Goal: Contribute content

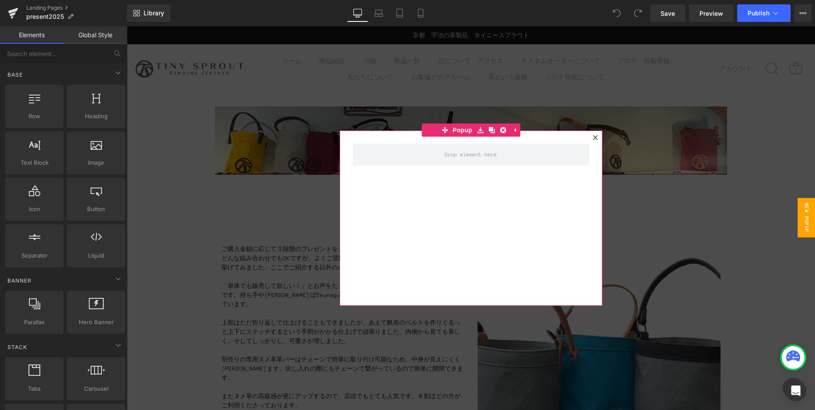
click at [595, 138] on icon at bounding box center [594, 137] width 5 height 5
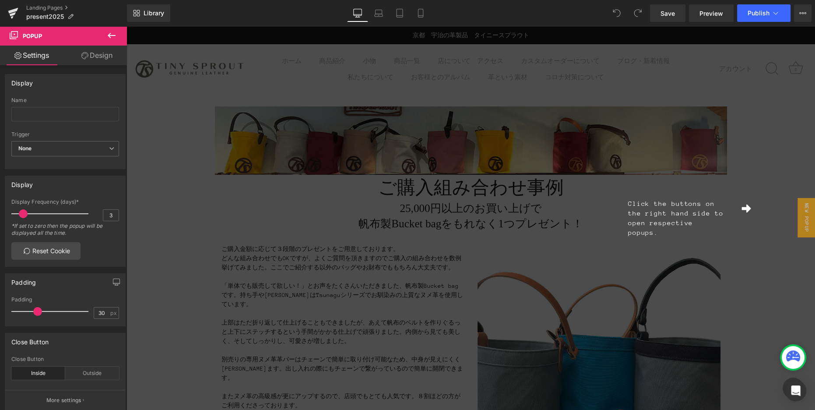
click at [445, 246] on div "Click the buttons on the right hand side to open respective popups." at bounding box center [470, 217] width 688 height 383
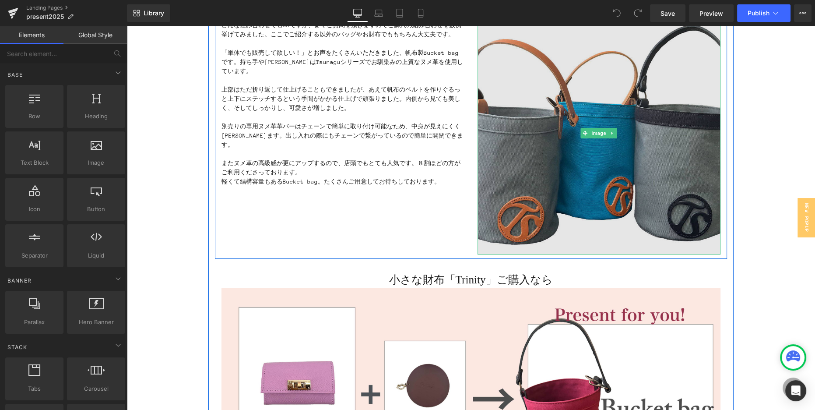
scroll to position [234, 0]
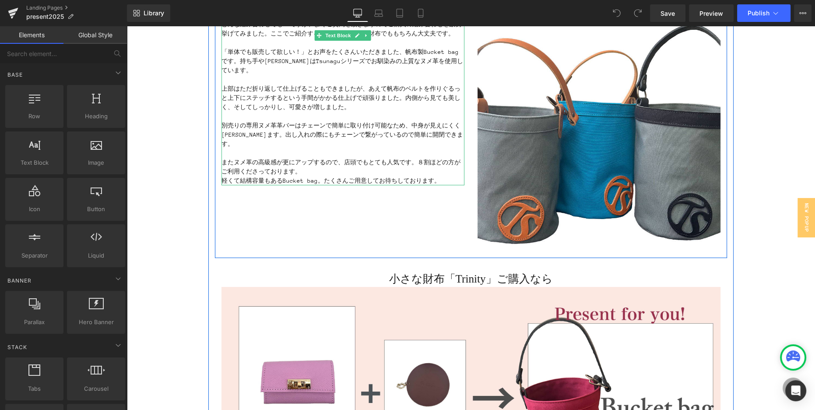
drag, startPoint x: 283, startPoint y: 116, endPoint x: 312, endPoint y: 123, distance: 30.1
click at [283, 121] on p "別売りの専用ヌメ革革バーはチェーンで簡単に取り付け可能なため、中身が見えにくくまります。出し入れの際にもチェーンで繋がっているので簡単に開閉できます。" at bounding box center [342, 135] width 243 height 28
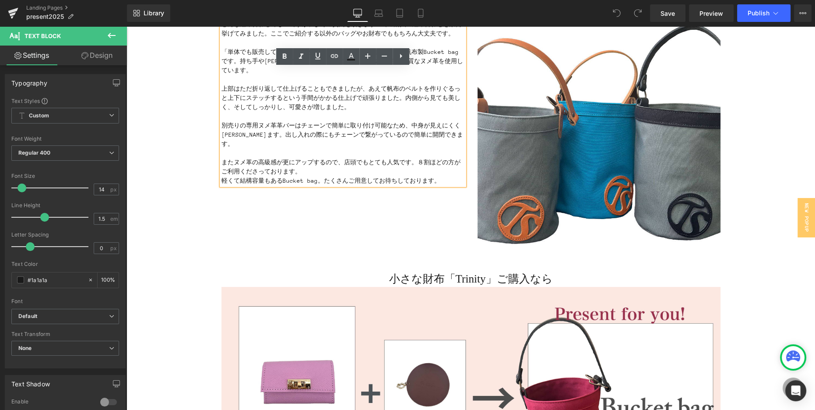
click at [282, 121] on p "別売りの専用ヌメ革革バーはチェーンで簡単に取り付け可能なため、中身が見えにくくまります。出し入れの際にもチェーンで繋がっているので簡単に開閉できます。" at bounding box center [342, 135] width 243 height 28
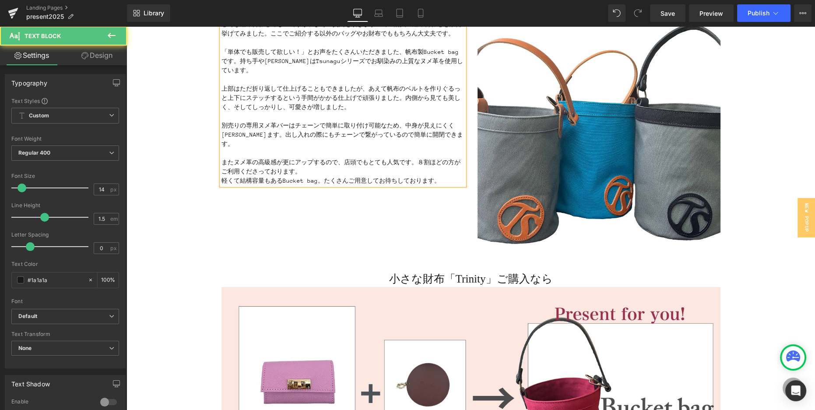
click at [275, 121] on p "別売りの専用ヌメ革バーはチェーンで簡単に取り付け可能なため、中身が見えにくくまります。出し入れの際にもチェーンで繋がっているので簡単に開閉できます。" at bounding box center [342, 135] width 243 height 28
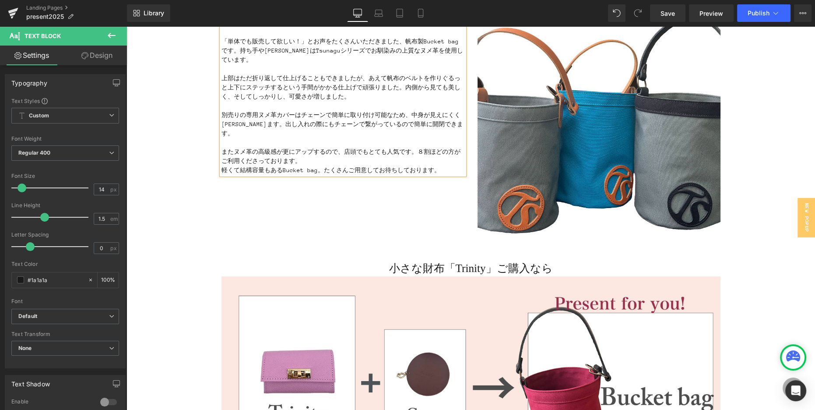
scroll to position [245, 0]
click at [304, 165] on p "軽くて結構容量もあるBucket bag。たくさんご用意してお待ちしております。" at bounding box center [342, 169] width 243 height 9
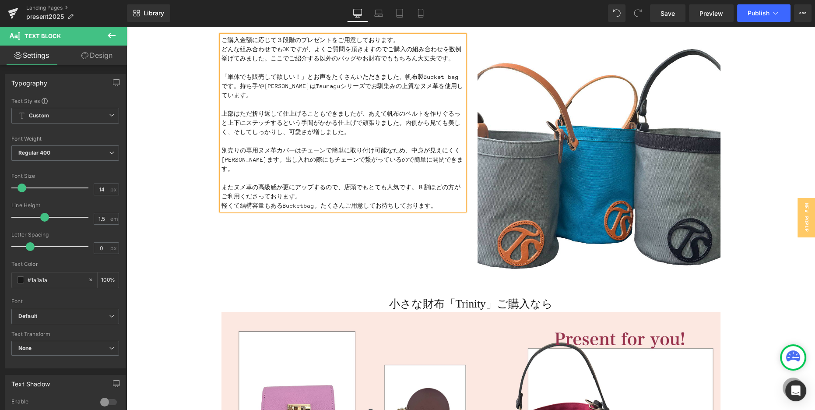
scroll to position [205, 0]
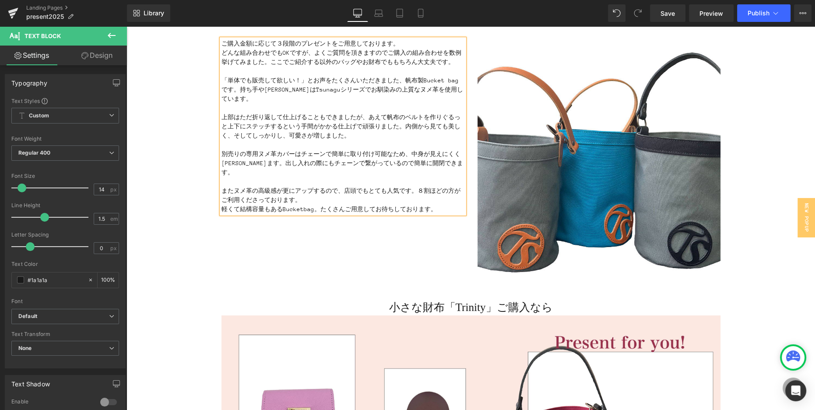
click at [447, 81] on p "「単体でも販売して欲しい！」とお声をたくさんいただきました、帆布製Bucket bagです。持ち手やロゴはTsunaguシリーズでお馴染みの上質なヌメ革を使用…" at bounding box center [342, 90] width 243 height 28
click at [228, 153] on p "別売りの専用ヌメ革カバーはチェーンで簡単に取り付け可能なため、中身が見えにくくまります。出し入れの際にもチェーンで繋がっているので簡単に開閉できます。" at bounding box center [342, 163] width 243 height 28
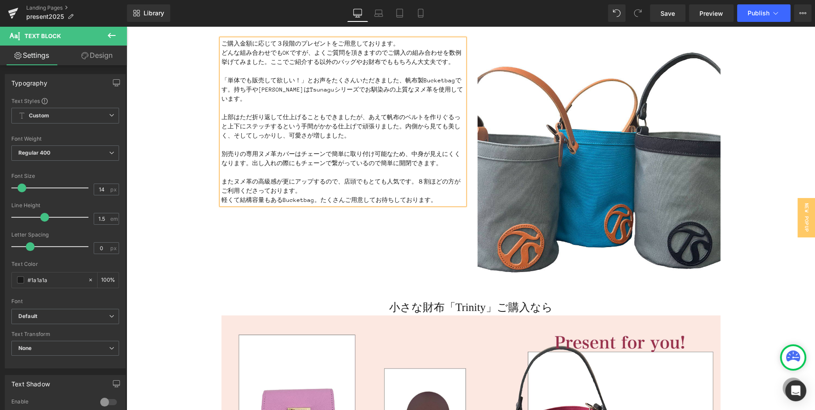
click at [393, 63] on p "ご購入金額に応じて３段階のプレゼントをご用意しております。 どんな組み合わせでもOKですが、よくご質問を頂きますのでご購入の組み合わせを数例挙げてみました。こ…" at bounding box center [342, 53] width 243 height 28
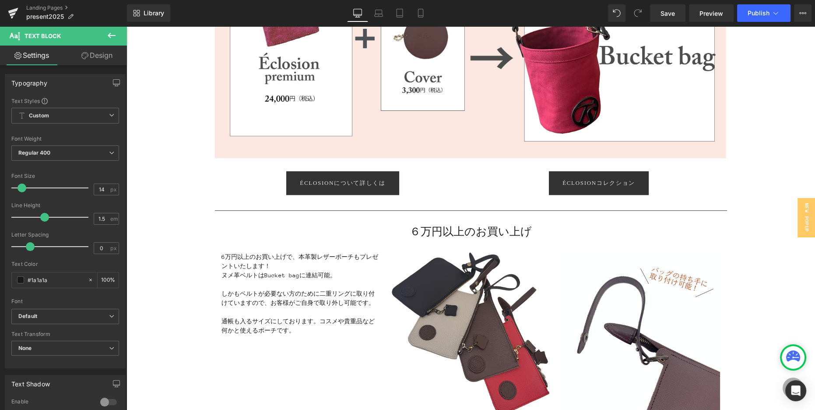
scroll to position [928, 0]
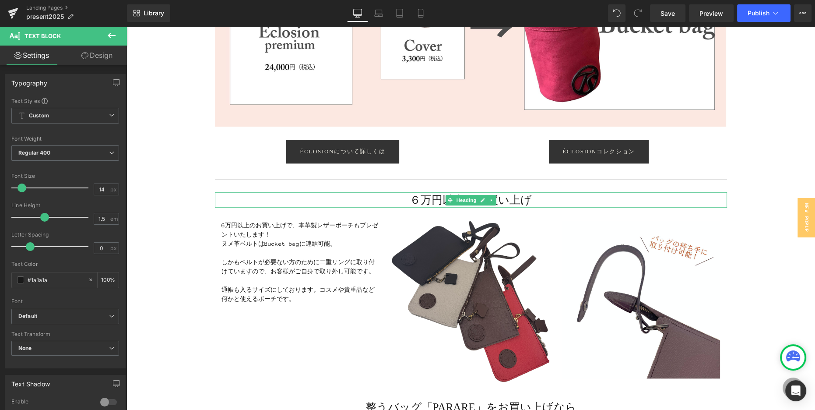
click at [532, 201] on h2 "６万円以上のお買い上げ" at bounding box center [471, 199] width 512 height 15
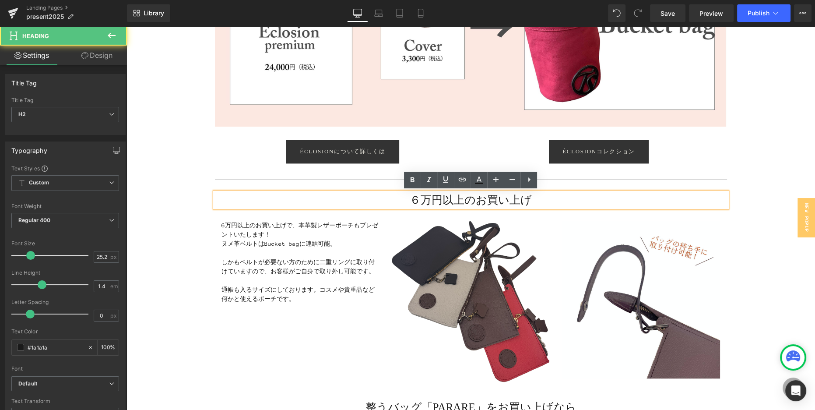
click at [532, 199] on h2 "６万円以上のお買い上げ" at bounding box center [471, 199] width 512 height 15
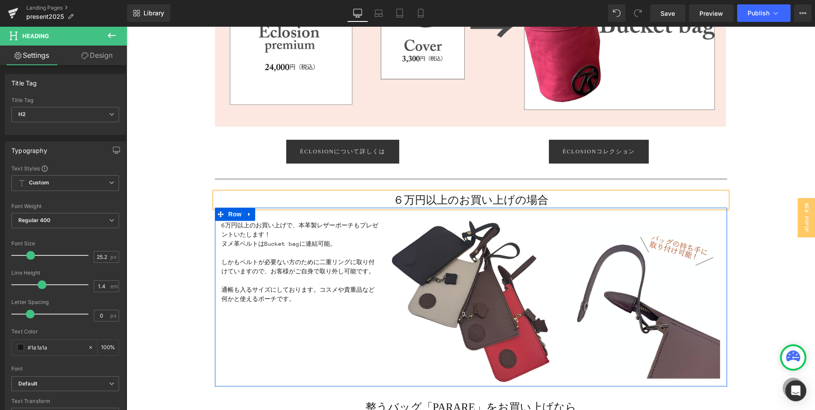
click at [279, 320] on div "6万円以上のお買い上げで、本革製レザーポーチもプレゼントいたします！ ヌメ革ベルトはBucket bagに連結可能。 しかもベルトが必要ない方のために二重リン…" at bounding box center [471, 296] width 512 height 179
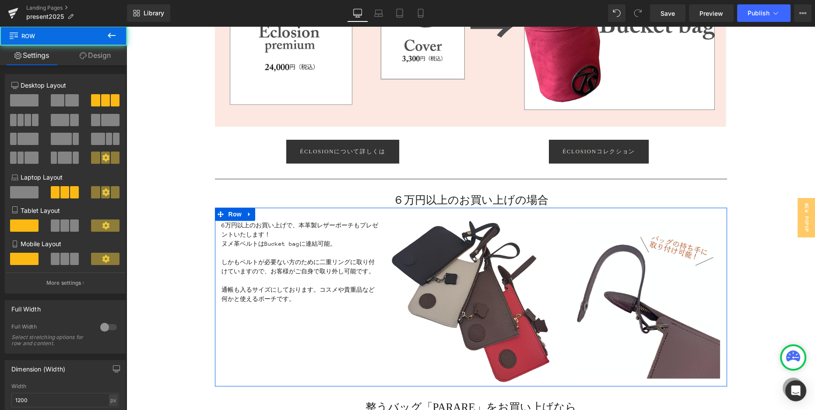
scroll to position [927, 0]
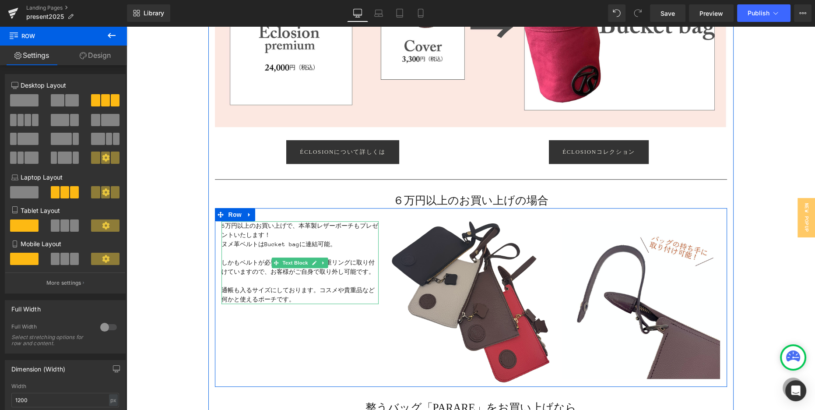
click at [286, 244] on p "6万円以上のお買い上げで、本革製レザーポーチもプレゼントいたします！ ヌメ革ベルトはBucket bagに連結可能。" at bounding box center [300, 235] width 158 height 28
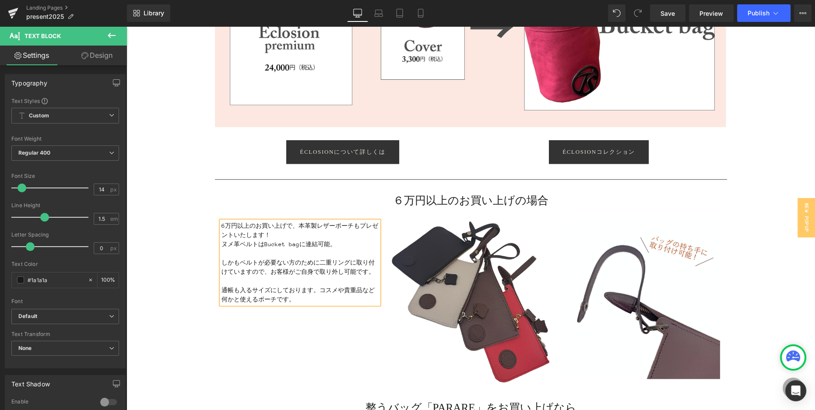
scroll to position [893, 0]
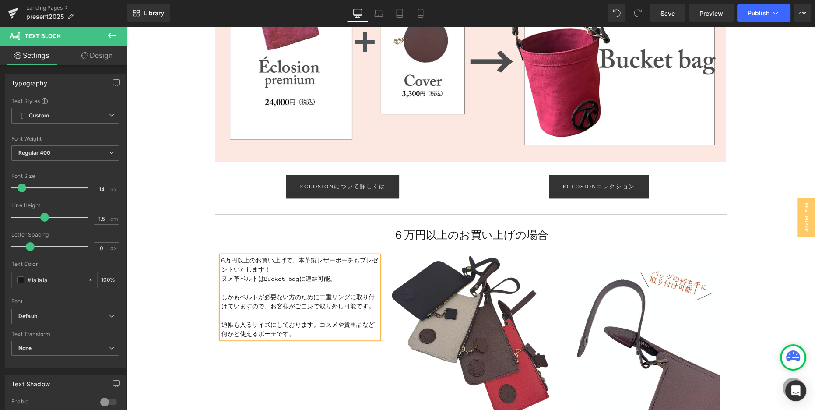
click at [288, 279] on p "6万円以上のお買い上げで、本革製レザーポーチもプレゼントいたします！ ヌメ革ベルトはBucket bagに連結可能。" at bounding box center [300, 270] width 158 height 28
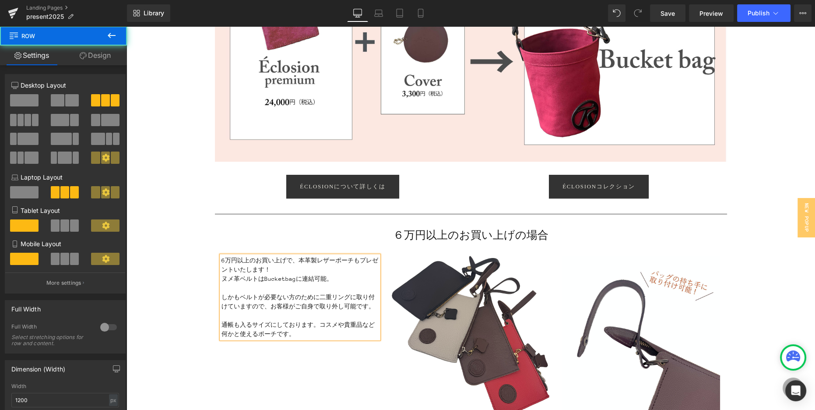
click at [318, 377] on div "6万円以上のお買い上げで、本革製レザーポーチもプレゼントいたします！ ヌメ革ベルトはBucketbagに連結可能。 しかもベルトが必要ない方のために二重リング…" at bounding box center [471, 331] width 512 height 179
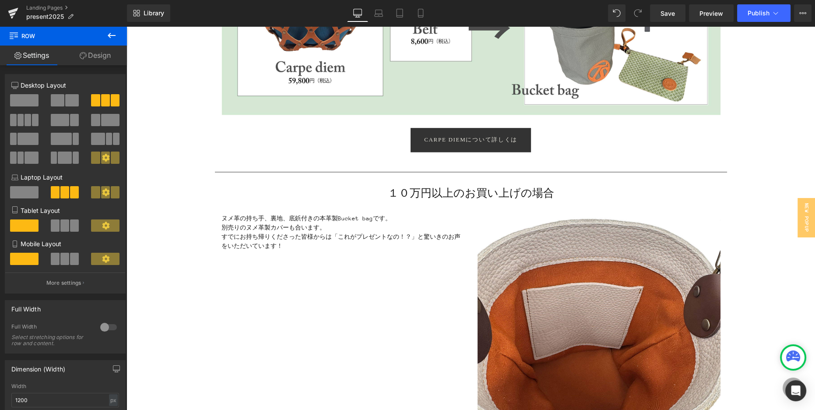
scroll to position [1746, 0]
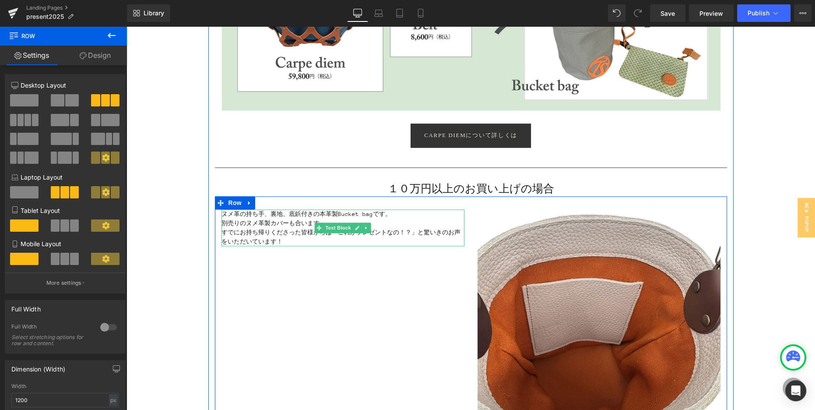
click at [362, 213] on p "ヌメ革の持ち手、裏地、底鋲付きの本革製Bucket bagです。" at bounding box center [342, 213] width 243 height 9
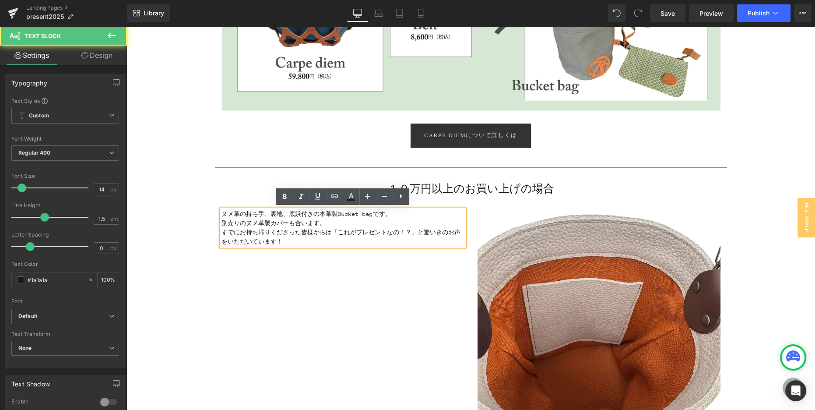
click at [360, 214] on p "ヌメ革の持ち手、裏地、底鋲付きの本革製Bucket bagです。" at bounding box center [342, 213] width 243 height 9
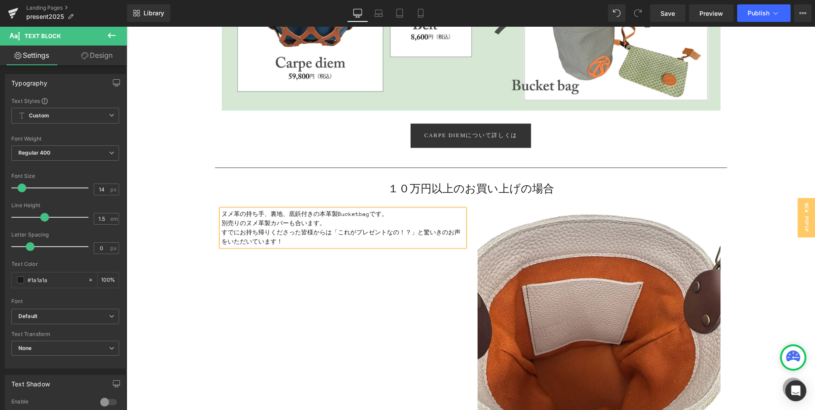
click at [321, 291] on div "ヌメ革の持ち手、裏地、底鋲付きの本革製Bucketbagです。 別売りのヌメ革製カバーも合います。 すでにお持ち帰りくださった皆様からは「これがプレゼントなの…" at bounding box center [471, 326] width 512 height 260
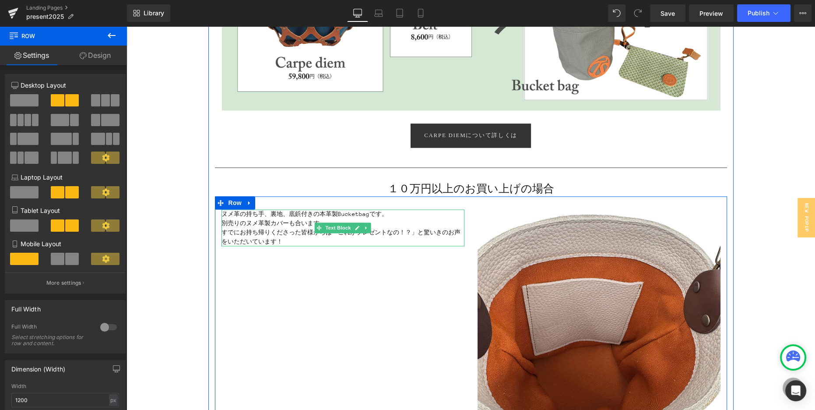
click at [438, 228] on p "すでにお持ち帰りくださった皆様からは「これがプレゼントなの！？」と驚いきのお声をいただいています！" at bounding box center [342, 237] width 243 height 18
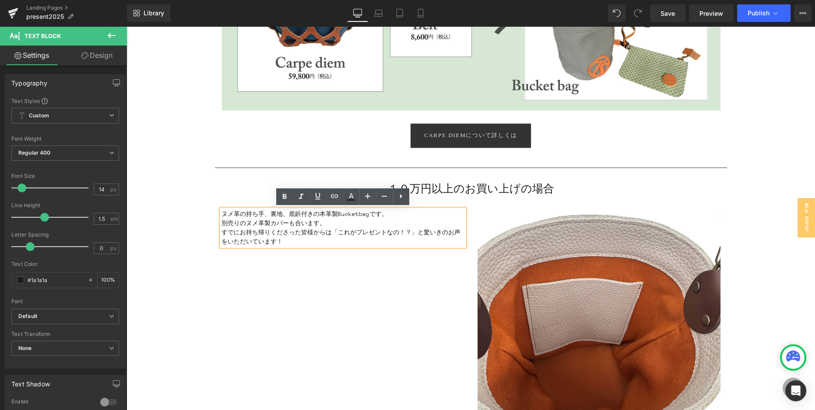
click at [435, 231] on p "すでにお持ち帰りくださった皆様からは「これがプレゼントなの！？」と驚いきのお声をいただいています！" at bounding box center [342, 237] width 243 height 18
click at [333, 268] on div "ヌメ革の持ち手、裏地、底鋲付きの本革製Bucketbagです。 別売りのヌメ革製カバーも合います。 すでにお持ち帰りくださった皆様からは「これがプレゼントなの…" at bounding box center [471, 326] width 512 height 260
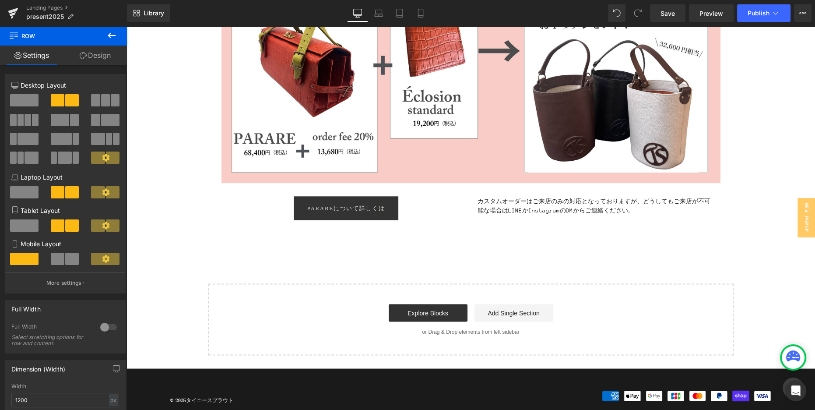
scroll to position [2266, 0]
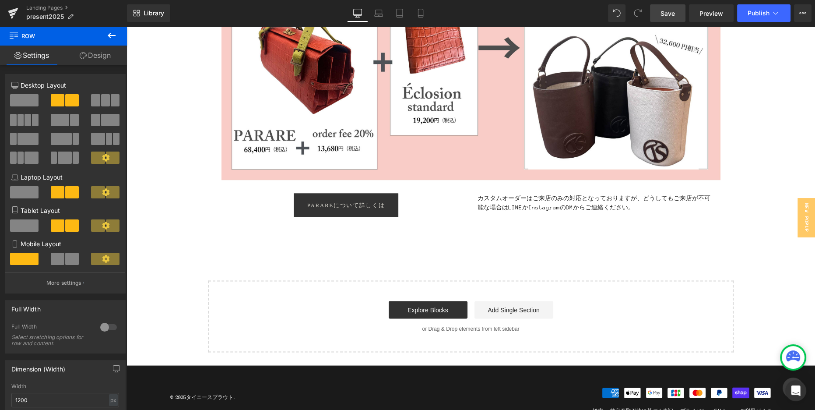
click at [668, 19] on link "Save" at bounding box center [667, 13] width 35 height 18
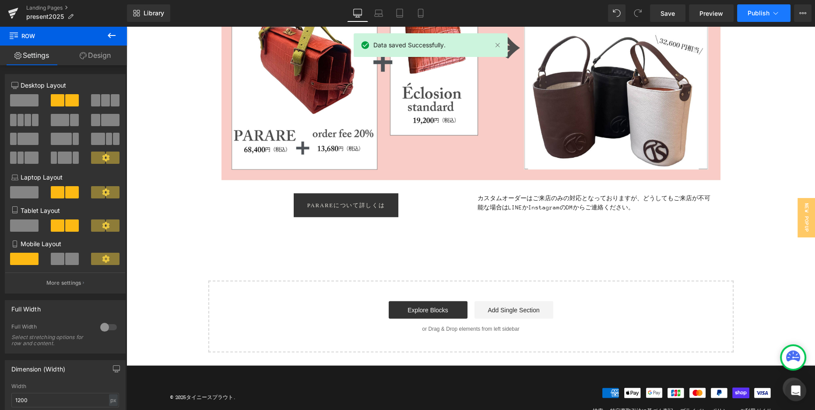
click at [751, 14] on span "Publish" at bounding box center [758, 13] width 22 height 7
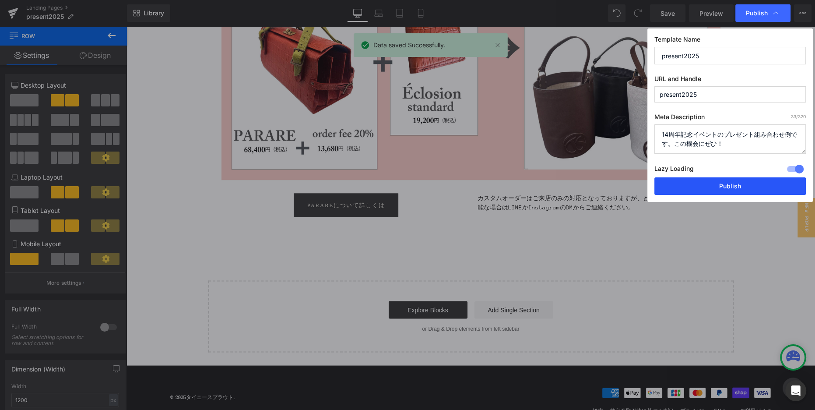
click at [731, 186] on button "Publish" at bounding box center [729, 186] width 151 height 18
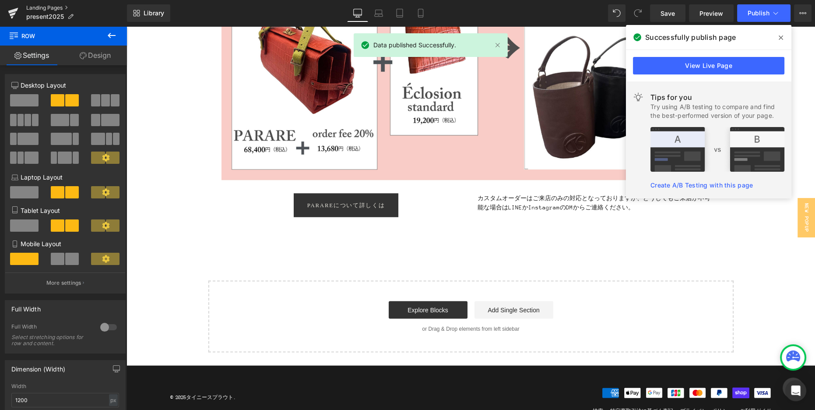
click at [57, 8] on link "Landing Pages" at bounding box center [76, 7] width 101 height 7
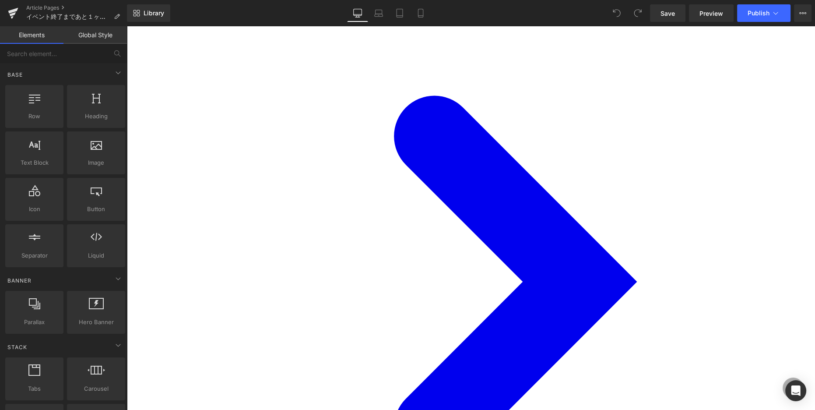
scroll to position [1054, 0]
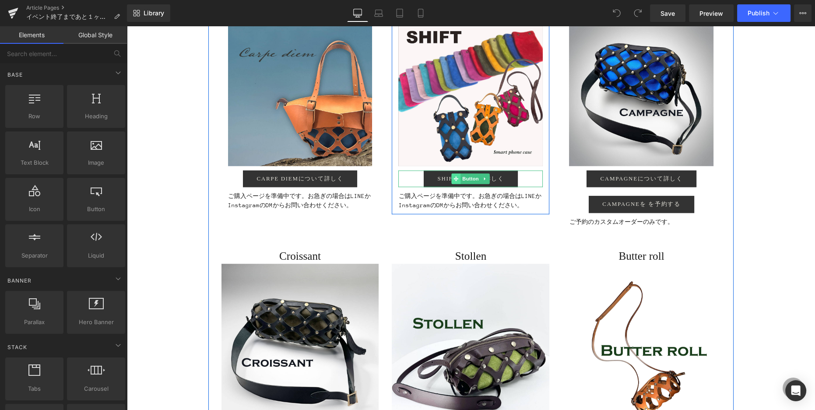
click at [458, 178] on icon at bounding box center [456, 178] width 5 height 5
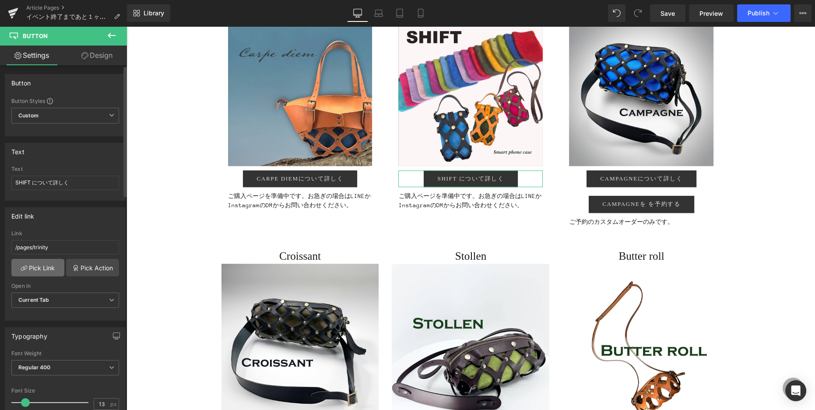
click at [50, 269] on link "Pick Link" at bounding box center [37, 268] width 53 height 18
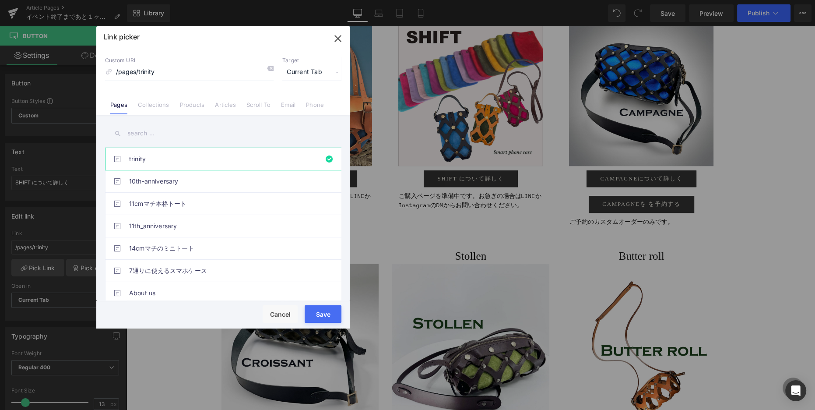
click at [181, 129] on input "text" at bounding box center [223, 133] width 236 height 20
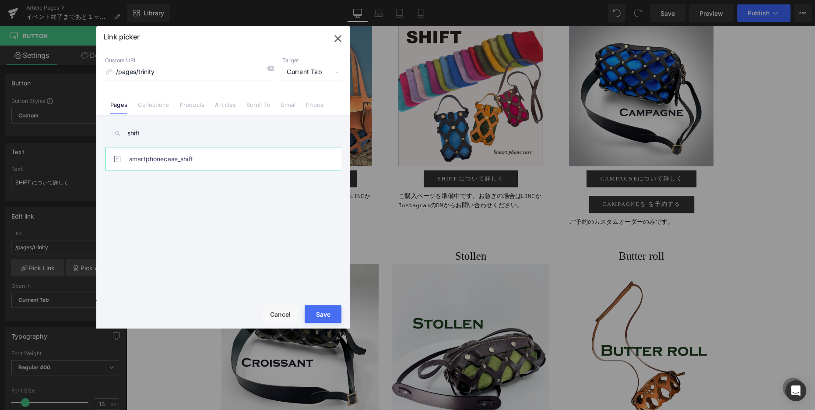
type input "shift"
click at [227, 151] on link "smartphonecase_shift" at bounding box center [225, 159] width 193 height 22
click at [322, 317] on button "Save" at bounding box center [323, 314] width 37 height 18
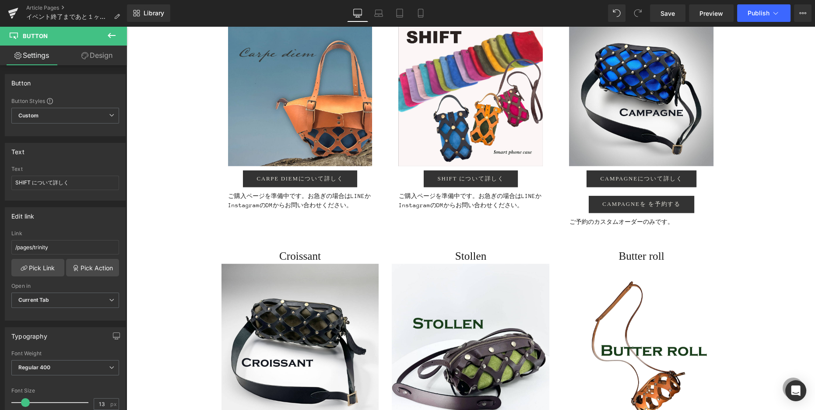
click at [769, 295] on div "イベント終了まであと１ヶ月！ Heading Image ２０２５年７月７日から始まりました、14周年記念イベント。早くも残すところあと１ヶ月を切りました。 …" at bounding box center [470, 81] width 688 height 2084
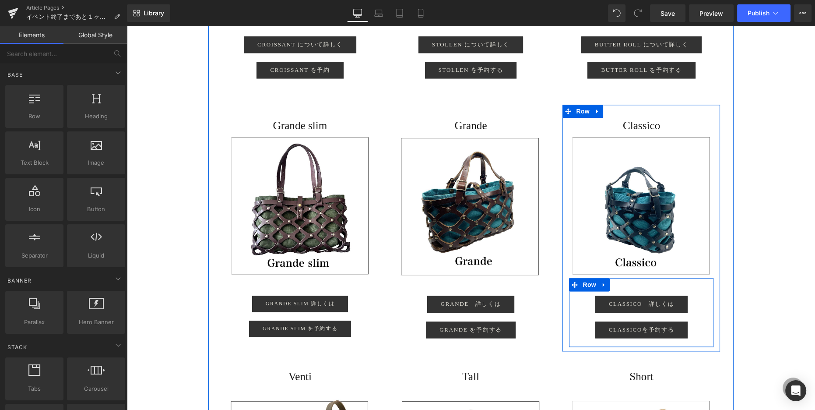
scroll to position [1457, 0]
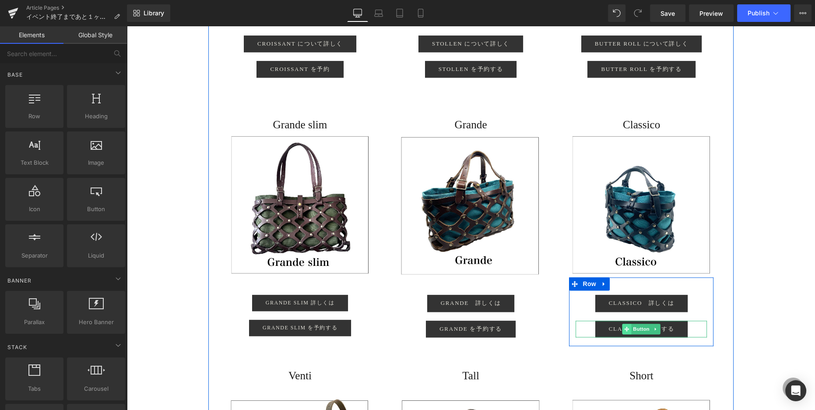
click at [627, 329] on icon at bounding box center [626, 328] width 5 height 5
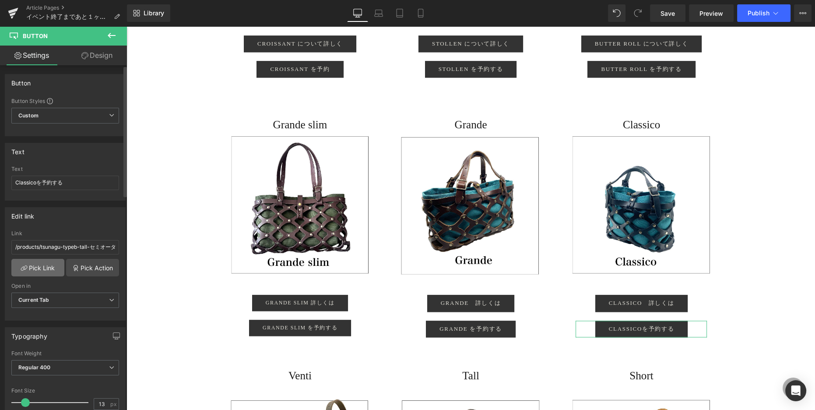
click at [37, 268] on link "Pick Link" at bounding box center [37, 268] width 53 height 18
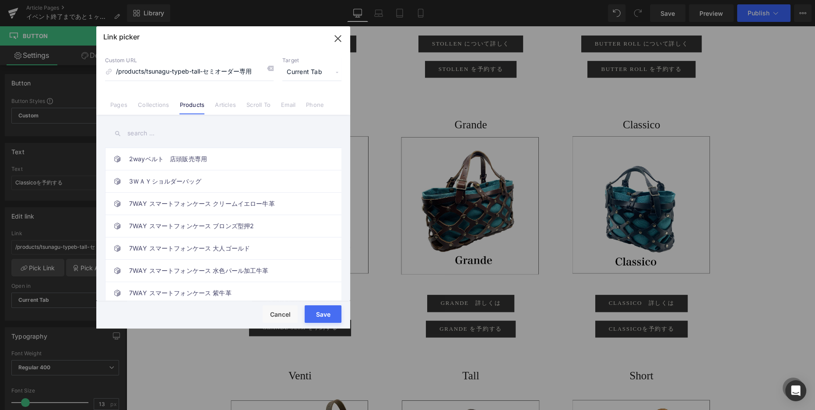
click at [174, 135] on input "text" at bounding box center [223, 133] width 236 height 20
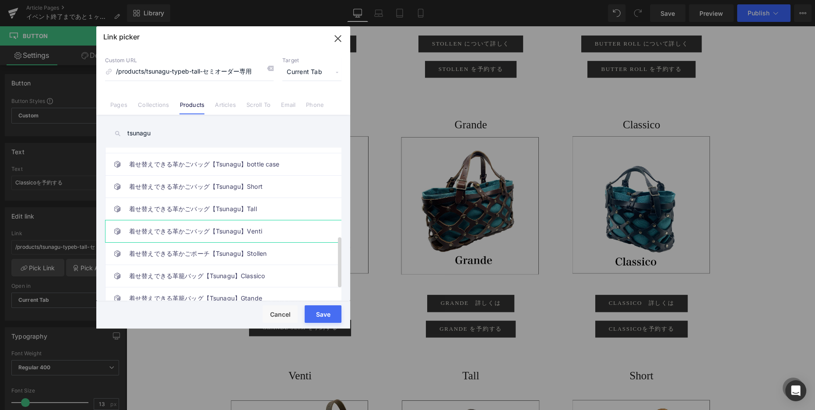
scroll to position [273, 0]
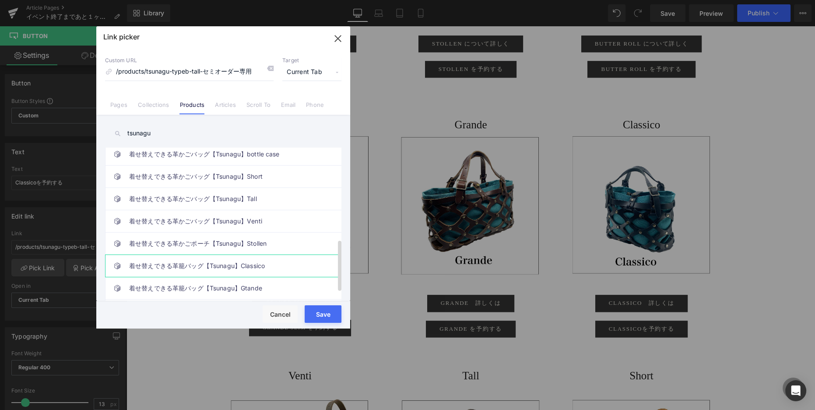
type input "tsunagu"
click at [232, 264] on link "着せ替えできる革籠バッグ【Tsunagu】Classico" at bounding box center [225, 266] width 193 height 22
click at [326, 318] on button "Save" at bounding box center [323, 314] width 37 height 18
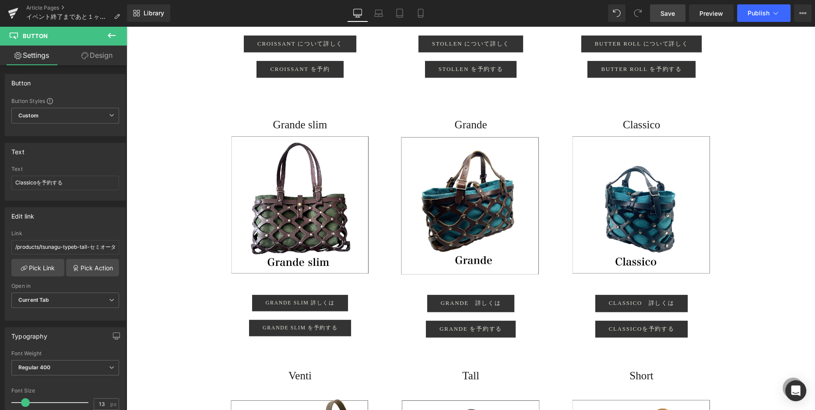
click at [667, 9] on span "Save" at bounding box center [667, 13] width 14 height 9
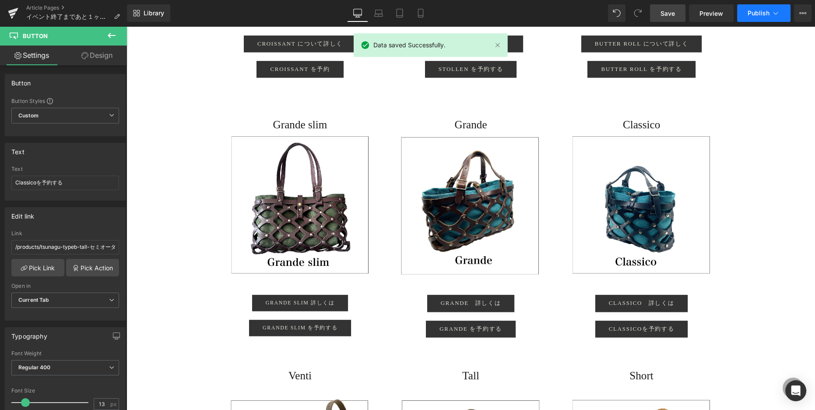
click at [758, 14] on span "Publish" at bounding box center [758, 13] width 22 height 7
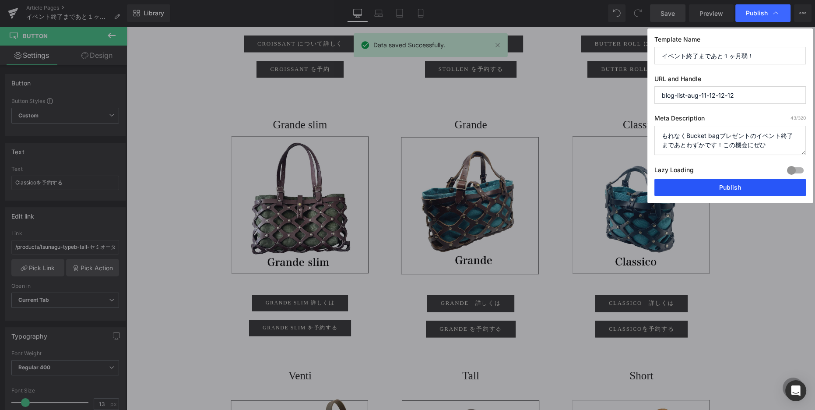
drag, startPoint x: 722, startPoint y: 189, endPoint x: 596, endPoint y: 163, distance: 129.1
click at [722, 189] on button "Publish" at bounding box center [729, 188] width 151 height 18
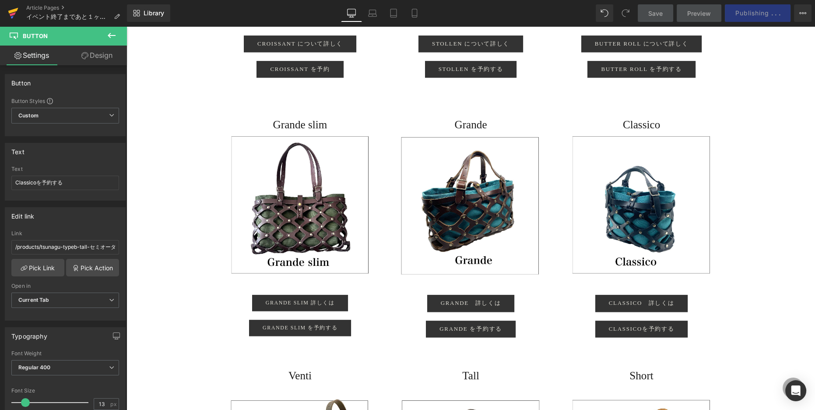
click at [17, 11] on icon at bounding box center [13, 13] width 11 height 22
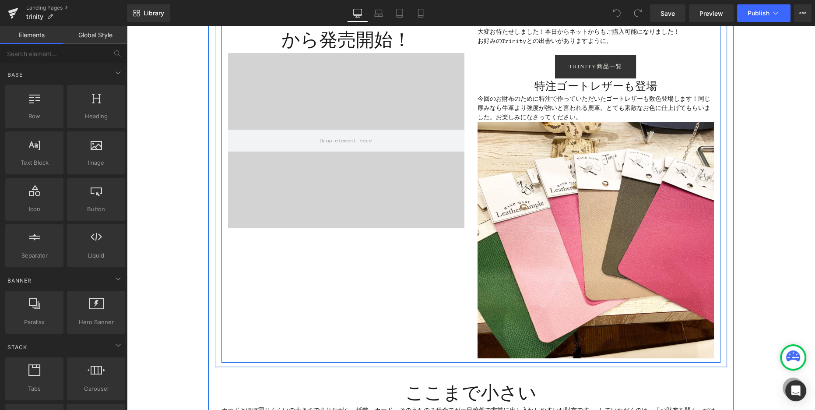
scroll to position [274, 0]
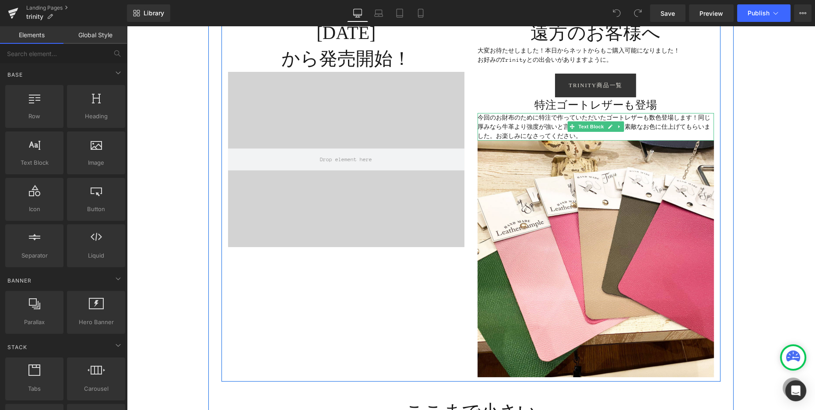
click at [643, 124] on font "今回のお財布のために特注で作っていただいたゴートレザーも数色登場します！同じ厚みなら牛革より強度が強いと言われる鹿革。とても素敵なお色に仕上げてもらいました。…" at bounding box center [593, 126] width 233 height 25
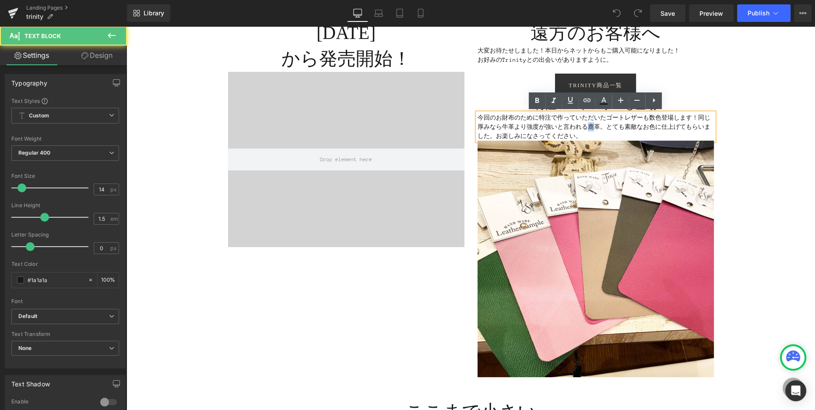
drag, startPoint x: 590, startPoint y: 127, endPoint x: 595, endPoint y: 126, distance: 5.8
click at [595, 126] on font "今回のお財布のために特注で作っていただいたゴートレザーも数色登場します！同じ厚みなら牛革より強度が強いと言われる鹿革。とても素敵なお色に仕上げてもらいました。…" at bounding box center [593, 126] width 233 height 25
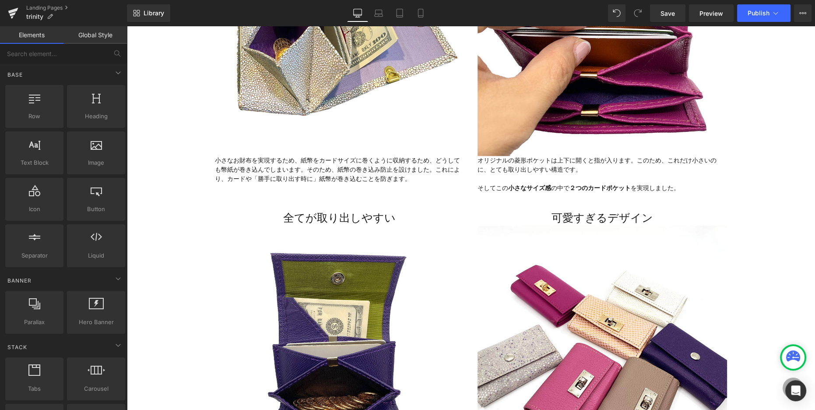
scroll to position [1456, 0]
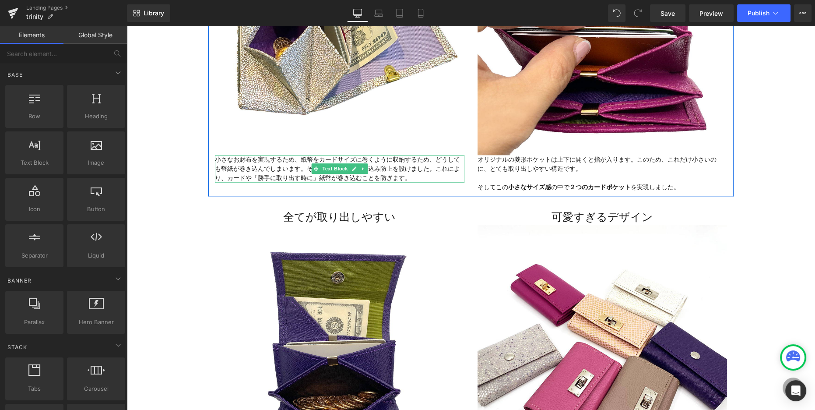
drag, startPoint x: 270, startPoint y: 176, endPoint x: 282, endPoint y: 182, distance: 13.5
click at [270, 176] on font "小さなお財布を実現するため、紙幣をカードサイズに巻くように収納するため、どうしても幣紙が巻き込んでしまいます。そのため、紙幣の巻き込み防止を設けました。これに…" at bounding box center [337, 168] width 245 height 25
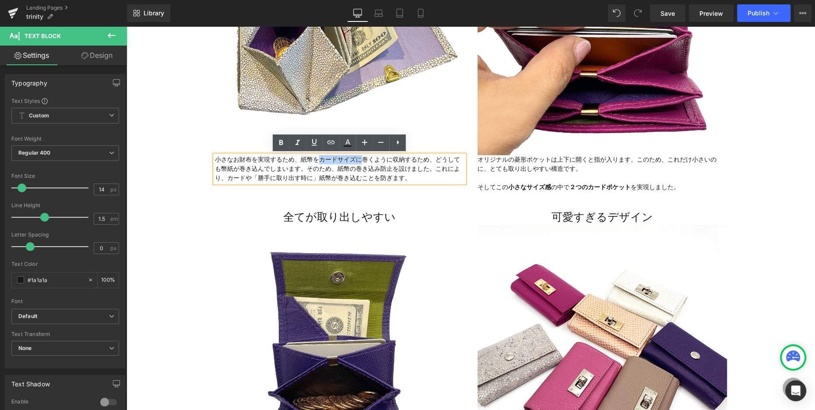
drag, startPoint x: 319, startPoint y: 160, endPoint x: 359, endPoint y: 160, distance: 40.3
click at [359, 160] on font "小さなお財布を実現するため、紙幣をカードサイズに巻くように収納するため、どうしても幣紙が巻き込んでしまいます。そのため、紙幣の巻き込み防止を設けました。これに…" at bounding box center [337, 168] width 245 height 25
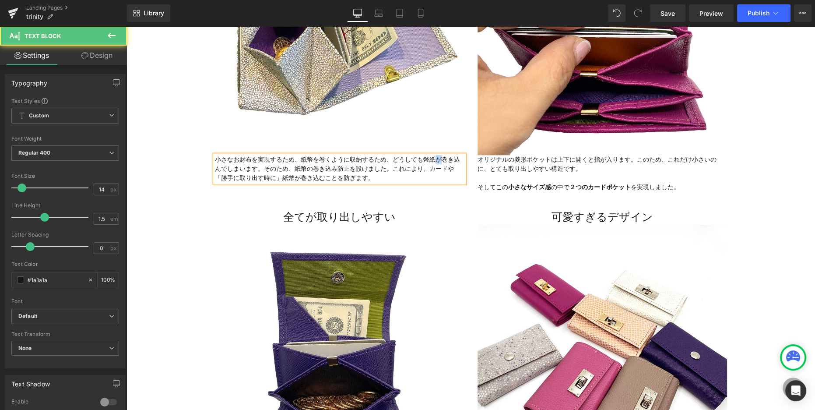
click at [439, 158] on font "小さなお財布を実現するため、紙幣を巻くように収納するため、どうしても幣紙が巻き込んでしまいます。そのため、紙幣の巻き込み防止を設けました。これにより、カードや…" at bounding box center [337, 168] width 245 height 25
click at [347, 169] on font "小さなお財布を実現するため、紙幣を巻くように収納するため、どうしても幣紙を巻き込んでしまいます。そのため、紙幣の巻き込み防止を設けました。これにより、カードや…" at bounding box center [337, 168] width 245 height 25
drag, startPoint x: 240, startPoint y: 178, endPoint x: 251, endPoint y: 179, distance: 11.4
click at [251, 179] on font "小さなお財布を実現するため、紙幣を巻くように収納するため、どうしても幣紙を巻き込んでしまいます。そのため、紙幣の巻き込み防止フラップを設けました。これにより、…" at bounding box center [337, 168] width 245 height 25
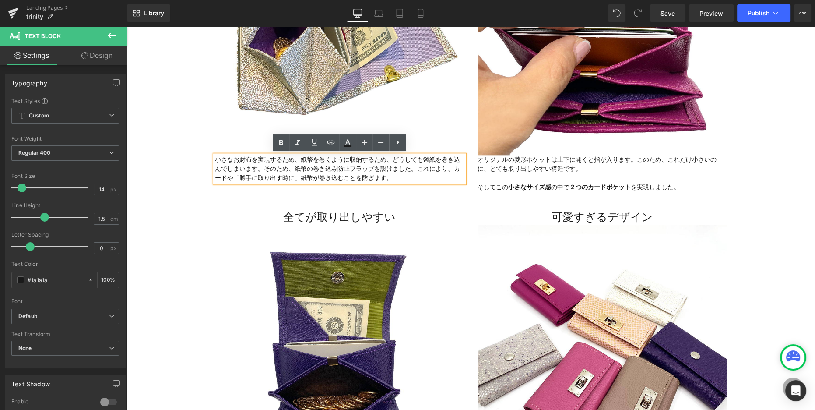
click at [233, 178] on font "小さなお財布を実現するため、紙幣を巻くように収納するため、どうしても幣紙を巻き込んでしまいます。そのため、紙幣の巻き込み防止フラップを設けました。これにより、…" at bounding box center [337, 168] width 245 height 25
drag, startPoint x: 233, startPoint y: 178, endPoint x: 255, endPoint y: 178, distance: 21.9
click at [256, 178] on font "小さなお財布を実現するため、紙幣を巻くように収納するため、どうしても幣紙を巻き込んでしまいます。そのため、紙幣の巻き込み防止フラップを設けました。これにより、…" at bounding box center [337, 168] width 245 height 25
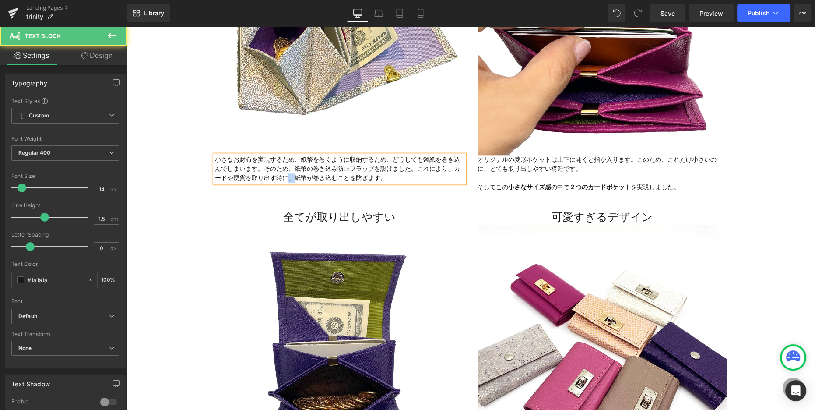
drag, startPoint x: 287, startPoint y: 178, endPoint x: 292, endPoint y: 178, distance: 4.8
click at [292, 178] on font "小さなお財布を実現するため、紙幣を巻くように収納するため、どうしても幣紙を巻き込んでしまいます。そのため、紙幣の巻き込み防止フラップを設けました。これにより、…" at bounding box center [337, 168] width 245 height 25
click at [331, 179] on font "小さなお財布を実現するため、紙幣を巻くように収納するため、どうしても幣紙を巻き込んでしまいます。そのため、紙幣の巻き込み防止フラップを設けました。これにより、…" at bounding box center [337, 168] width 245 height 25
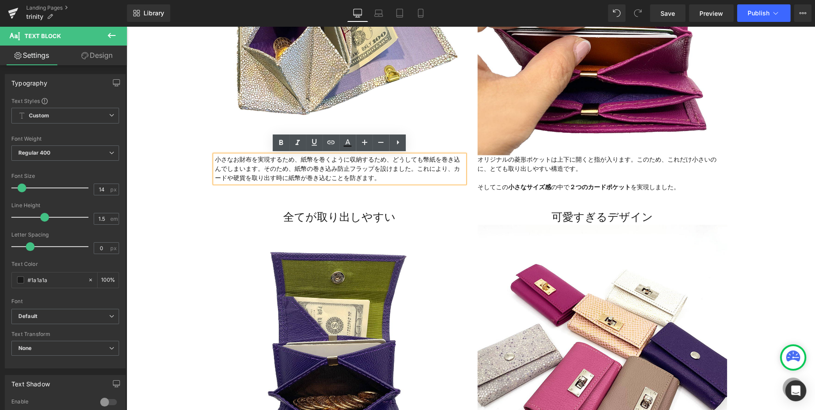
scroll to position [1456, 0]
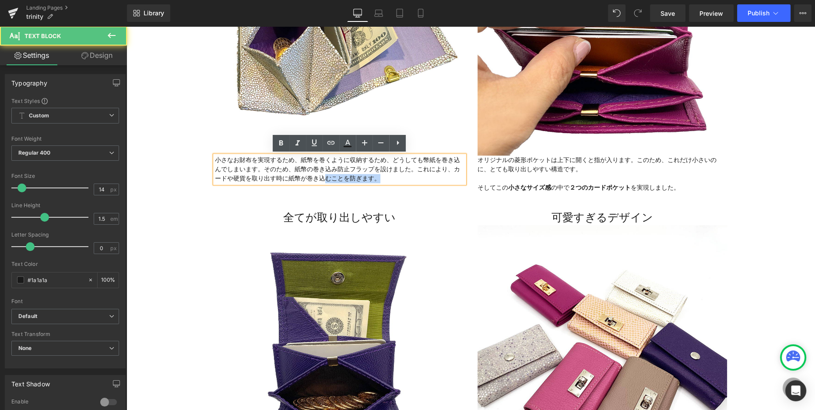
drag, startPoint x: 326, startPoint y: 178, endPoint x: 407, endPoint y: 183, distance: 81.1
click at [407, 183] on div "小さなお財布を実現するため、紙幣を巻くように収納するため、どうしても幣紙を巻き込んでしまいます。そのため、紙幣の巻き込み防止フラップを設けました。これにより、…" at bounding box center [339, 169] width 249 height 28
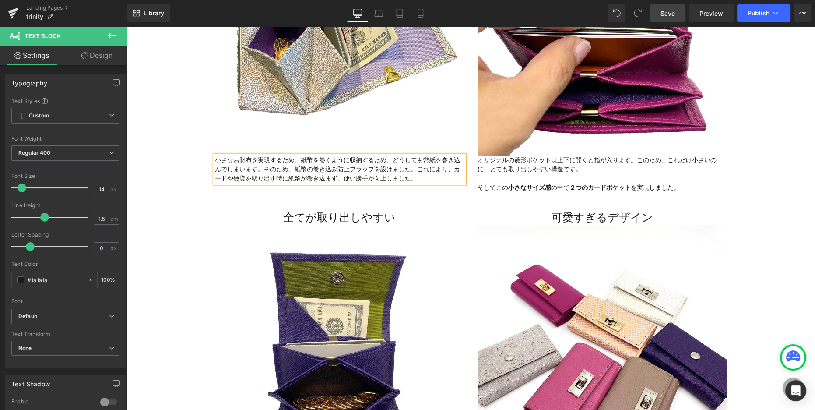
click at [677, 16] on link "Save" at bounding box center [667, 13] width 35 height 18
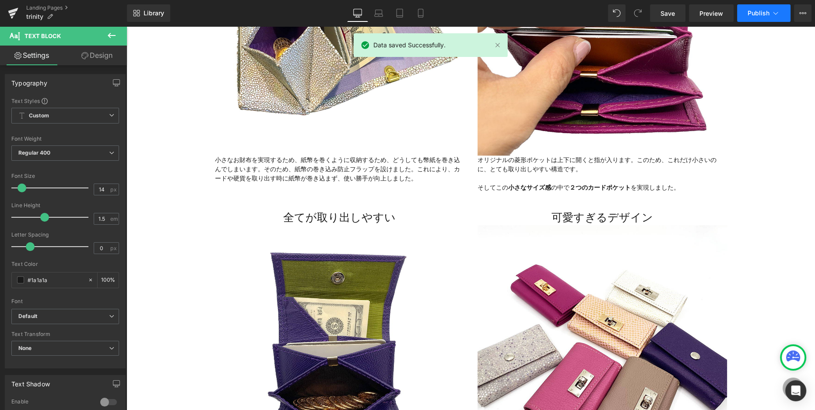
click at [746, 14] on button "Publish" at bounding box center [763, 13] width 53 height 18
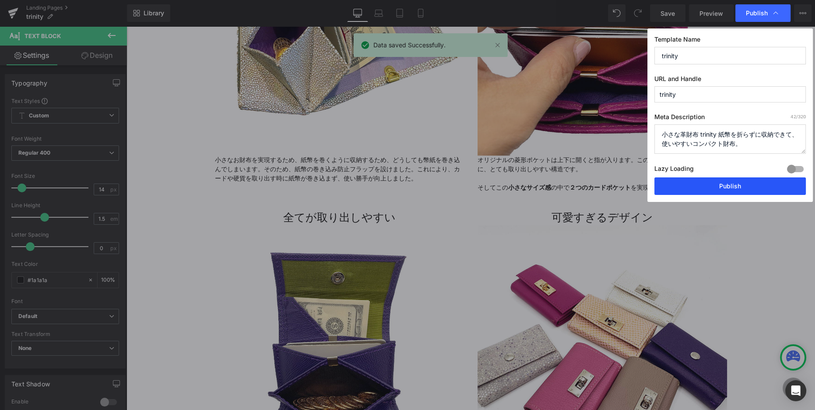
click at [726, 179] on button "Publish" at bounding box center [729, 186] width 151 height 18
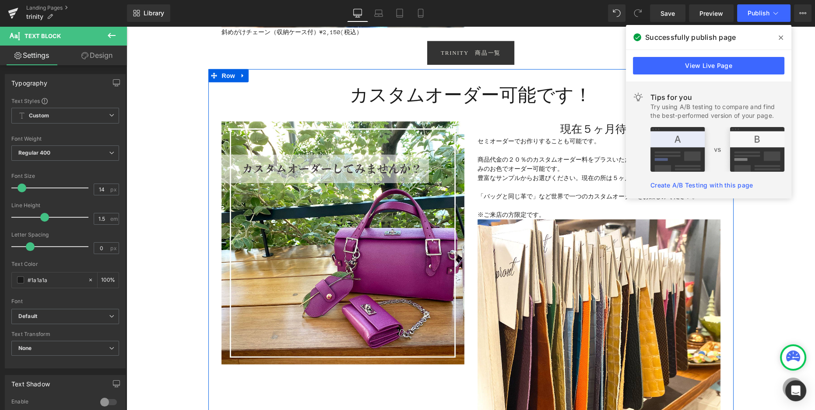
scroll to position [3487, 0]
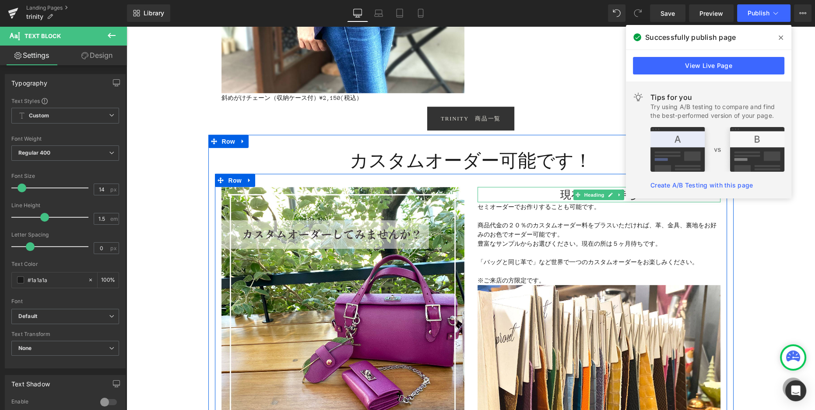
click at [554, 193] on h2 "現在５ヶ月待ち" at bounding box center [598, 194] width 243 height 15
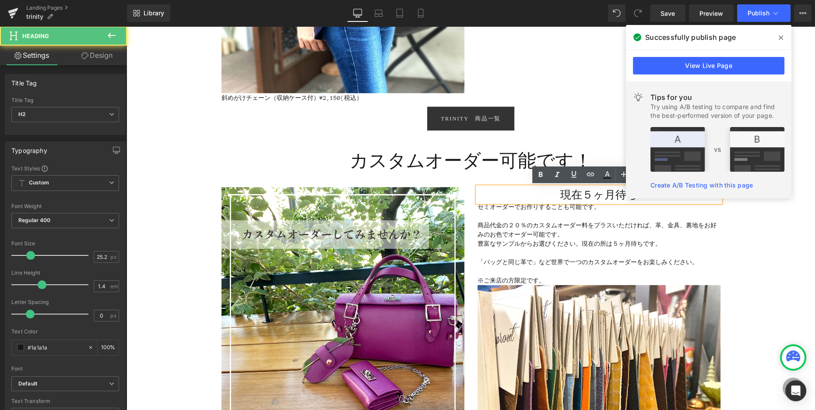
click at [591, 195] on font "現在５ヶ月待ち" at bounding box center [598, 195] width 77 height 12
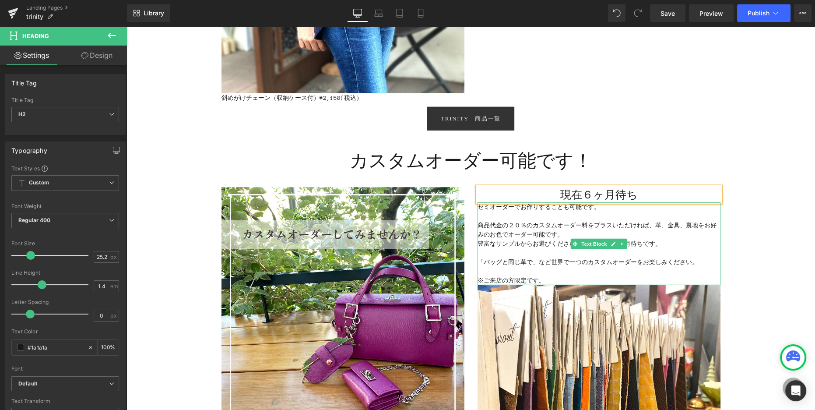
click at [643, 245] on span "現在の所は５ヶ月待ちです。" at bounding box center [621, 243] width 80 height 7
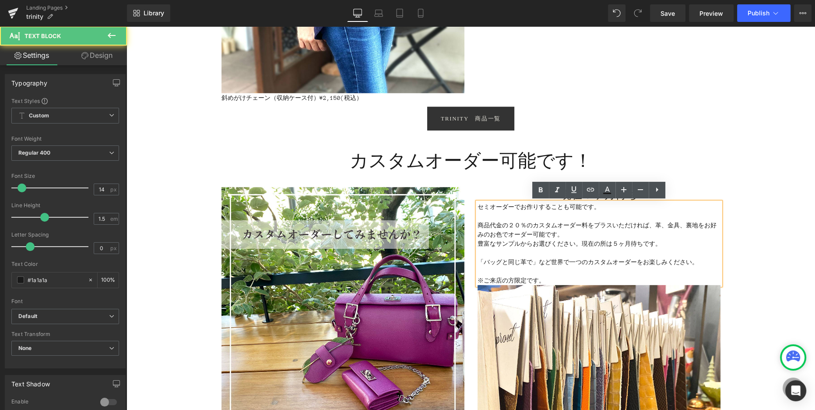
click at [618, 245] on span "現在の所は５ヶ月待ちです。" at bounding box center [621, 243] width 80 height 7
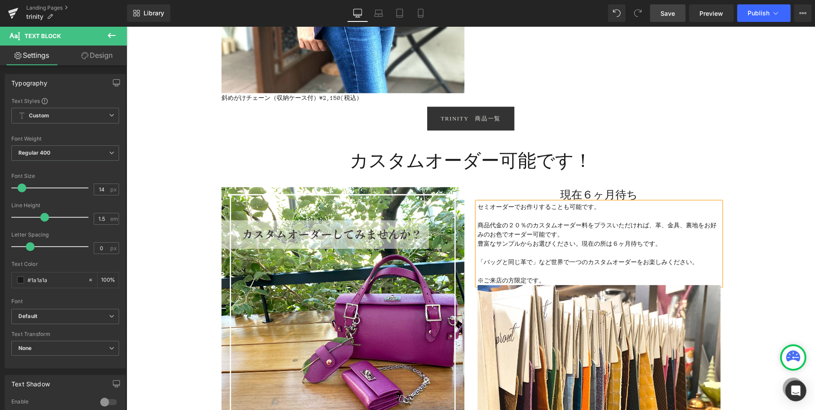
click at [669, 15] on span "Save" at bounding box center [667, 13] width 14 height 9
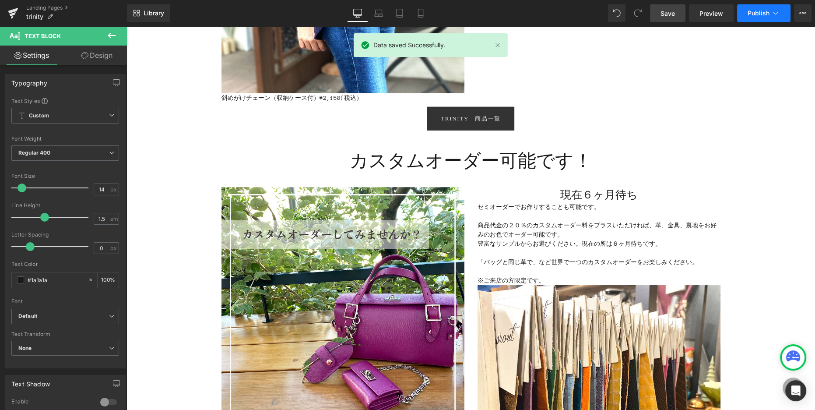
click at [760, 15] on span "Publish" at bounding box center [758, 13] width 22 height 7
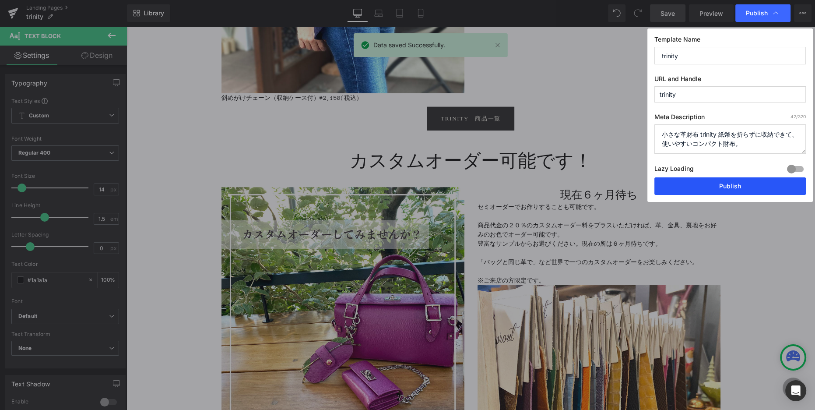
click at [716, 188] on button "Publish" at bounding box center [729, 186] width 151 height 18
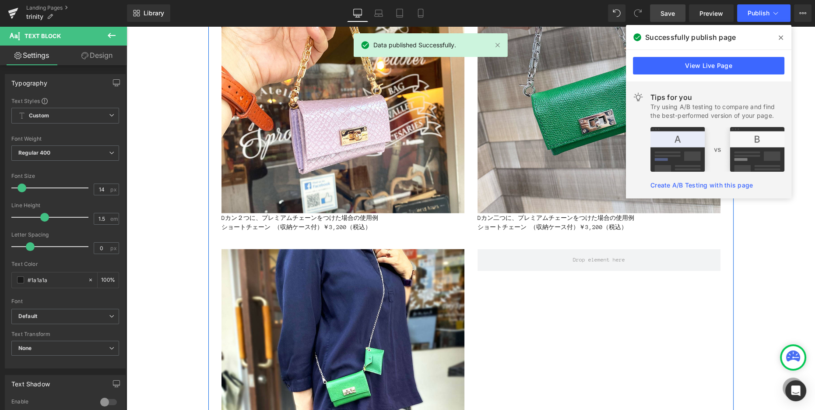
scroll to position [3089, 0]
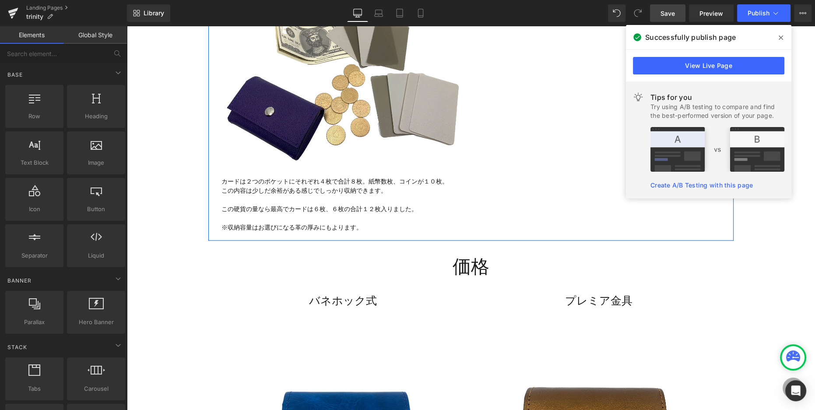
scroll to position [2403, 0]
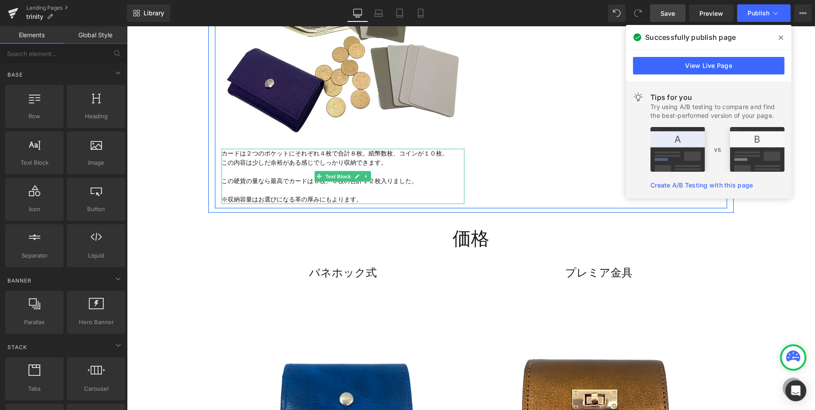
click at [283, 182] on font "この硬貨の量なら最高でカードは６枚、６枚の合計１２枚入りました。" at bounding box center [319, 181] width 196 height 7
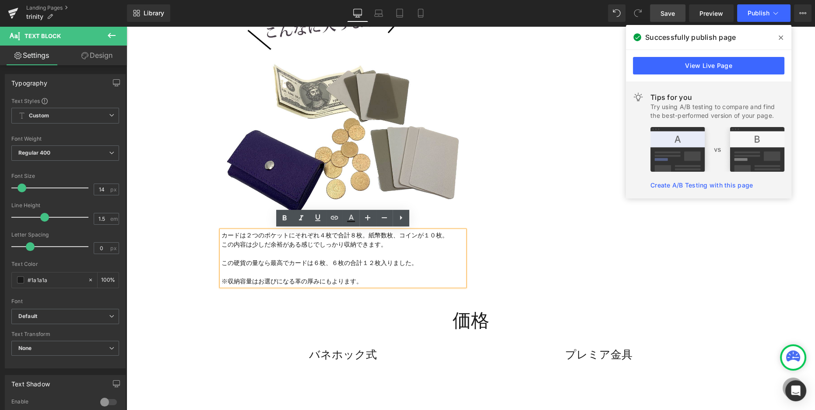
scroll to position [2322, 0]
click at [267, 243] on font "この内容は少しだ余裕がある感じでしっかり収納できます。" at bounding box center [303, 244] width 165 height 7
click at [221, 233] on font "カードは２つのポケットにそれぞれ４枚で合計８枚。紙幣数枚、コインが１０枚。" at bounding box center [334, 234] width 227 height 7
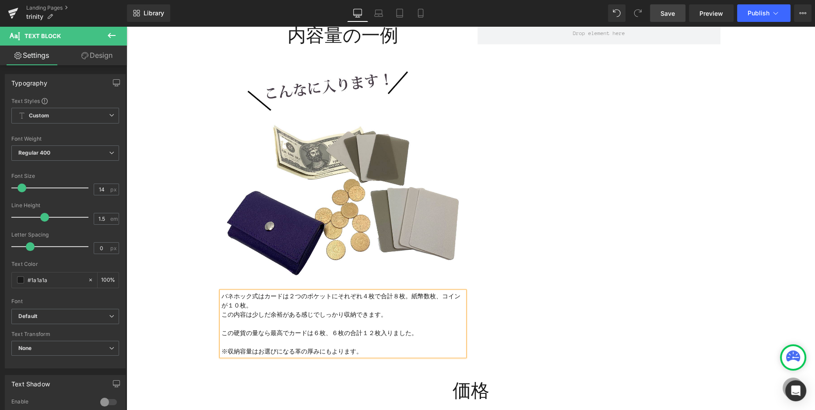
scroll to position [2279, 0]
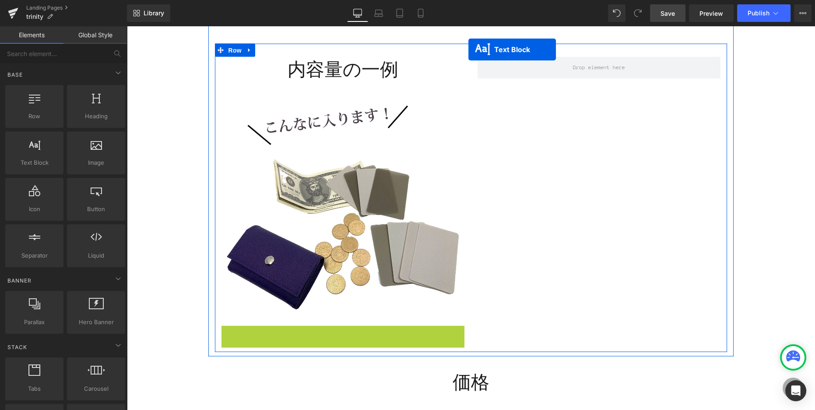
scroll to position [2201, 0]
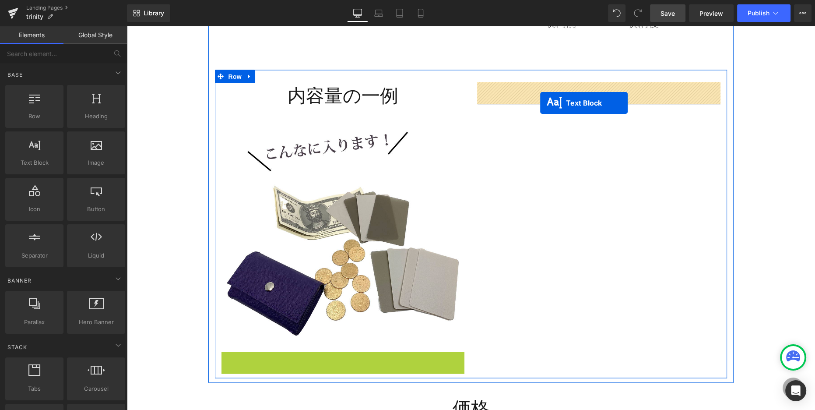
drag, startPoint x: 319, startPoint y: 305, endPoint x: 540, endPoint y: 102, distance: 299.7
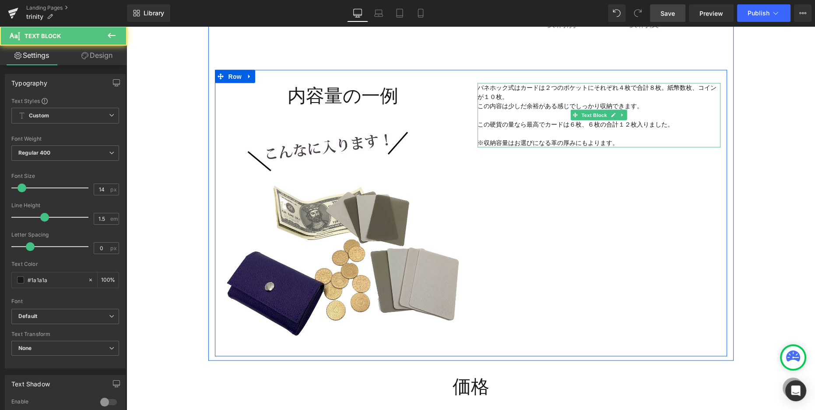
click at [494, 116] on p at bounding box center [598, 114] width 243 height 9
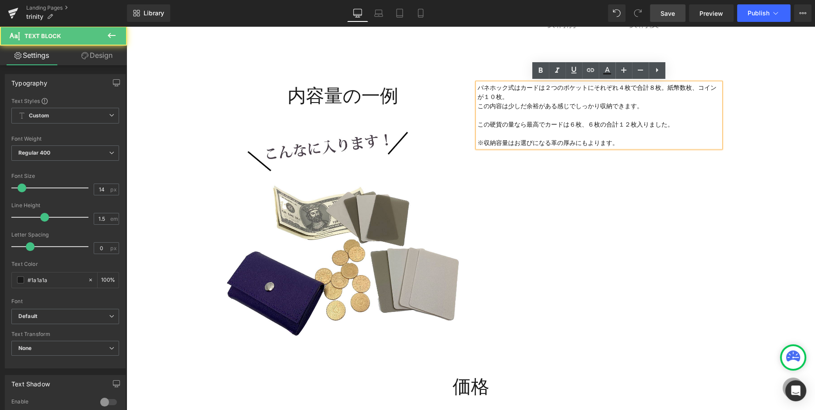
click at [478, 88] on font "バネホック式はカードは２つのポケットにそれぞれ４枚で合計８枚。紙幣数枚、コインが１０枚。" at bounding box center [596, 92] width 239 height 16
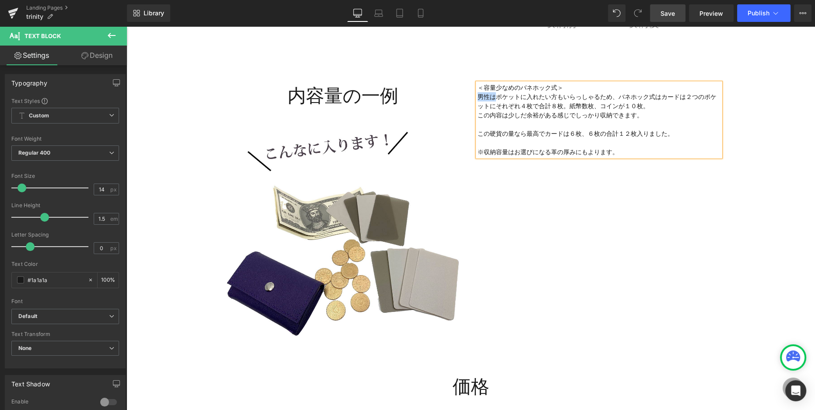
drag, startPoint x: 478, startPoint y: 97, endPoint x: 493, endPoint y: 95, distance: 15.4
click at [493, 95] on font "＜容量少なめのバネホック式＞ 男性はポケットに入れたい方もいらっしゃるため、バネホック式はカードは２つのポケットにそれぞれ４枚で合計８枚。紙幣数枚、コインが１…" at bounding box center [596, 96] width 239 height 25
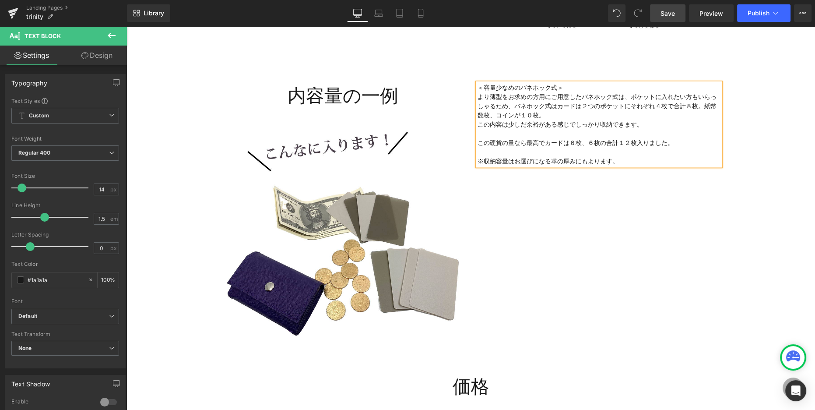
scroll to position [2213, 0]
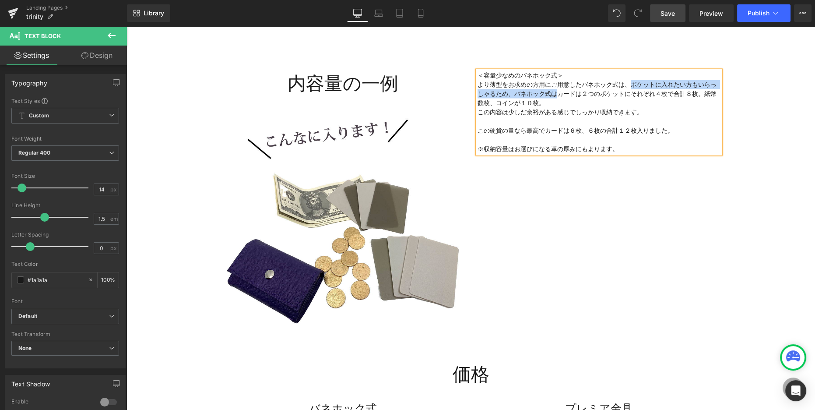
drag, startPoint x: 633, startPoint y: 84, endPoint x: 559, endPoint y: 97, distance: 74.5
click at [559, 97] on p "＜容量少なめのバネホック式＞ より薄型をお求めの方用にご用意したバネホック式は、 ポケットに入れたい方もいらっしゃるため、バネホック式はカードは２つのポケット…" at bounding box center [598, 88] width 243 height 37
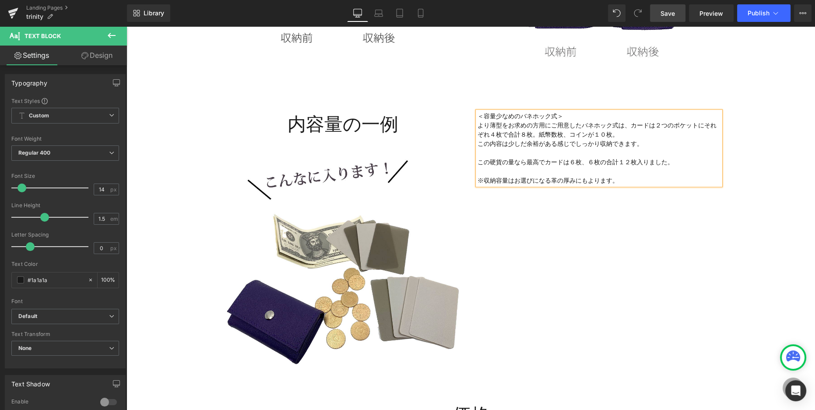
scroll to position [2160, 0]
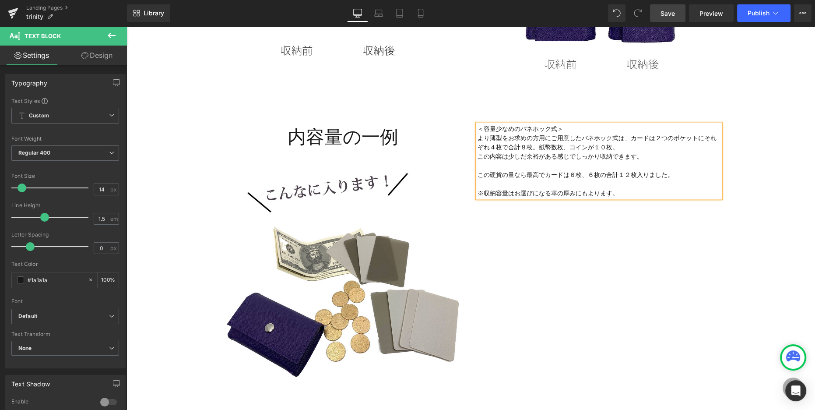
click at [526, 147] on span "カードは２つのポケットにそれぞれ４枚で合計８枚。紙幣数枚、コインが１０枚。" at bounding box center [596, 142] width 239 height 16
click at [486, 186] on p "※収納容量はお選びになる革の厚みにもよります。" at bounding box center [598, 188] width 243 height 18
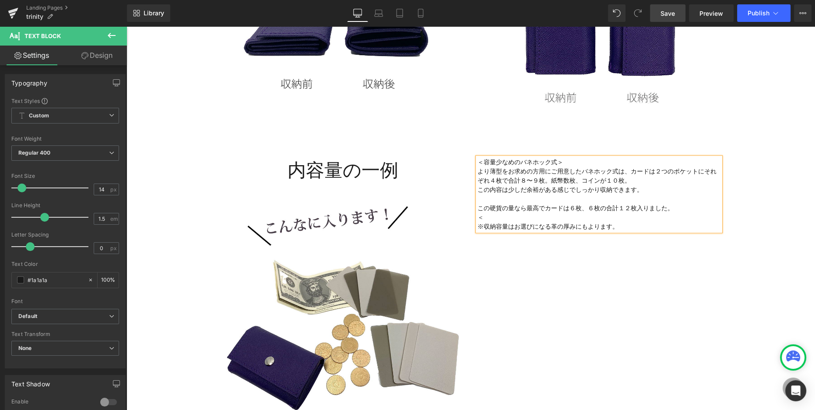
scroll to position [2127, 0]
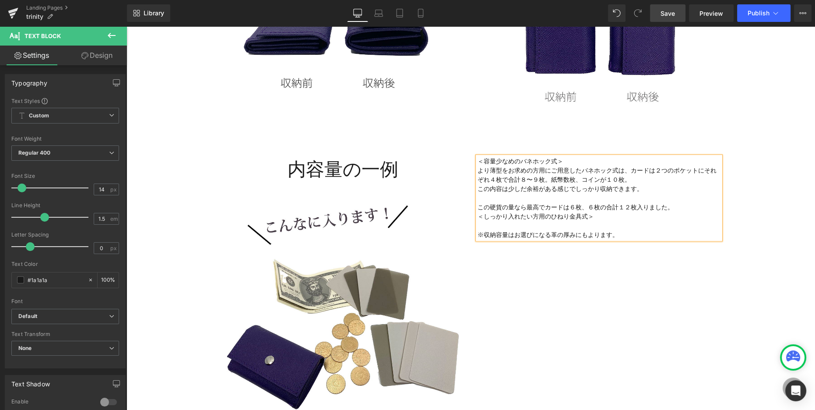
click at [490, 223] on p "※収納容量はお選びになる革の厚みにもよります。" at bounding box center [598, 230] width 243 height 18
click at [647, 191] on p "この内容は少しだ余裕がある感じでしっかり収納できます。" at bounding box center [598, 188] width 243 height 9
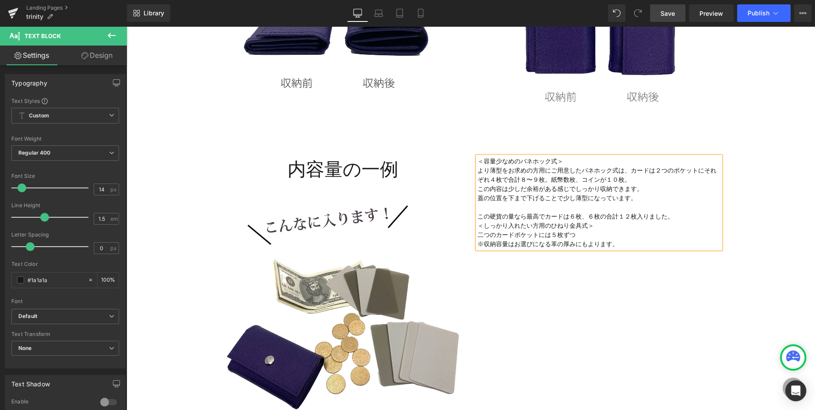
click at [684, 215] on p "この硬貨の量なら最高でカードは６枚、６枚の合計１２枚入りました。" at bounding box center [598, 215] width 243 height 9
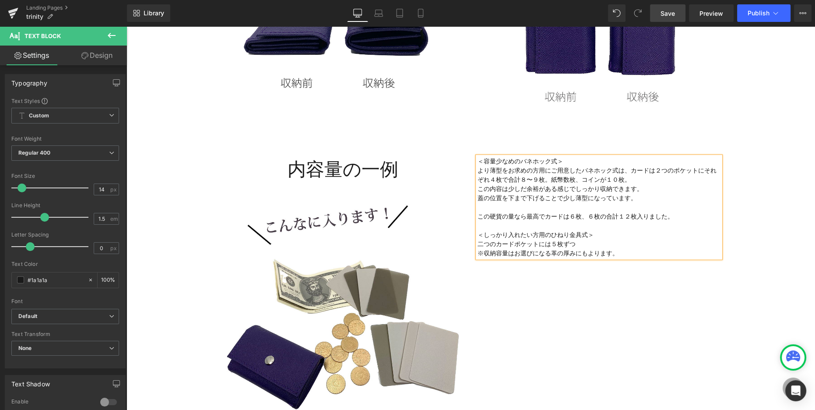
click at [526, 246] on p "二つのカードポケットには５枚ずつ ※収納容量はお選びになる革の厚みにもよります。" at bounding box center [598, 248] width 243 height 18
click at [620, 254] on p "二つのカードポケットには５枚ずつ ※収納容量はお選びになる革の厚みにもよります。" at bounding box center [598, 248] width 243 height 18
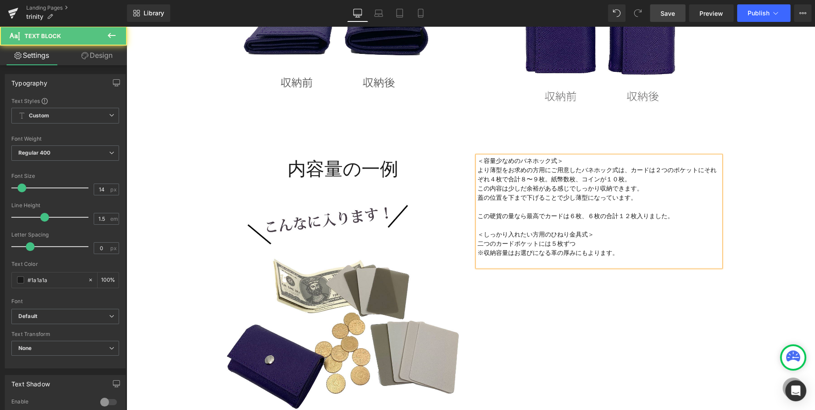
click at [590, 245] on p "二つのカードポケットには５枚ずつ ※収納容量はお選びになる革の厚みにもよります。" at bounding box center [598, 247] width 243 height 18
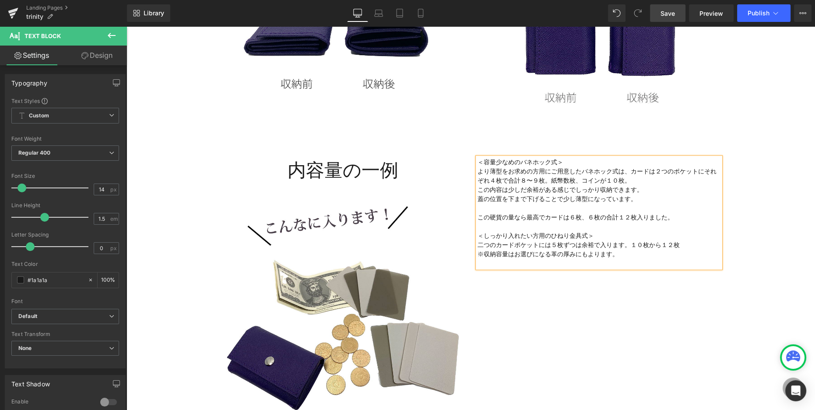
click at [629, 245] on p "二つのカードポケットには５枚ずつは余裕で入ります。１０枚から１２枚 ※収納容量はお選びになる革の厚みにもよります。" at bounding box center [598, 249] width 243 height 18
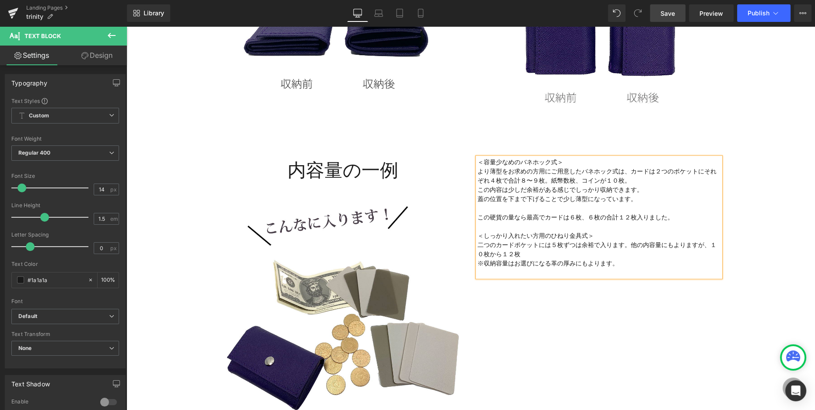
click at [537, 250] on p "二つのカードポケットには５枚ずつは余裕で入ります。他の内容量にもよりますが、１０枚から１２枚 ※収納容量はお選びになる革の厚みにもよります。" at bounding box center [598, 254] width 243 height 28
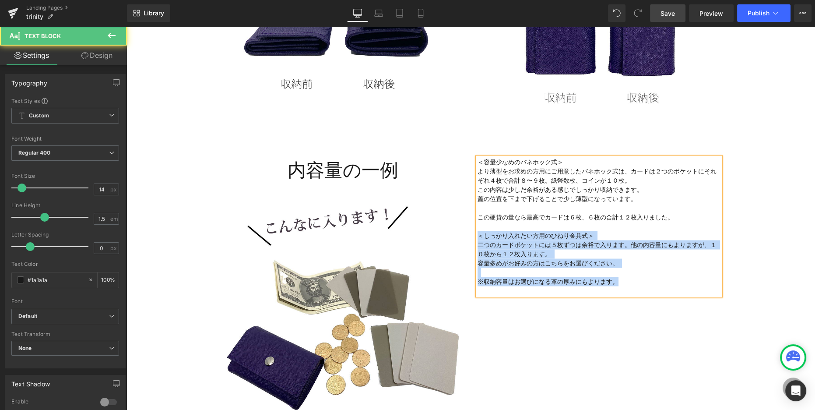
drag, startPoint x: 479, startPoint y: 235, endPoint x: 644, endPoint y: 294, distance: 175.2
click at [644, 294] on div "＜容量少なめのバネホック式＞ より薄型をお求めの方用にご用意したバネホック式は、 カードは２つのポケットにそれぞれ４枚で合計８〜９枚。紙幣数枚、コインが１０枚…" at bounding box center [598, 226] width 243 height 138
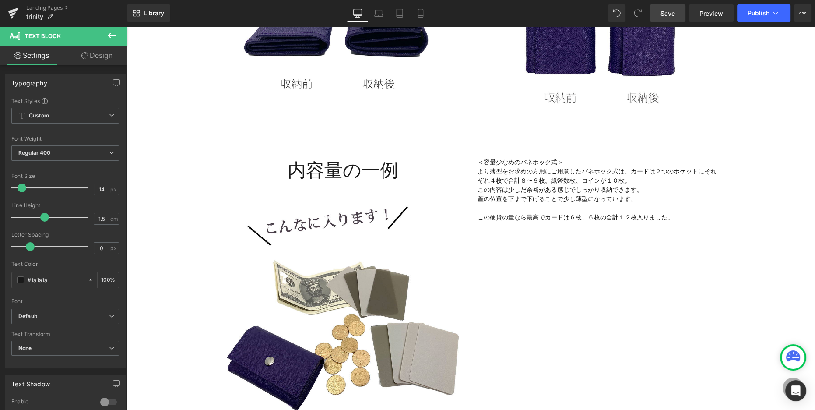
click at [107, 36] on icon at bounding box center [111, 35] width 11 height 11
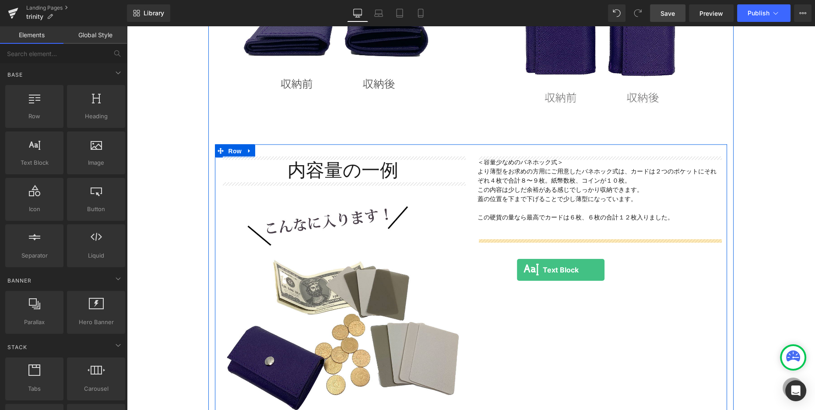
drag, startPoint x: 157, startPoint y: 187, endPoint x: 514, endPoint y: 268, distance: 365.7
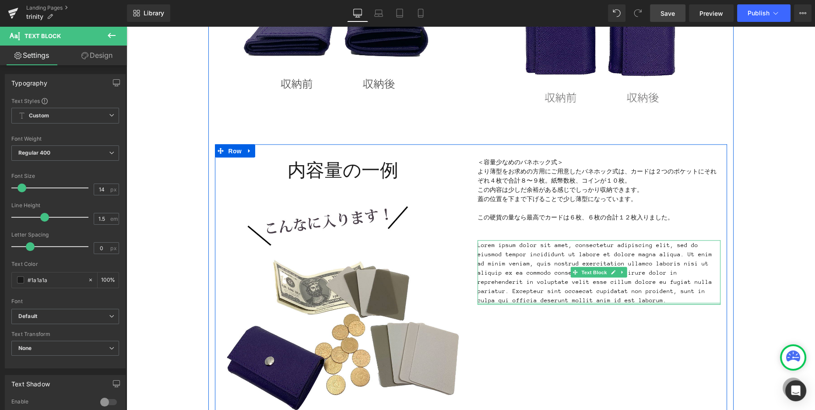
click at [573, 302] on div at bounding box center [598, 303] width 243 height 2
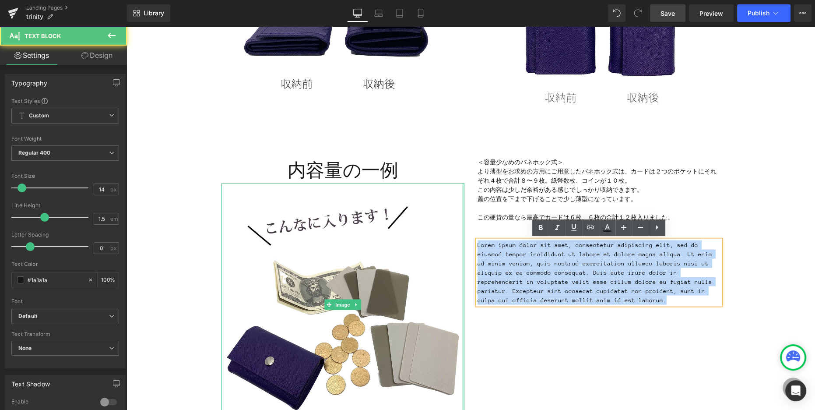
drag, startPoint x: 575, startPoint y: 299, endPoint x: 463, endPoint y: 245, distance: 124.1
click at [463, 245] on div "内容量の一例 Heading Image ＜容量少なめのバネホック式＞ より薄型をお求めの方用にご用意したバネホック式は、 カードは２つのポケットにそれぞれ４…" at bounding box center [471, 287] width 512 height 286
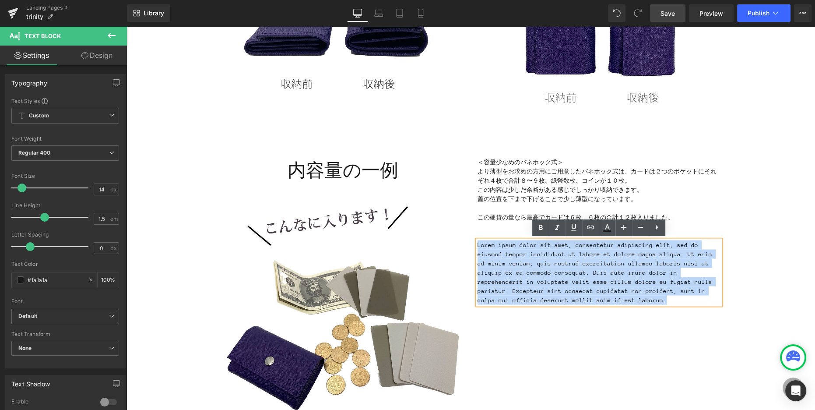
paste div
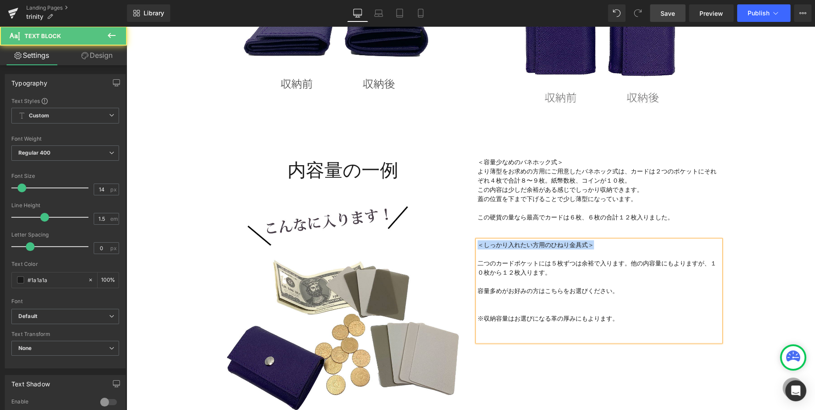
drag, startPoint x: 595, startPoint y: 245, endPoint x: 466, endPoint y: 240, distance: 128.7
click at [466, 240] on div "内容量の一例 Heading Image ＜容量少なめのバネホック式＞ より薄型をお求めの方用にご用意したバネホック式は、 カードは２つのポケットにそれぞれ４…" at bounding box center [471, 287] width 512 height 286
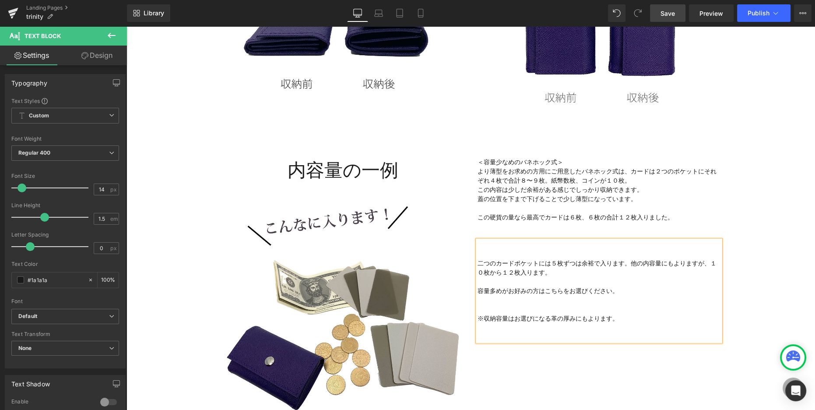
click at [478, 263] on p "二つのカードポケットには５枚ずつは余裕で入ります。他の内容量にもよりますが、１０枚から１２枚入ります。" at bounding box center [598, 267] width 243 height 18
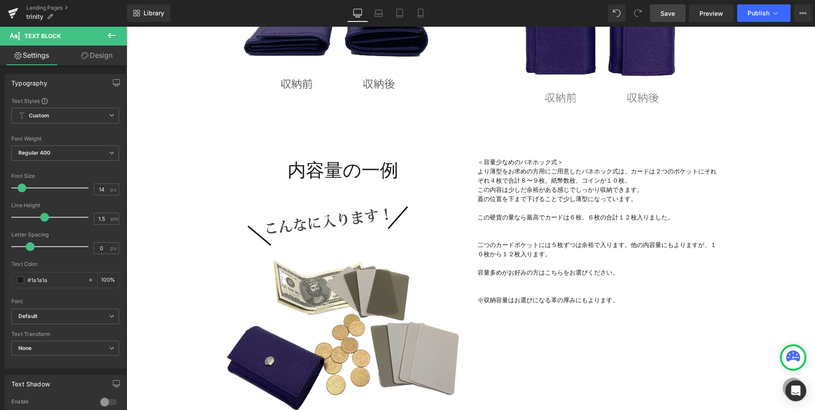
click at [109, 35] on icon at bounding box center [112, 35] width 8 height 5
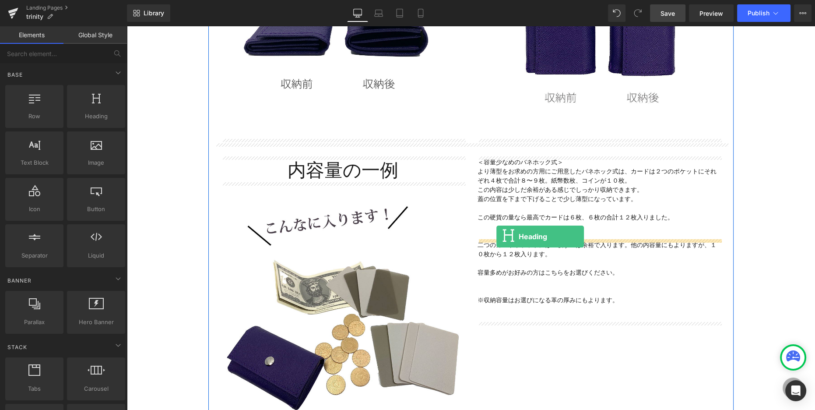
drag, startPoint x: 207, startPoint y: 141, endPoint x: 496, endPoint y: 236, distance: 304.4
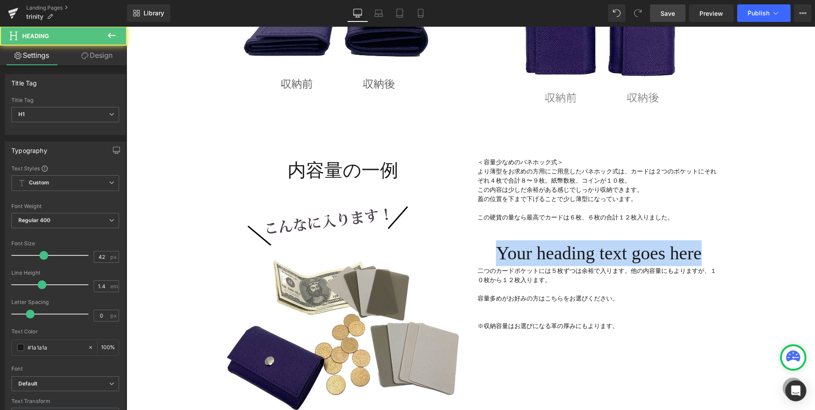
drag, startPoint x: 489, startPoint y: 256, endPoint x: 788, endPoint y: 254, distance: 299.3
paste div
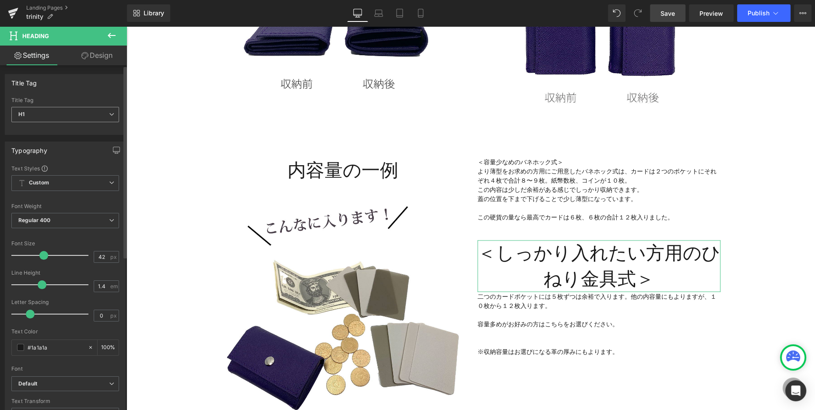
click at [104, 114] on span "H1" at bounding box center [65, 114] width 108 height 15
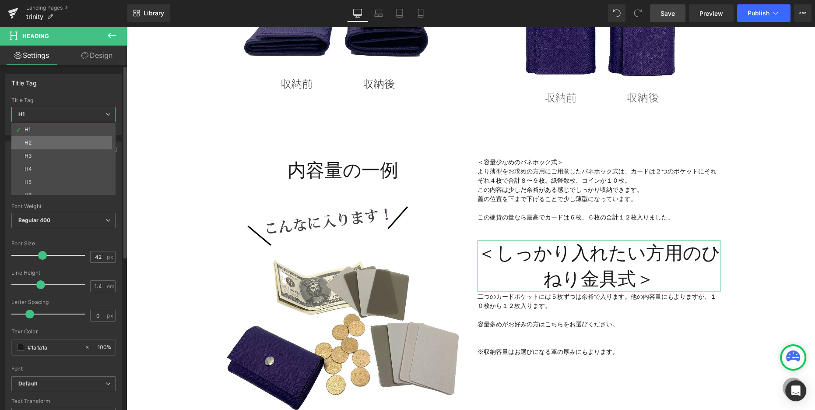
click at [70, 141] on li "H2" at bounding box center [65, 142] width 108 height 13
type input "25.2"
type input "100"
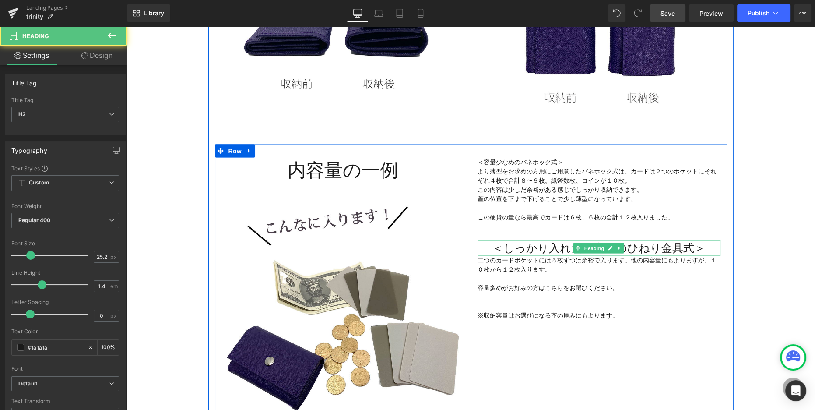
click at [505, 249] on h2 "＜しっかり入れたい方用のひねり金具式＞" at bounding box center [598, 247] width 243 height 15
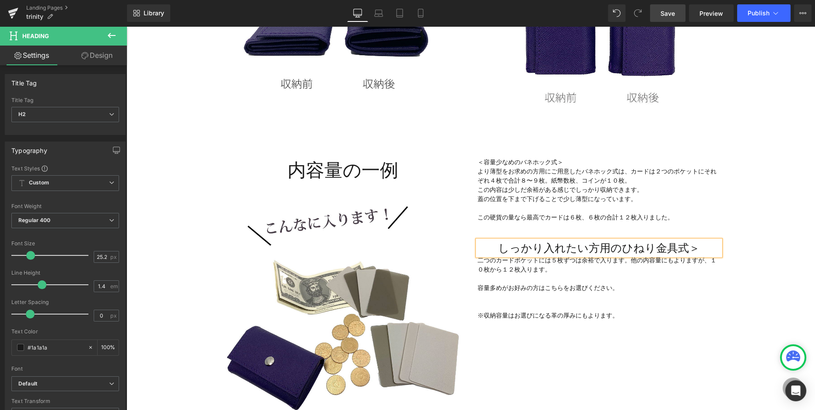
click at [701, 249] on h2 "しっかり入れたい方用のひねり金具式＞" at bounding box center [598, 247] width 243 height 15
click at [538, 163] on font "＜容量少なめのバネホック式＞ より薄型をお求めの方用にご用意したバネホック式は、" at bounding box center [553, 166] width 153 height 16
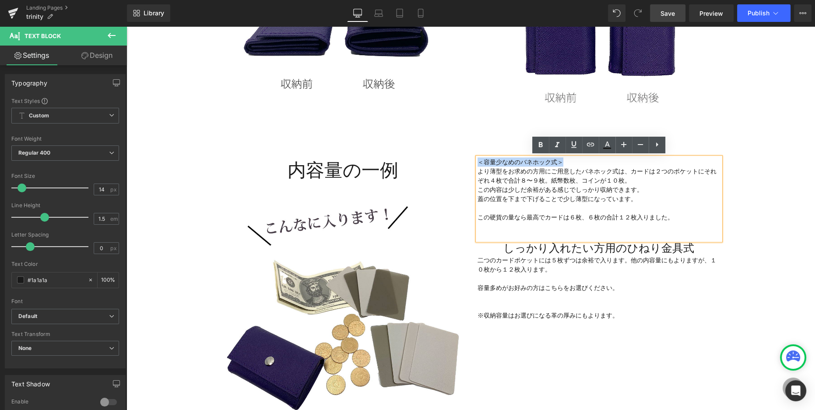
drag, startPoint x: 543, startPoint y: 161, endPoint x: 450, endPoint y: 162, distance: 92.8
click at [450, 162] on div "内容量の一例 Heading Image ＜容量少なめのバネホック式＞ より薄型をお求めの方用にご用意したバネホック式は、 カードは２つのポケットにそれぞれ４…" at bounding box center [471, 287] width 512 height 286
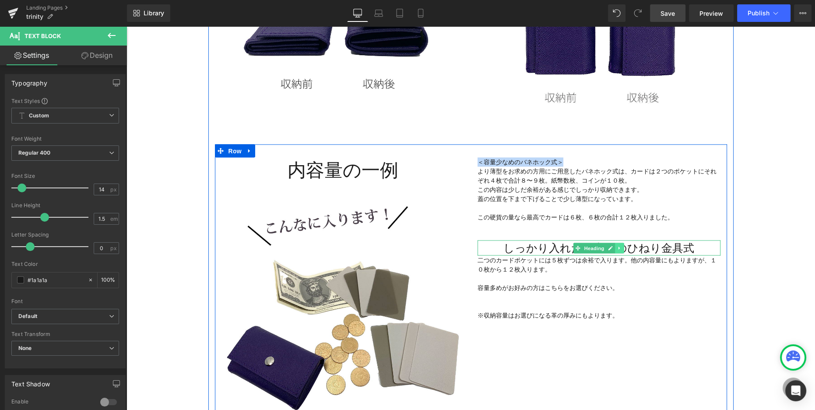
click at [620, 245] on icon at bounding box center [619, 247] width 5 height 5
click at [614, 246] on icon at bounding box center [615, 247] width 5 height 5
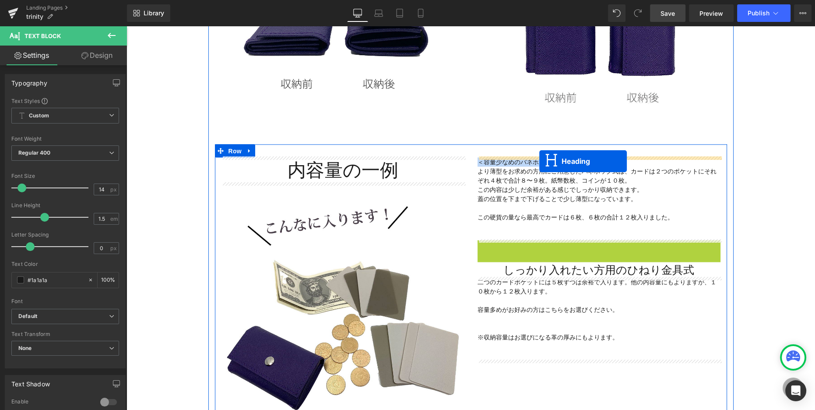
drag, startPoint x: 564, startPoint y: 248, endPoint x: 539, endPoint y: 161, distance: 90.7
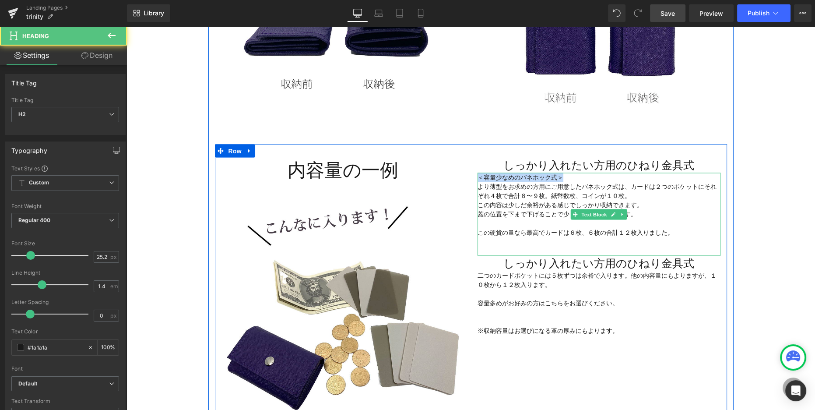
click at [509, 178] on font "＜容量少なめのバネホック式＞ より薄型をお求めの方用にご用意したバネホック式は、" at bounding box center [553, 182] width 153 height 16
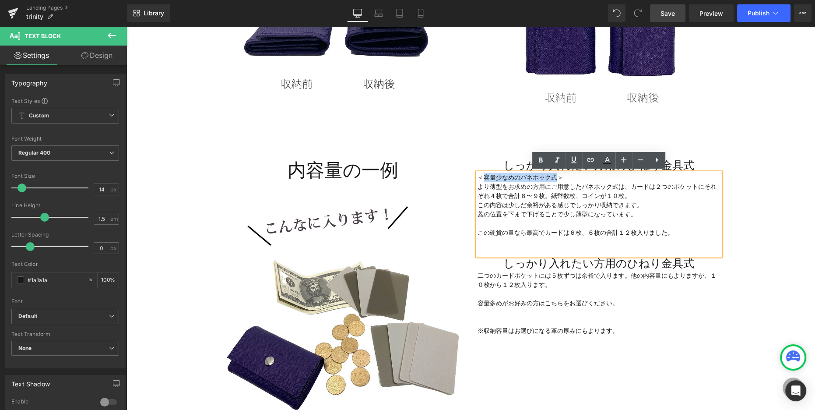
drag, startPoint x: 501, startPoint y: 175, endPoint x: 557, endPoint y: 177, distance: 55.2
click at [557, 177] on font "＜容量少なめのバネホック式＞ より薄型をお求めの方用にご用意したバネホック式は、" at bounding box center [553, 182] width 153 height 16
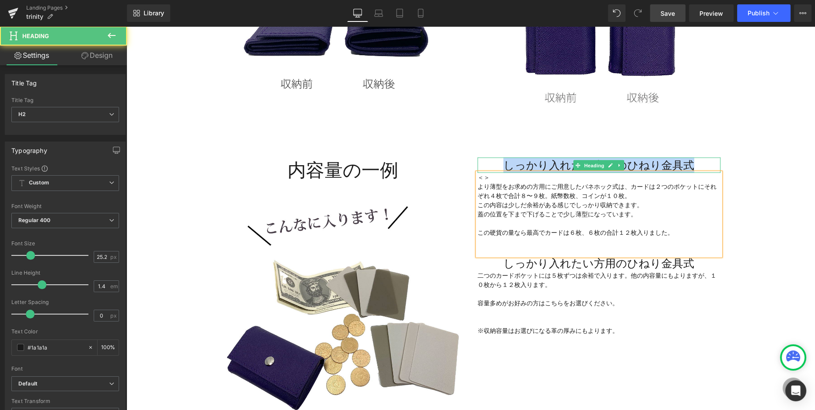
drag, startPoint x: 506, startPoint y: 164, endPoint x: 711, endPoint y: 166, distance: 205.2
click at [711, 166] on h2 "しっかり入れたい方用のひねり金具式" at bounding box center [598, 164] width 243 height 15
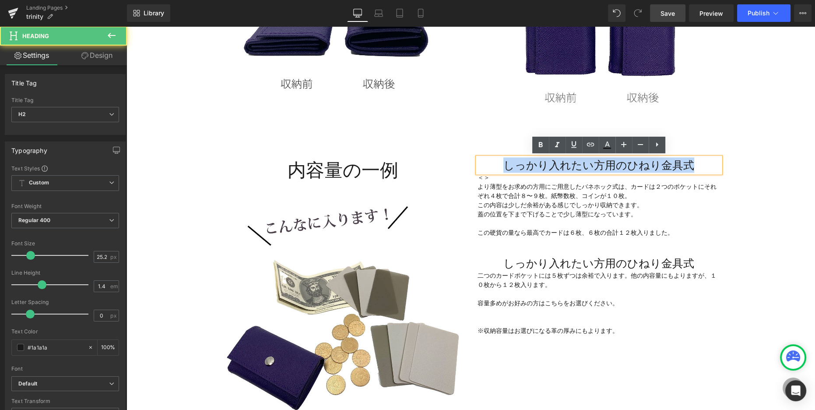
paste div
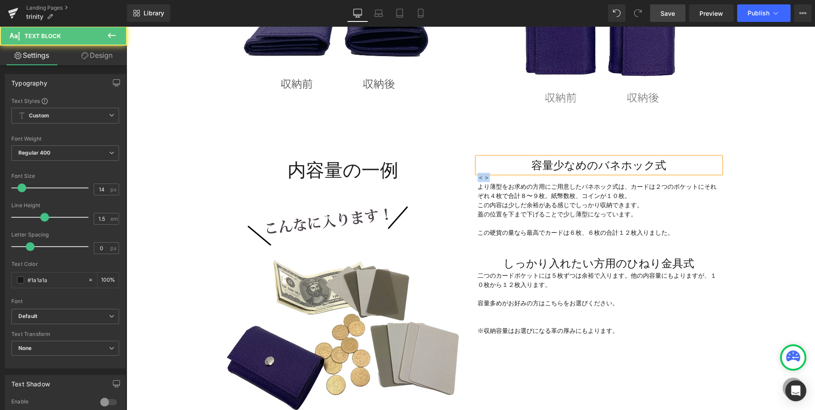
click at [473, 177] on div "容量少なめのバネホック式 Heading ＜＞ より薄型をお求めの方用にご用意したバネホック式は、 カードは２つのポケットにそれぞれ４枚で合計８〜９枚。紙幣数…" at bounding box center [599, 255] width 256 height 196
click at [630, 371] on div "内容量の一例 Heading Image 容量少なめのバネホック式 Heading より薄型をお求めの方用にご用意したバネホック式は、 カードは２つのポケット…" at bounding box center [471, 287] width 512 height 286
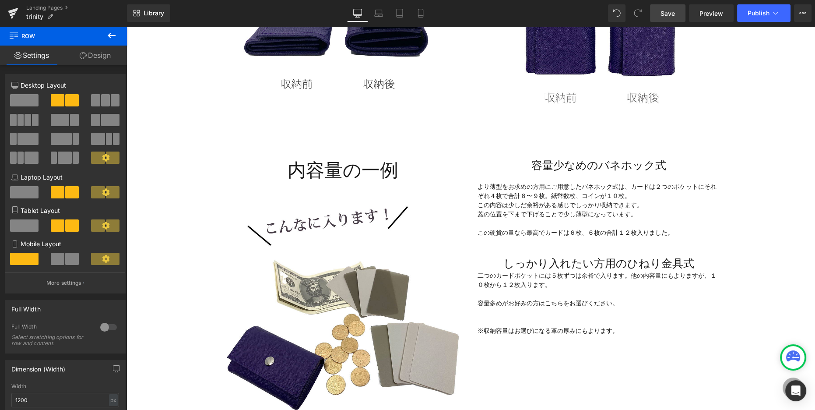
click at [683, 13] on link "Save" at bounding box center [667, 13] width 35 height 18
click at [757, 17] on button "Publish" at bounding box center [763, 13] width 53 height 18
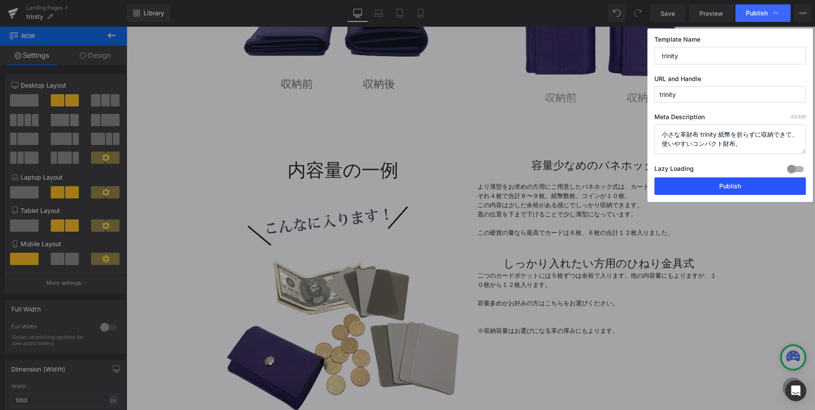
click at [733, 188] on button "Publish" at bounding box center [729, 186] width 151 height 18
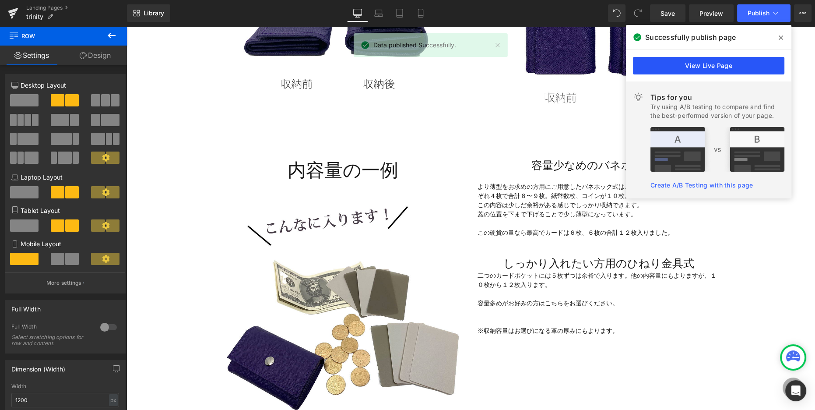
click at [745, 67] on link "View Live Page" at bounding box center [708, 66] width 151 height 18
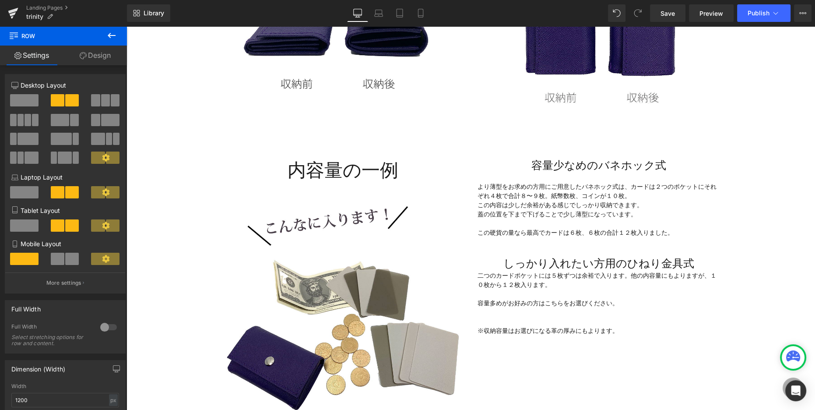
scroll to position [2131, 0]
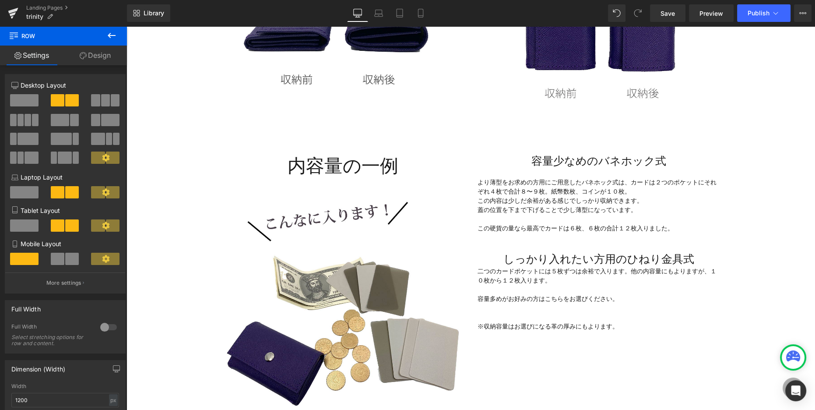
click at [115, 36] on icon at bounding box center [111, 35] width 11 height 11
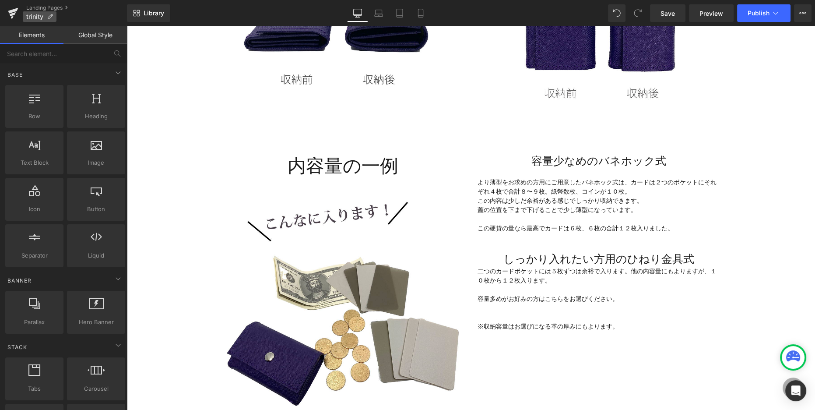
click at [41, 15] on span "trinity" at bounding box center [34, 16] width 17 height 7
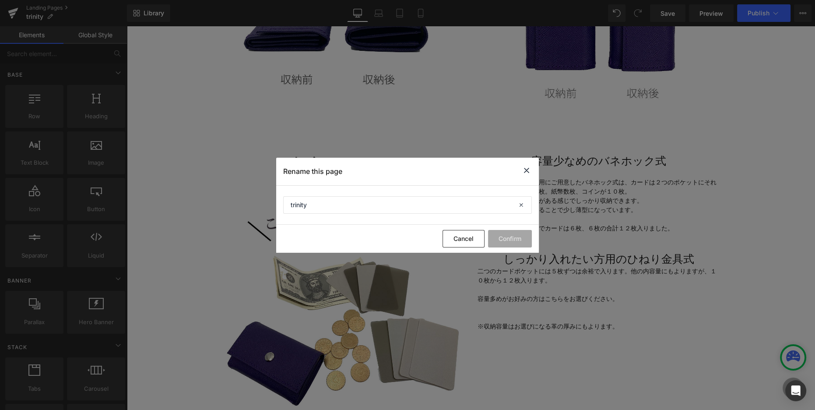
click at [527, 172] on icon at bounding box center [526, 170] width 11 height 11
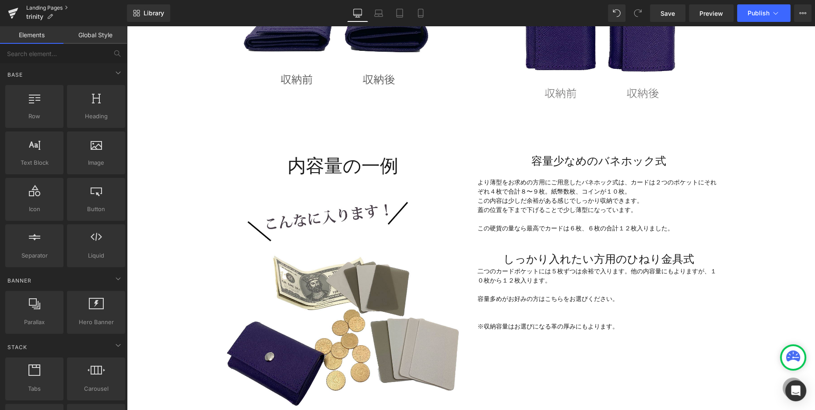
click at [48, 9] on link "Landing Pages" at bounding box center [76, 7] width 101 height 7
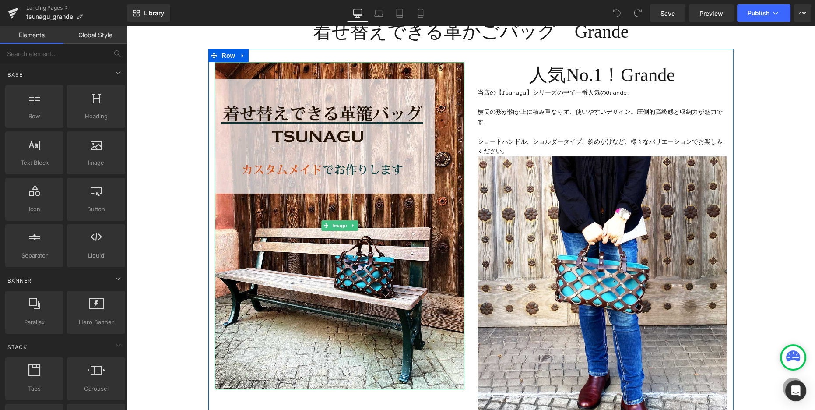
scroll to position [91, 0]
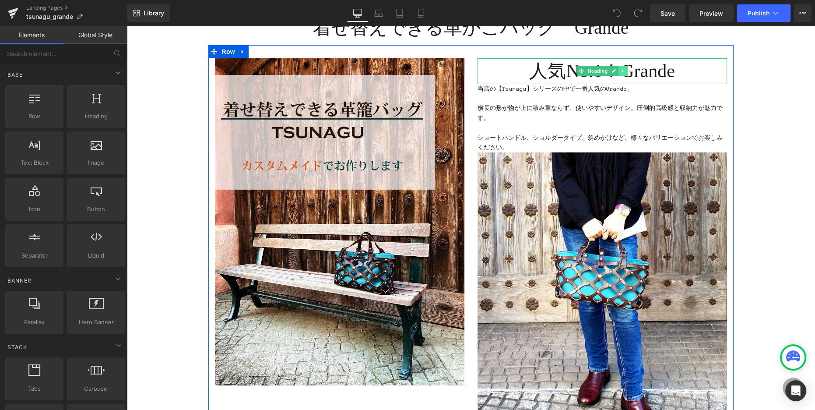
click at [623, 72] on icon at bounding box center [622, 70] width 5 height 5
click at [627, 71] on icon at bounding box center [627, 71] width 5 height 5
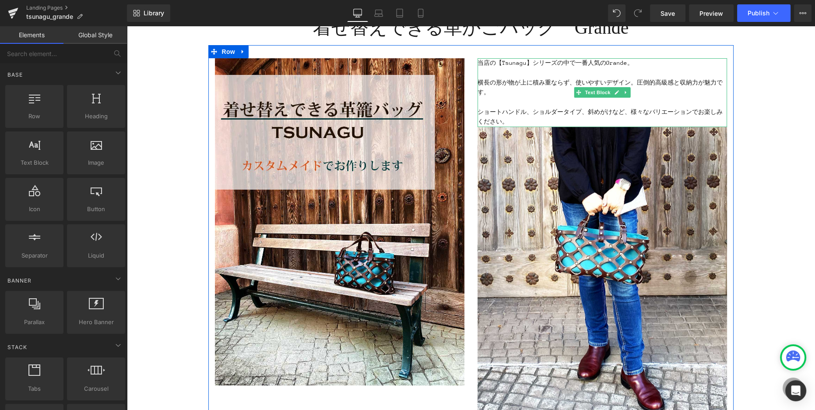
click at [585, 63] on p "当店の【Tsunagu】シリーズの中で一番人気のGrande。" at bounding box center [601, 63] width 249 height 10
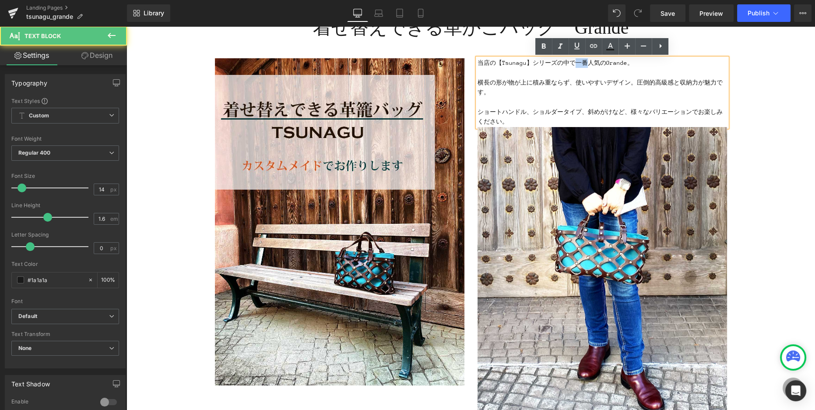
drag, startPoint x: 586, startPoint y: 63, endPoint x: 575, endPoint y: 63, distance: 11.4
click at [574, 63] on p "当店の【Tsunagu】シリーズの中で一番人気のGrande。" at bounding box center [601, 63] width 249 height 10
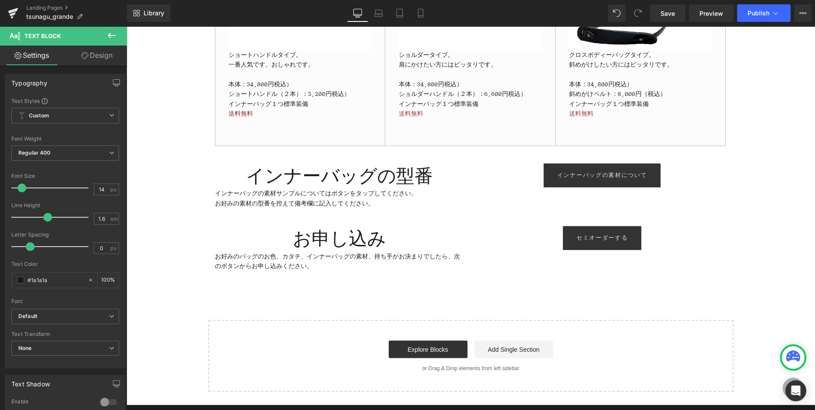
scroll to position [1990, 0]
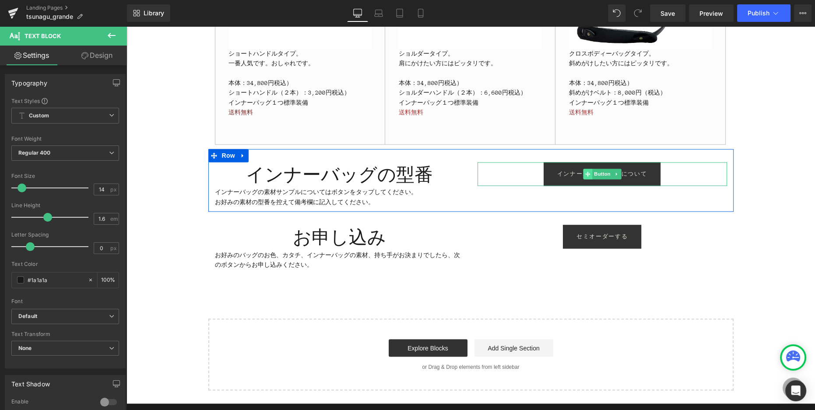
click at [588, 174] on icon at bounding box center [587, 173] width 5 height 5
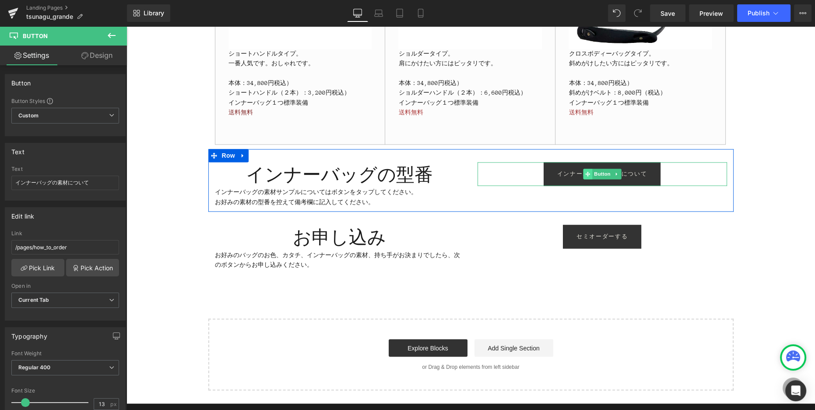
click at [587, 175] on icon at bounding box center [587, 173] width 5 height 5
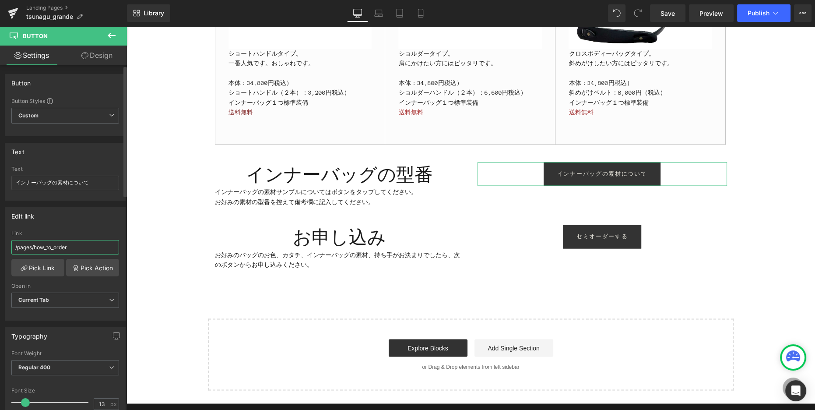
drag, startPoint x: 55, startPoint y: 245, endPoint x: 4, endPoint y: 240, distance: 51.8
click at [0, 240] on div "Edit link /pages/how_to_order Link /pages/how_to_order Pick Link Pick Action Cu…" at bounding box center [65, 260] width 131 height 120
type input "[URL][DOMAIN_NAME]"
click at [54, 265] on link "Pick Link" at bounding box center [37, 268] width 53 height 18
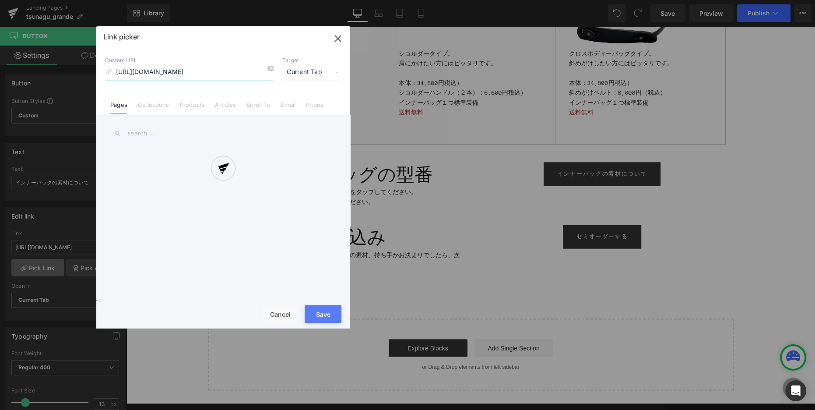
scroll to position [0, 343]
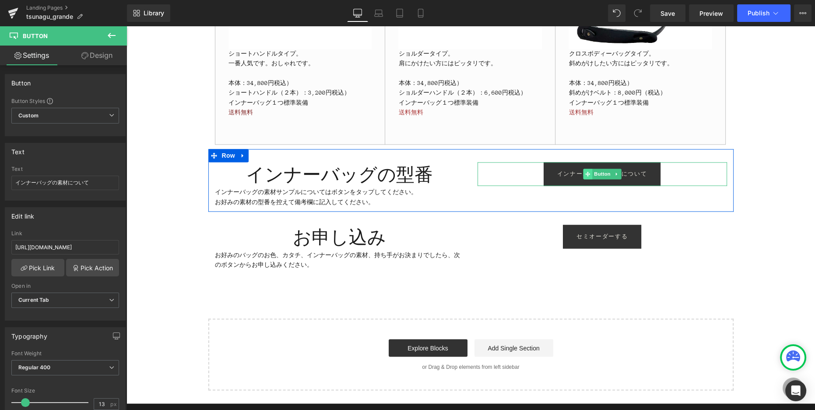
click at [587, 173] on icon at bounding box center [587, 173] width 5 height 5
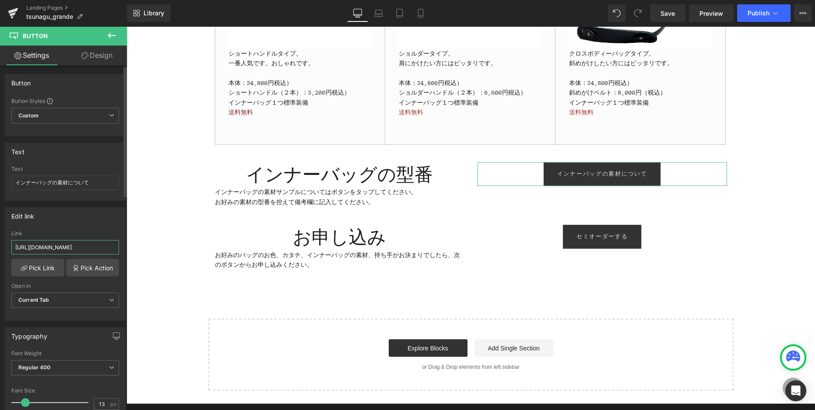
click at [75, 247] on input "[URL][DOMAIN_NAME]" at bounding box center [65, 247] width 108 height 14
drag, startPoint x: 141, startPoint y: 271, endPoint x: 140, endPoint y: 251, distance: 19.7
click at [666, 11] on span "Save" at bounding box center [667, 13] width 14 height 9
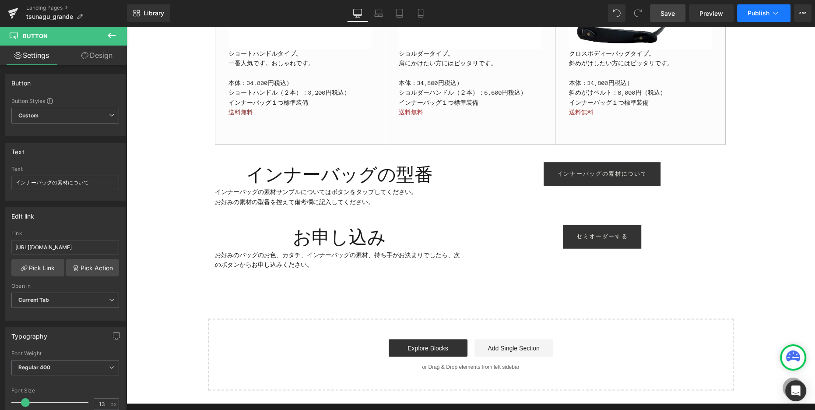
click at [745, 13] on button "Publish" at bounding box center [763, 13] width 53 height 18
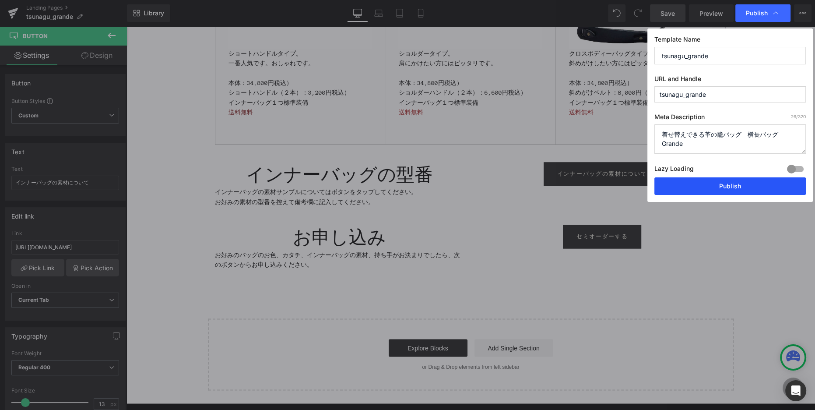
click at [731, 184] on button "Publish" at bounding box center [729, 186] width 151 height 18
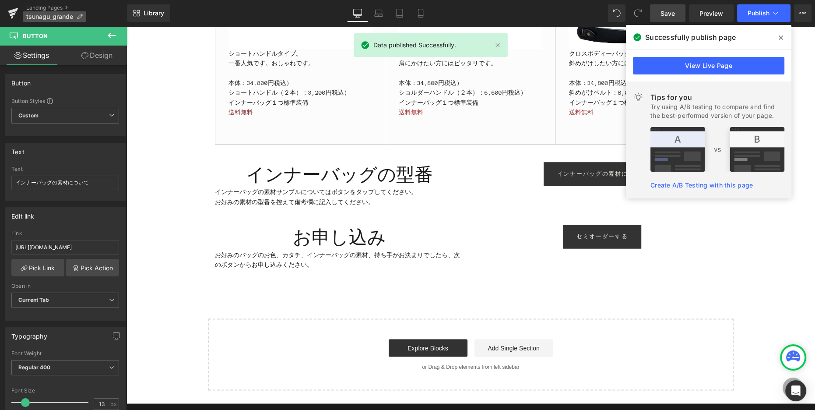
click at [60, 16] on span "tsunagu_grande" at bounding box center [49, 16] width 47 height 7
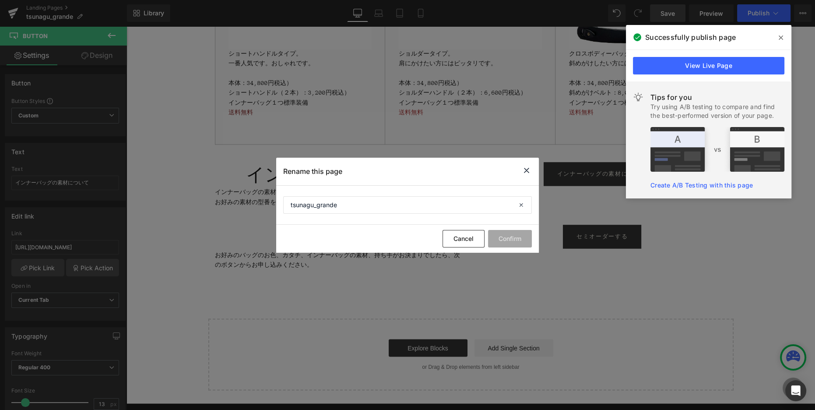
click at [528, 169] on icon at bounding box center [526, 170] width 11 height 11
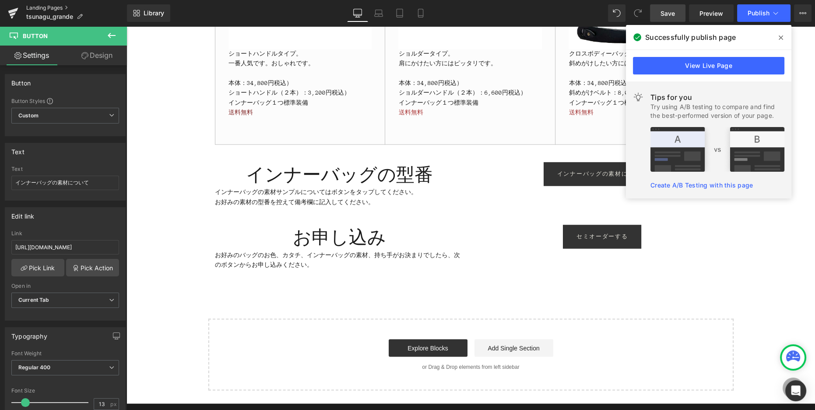
click at [49, 7] on link "Landing Pages" at bounding box center [76, 7] width 101 height 7
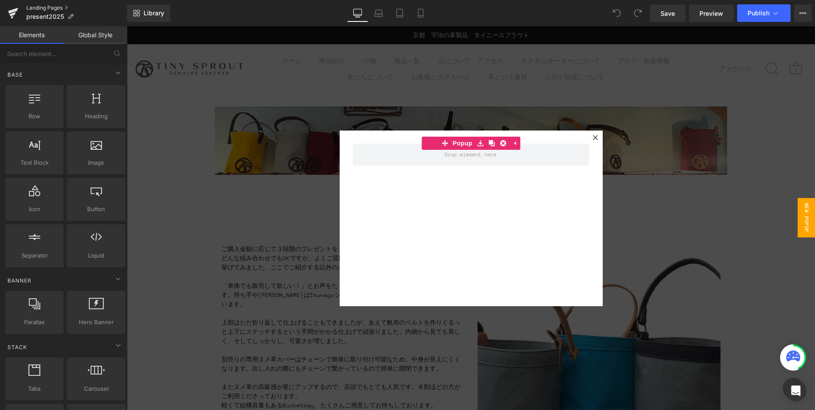
click at [48, 10] on link "Landing Pages" at bounding box center [76, 7] width 101 height 7
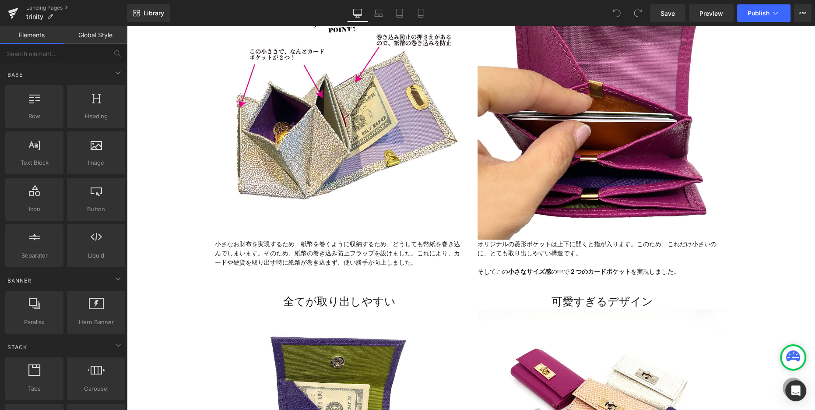
scroll to position [1334, 0]
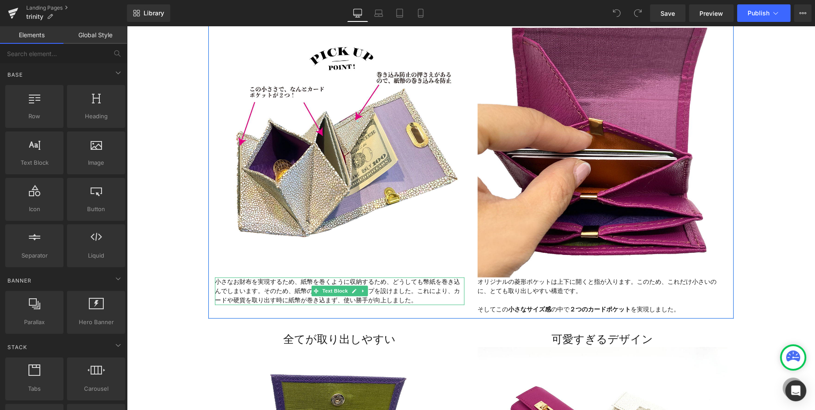
click at [306, 300] on font "小さなお財布を実現するため、紙幣を巻くように収納するため、どうしても幣紙を巻き込んでしまいます。そのため、紙幣の巻き込み防止フラップを設けました。これにより、…" at bounding box center [337, 290] width 245 height 25
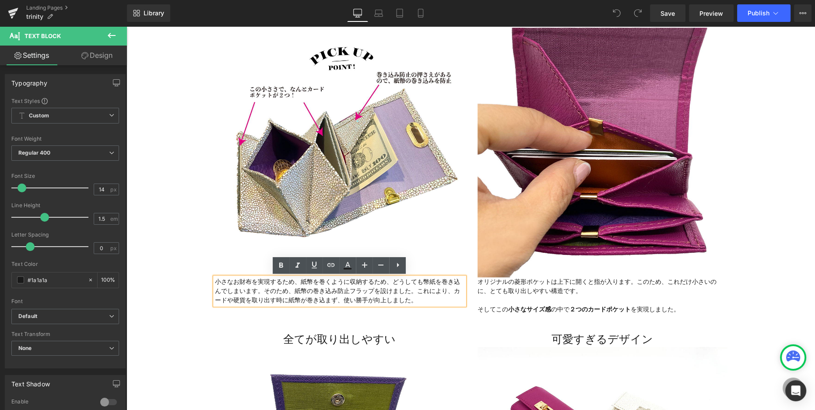
drag, startPoint x: 307, startPoint y: 300, endPoint x: 323, endPoint y: 304, distance: 16.7
click at [307, 300] on font "小さなお財布を実現するため、紙幣を巻くように収納するため、どうしても幣紙を巻き込んでしまいます。そのため、紙幣の巻き込み防止フラップを設けました。これにより、…" at bounding box center [337, 290] width 245 height 25
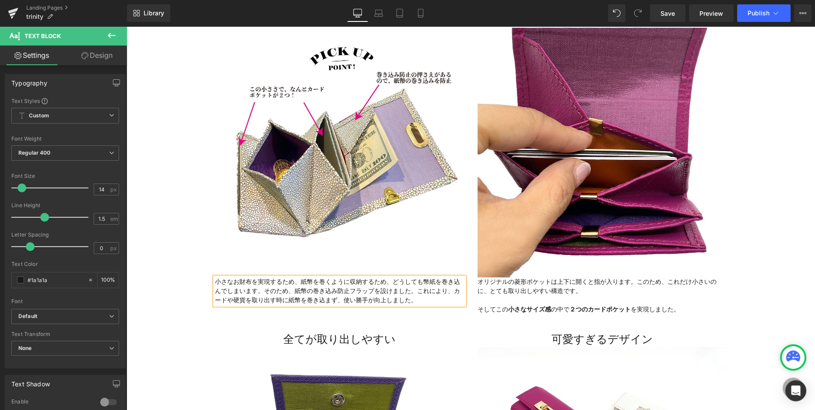
click at [262, 291] on font "小さなお財布を実現するため、紙幣を巻くように収納するため、どうしても幣紙を巻き込んでしまいます。そのため、紙幣の巻き込み防止フラップを設けました。これにより、…" at bounding box center [337, 290] width 245 height 25
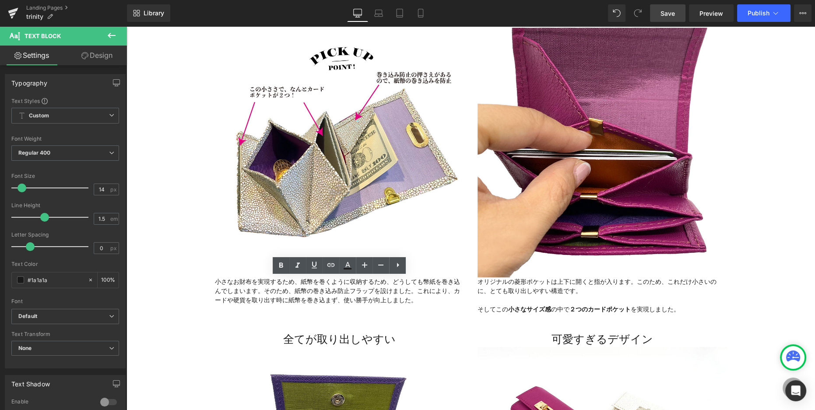
click at [657, 14] on link "Save" at bounding box center [667, 13] width 35 height 18
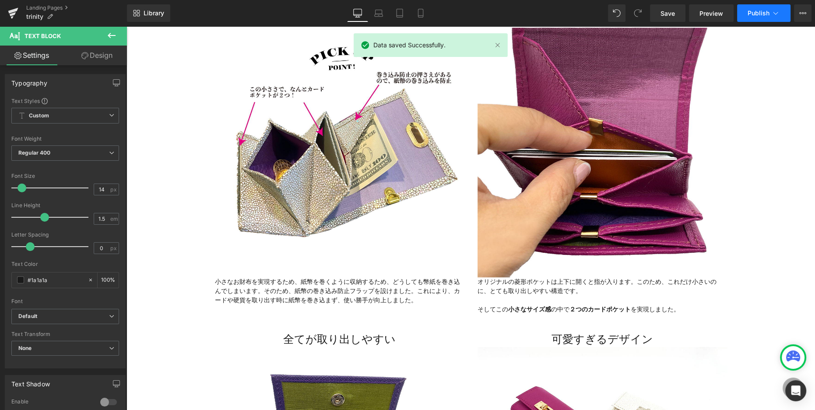
click at [750, 15] on span "Publish" at bounding box center [758, 13] width 22 height 7
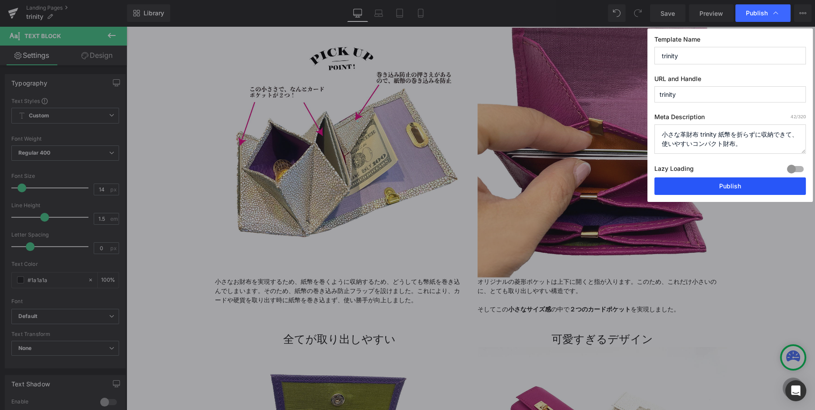
click at [712, 186] on button "Publish" at bounding box center [729, 186] width 151 height 18
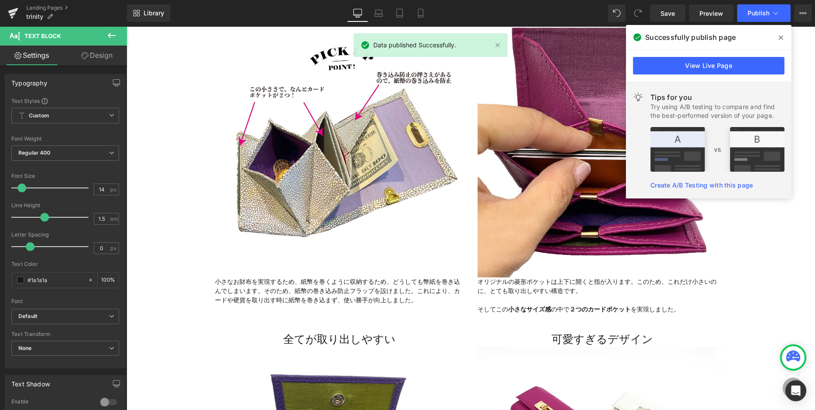
click at [782, 35] on icon at bounding box center [780, 37] width 4 height 7
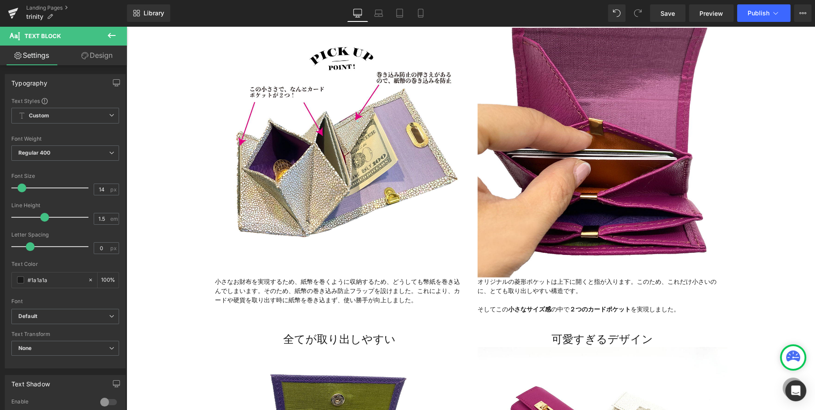
click at [112, 34] on icon at bounding box center [111, 35] width 11 height 11
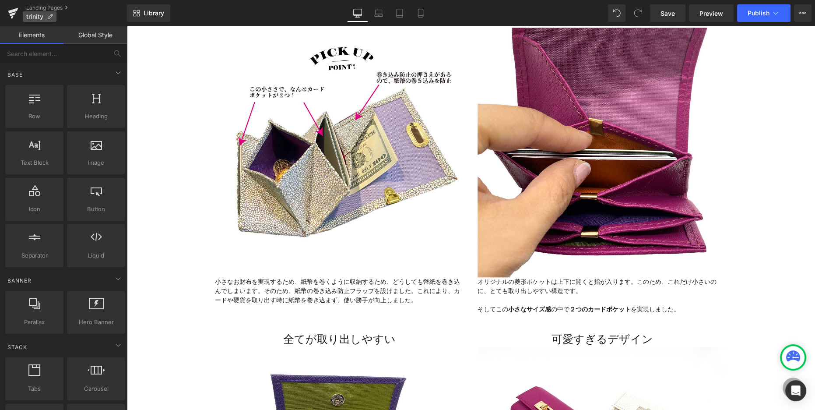
click at [51, 15] on icon at bounding box center [50, 17] width 6 height 6
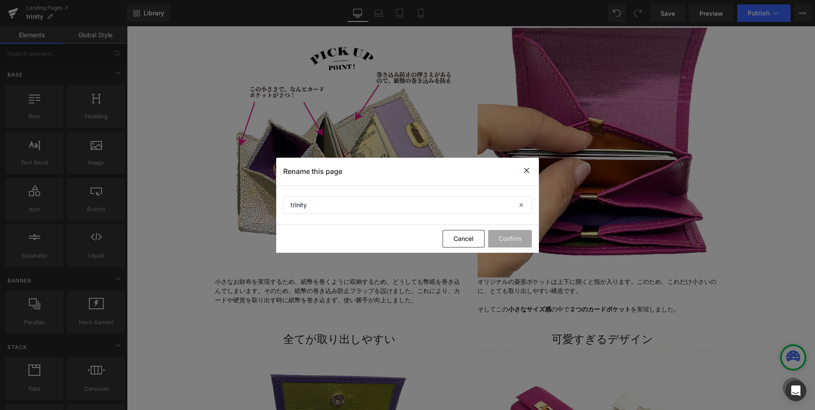
click at [527, 172] on icon at bounding box center [526, 170] width 11 height 11
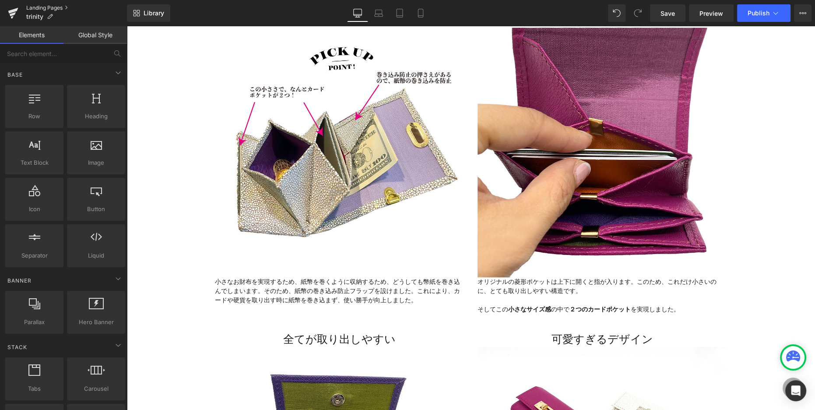
click at [61, 11] on link "Landing Pages" at bounding box center [76, 7] width 101 height 7
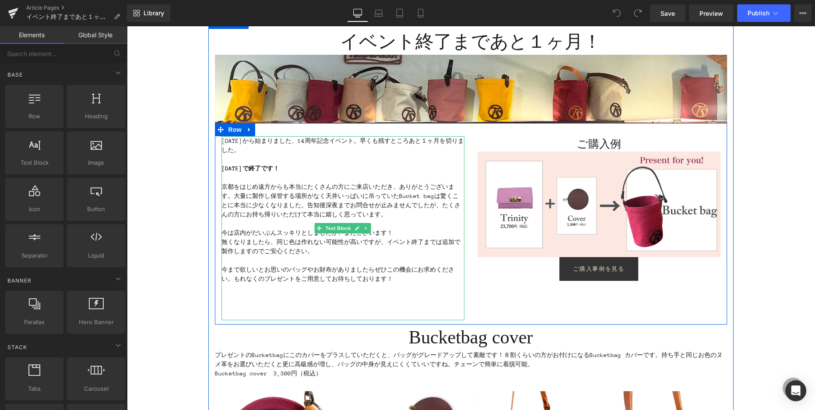
scroll to position [80, 0]
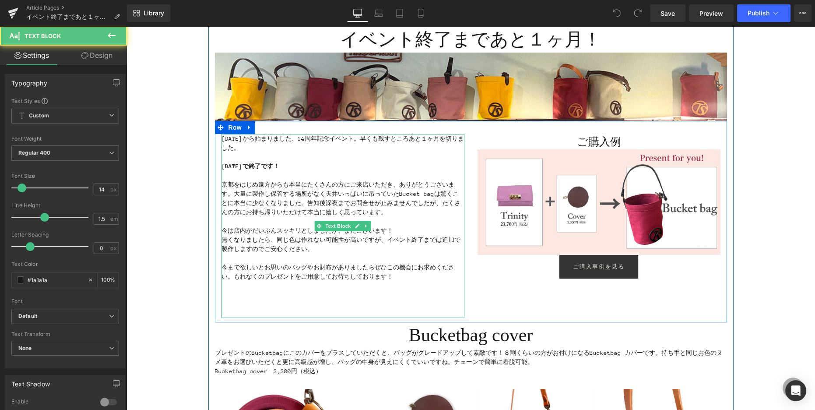
click at [223, 184] on p "京都をはじめ遠方からも本当にたくさんの方にご来店いただき、ありがとうございます。大量に製作し保管する場所がなく天井いっぱいに吊っていたBucket bagは驚…" at bounding box center [342, 198] width 243 height 37
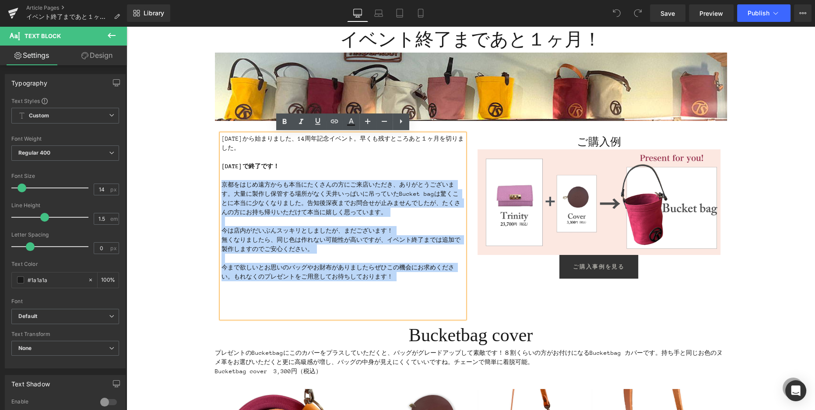
drag, startPoint x: 222, startPoint y: 184, endPoint x: 397, endPoint y: 282, distance: 200.4
click at [398, 282] on div "２０２５年７月７日から始まりました、14周年記念イベント。早くも残すところあと１ヶ月を切りました。 2025年9月7日（日）で終了です！ 京都をはじめ遠方から…" at bounding box center [342, 226] width 243 height 184
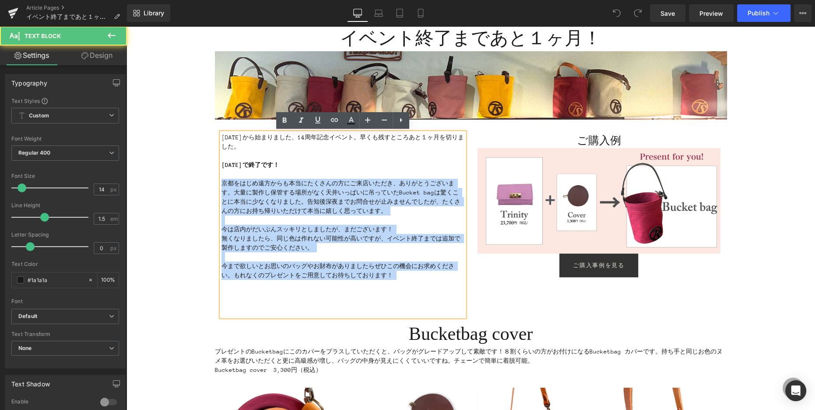
click at [313, 203] on p "京都をはじめ遠方からも本当にたくさんの方にご来店いただき、ありがとうございます。大量に製作し保管する場所がなく天井いっぱいに吊っていたBucket bagは驚…" at bounding box center [342, 197] width 243 height 37
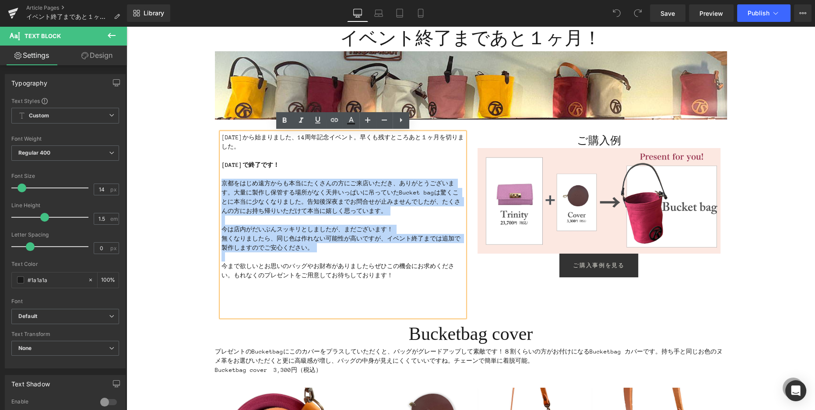
drag, startPoint x: 222, startPoint y: 182, endPoint x: 370, endPoint y: 251, distance: 163.0
click at [370, 252] on div "２０２５年７月７日から始まりました、14周年記念イベント。早くも残すところあと１ヶ月を切りました。 2025年9月7日（日）で終了です！ 京都をはじめ遠方から…" at bounding box center [342, 225] width 243 height 184
click at [345, 209] on p "京都をはじめ遠方からも本当にたくさんの方にご来店いただき、ありがとうございます。大量に製作し保管する場所がなく天井いっぱいに吊っていたBucket bagは驚…" at bounding box center [342, 197] width 243 height 37
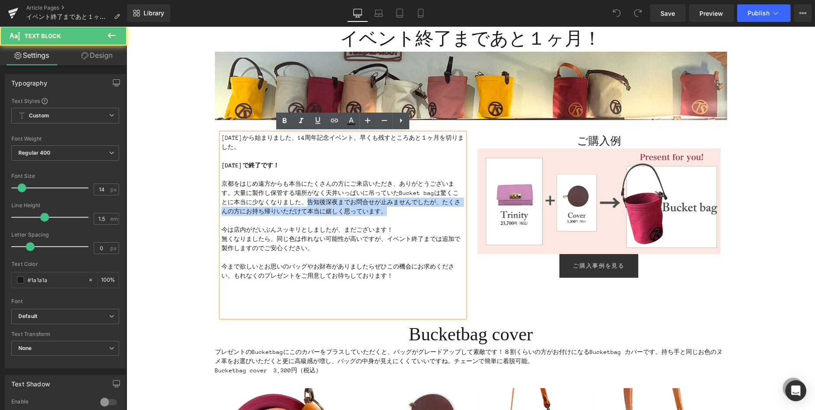
drag, startPoint x: 301, startPoint y: 201, endPoint x: 393, endPoint y: 212, distance: 93.0
click at [393, 212] on p "京都をはじめ遠方からも本当にたくさんの方にご来店いただき、ありがとうございます。大量に製作し保管する場所がなく天井いっぱいに吊っていたBucket bagは驚…" at bounding box center [342, 197] width 243 height 37
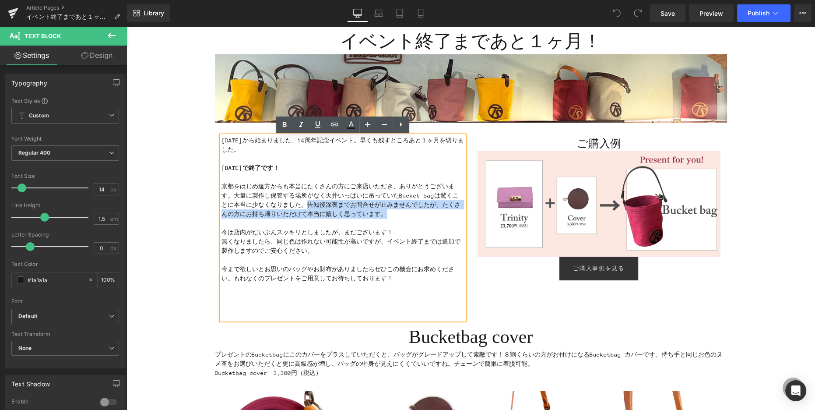
scroll to position [76, 0]
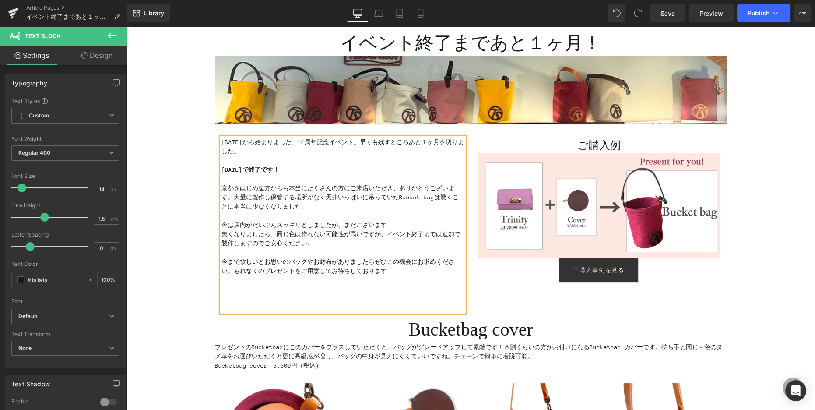
click at [312, 205] on p "京都をはじめ遠方からも本当にたくさんの方にご来店いただき、ありがとうございます。大量に製作し保管する場所がなく天井いっぱいに吊っていたBucket bagは驚…" at bounding box center [342, 197] width 243 height 28
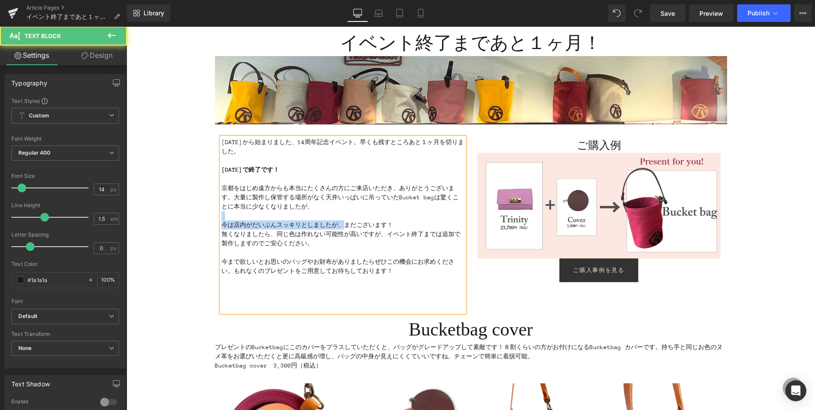
drag, startPoint x: 333, startPoint y: 226, endPoint x: 196, endPoint y: 217, distance: 136.3
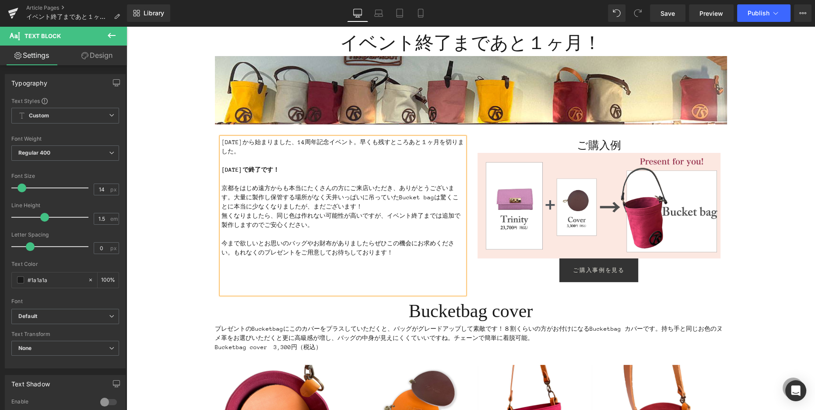
click at [357, 219] on p "無くなりましたら、同じ色は作れない可能性が高いですが、イベント終了までは追加で製作しますのでご安心ください。" at bounding box center [342, 220] width 243 height 18
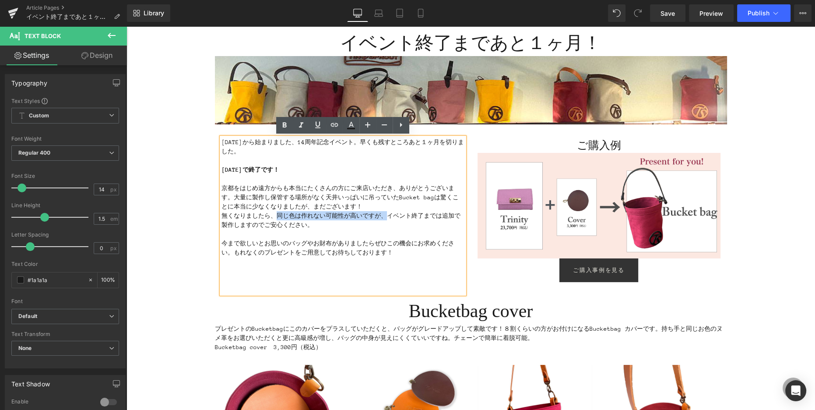
drag, startPoint x: 275, startPoint y: 216, endPoint x: 385, endPoint y: 215, distance: 109.8
click at [385, 215] on span "無くなりましたら、同じ色は作れない可能性が高いですが、イベント終了までは追加で製作しますのでご安心ください。" at bounding box center [340, 220] width 239 height 16
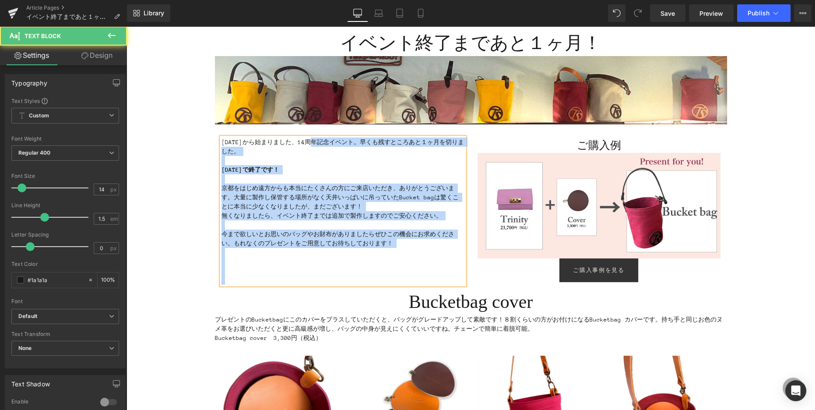
drag, startPoint x: 332, startPoint y: 143, endPoint x: 219, endPoint y: 143, distance: 112.9
click at [221, 143] on div "２０２５年７月７日から始まりました、14周年記念イベント。早くも残すところあと１ヶ月を切りました。 2025年9月7日（日）で終了です！ 京都をはじめ遠方から…" at bounding box center [342, 210] width 243 height 147
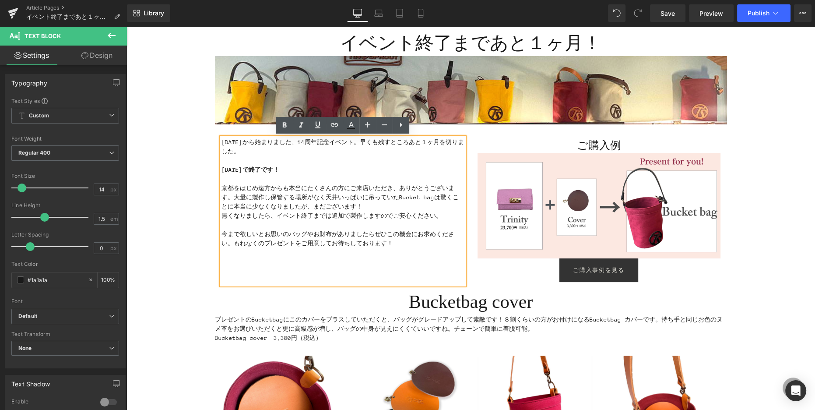
drag, startPoint x: 280, startPoint y: 139, endPoint x: 319, endPoint y: 144, distance: 39.3
click at [280, 139] on p "２０２５年７月７日から始まりました、14周年記念イベント。早くも残すところあと１ヶ月を切りました。" at bounding box center [342, 146] width 243 height 18
drag, startPoint x: 328, startPoint y: 142, endPoint x: 221, endPoint y: 139, distance: 106.4
click at [221, 139] on p "２０２５年７月７日から始まりました、14周年記念イベント。早くも残すところあと１ヶ月を切りました。" at bounding box center [342, 146] width 243 height 18
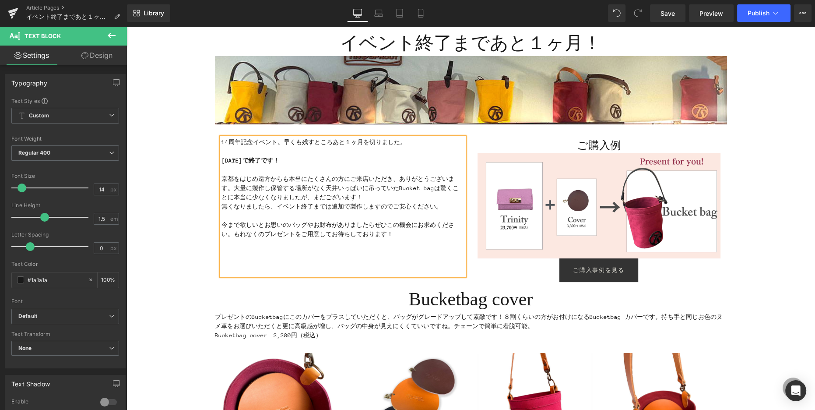
click at [221, 160] on strong "2025年9月7日（日）で終了です！" at bounding box center [250, 160] width 58 height 7
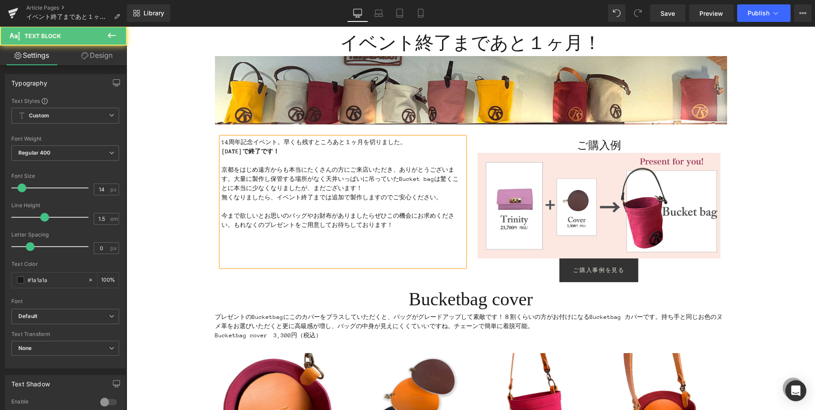
click at [294, 229] on p "今まで欲しいとお思いのバッグやお財布がありましたらぜひこの機会にお求めください。もれなくのプレゼントをご用意してお待ちしております！" at bounding box center [342, 225] width 243 height 28
click at [280, 252] on p at bounding box center [342, 252] width 243 height 9
click at [246, 262] on p at bounding box center [342, 261] width 243 height 9
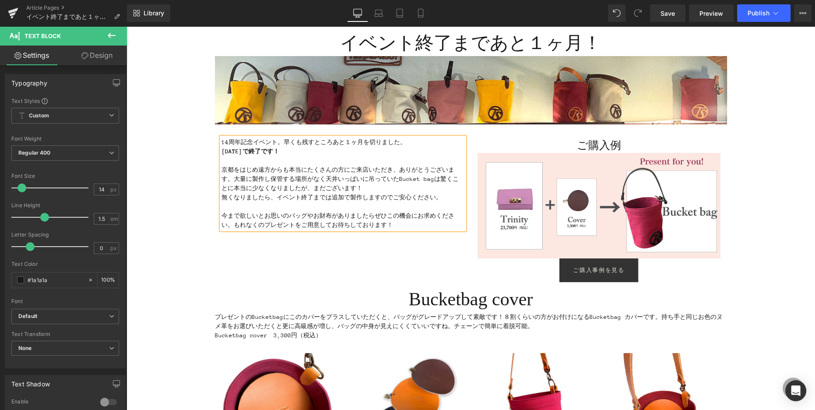
click at [357, 245] on div "14周年記念イベント。早くも残すところあと１ヶ月を切りました。 2025年9月7日（日）で終了です！ 京都をはじめ遠方からも本当にたくさんの方にご来店いただき…" at bounding box center [471, 205] width 512 height 162
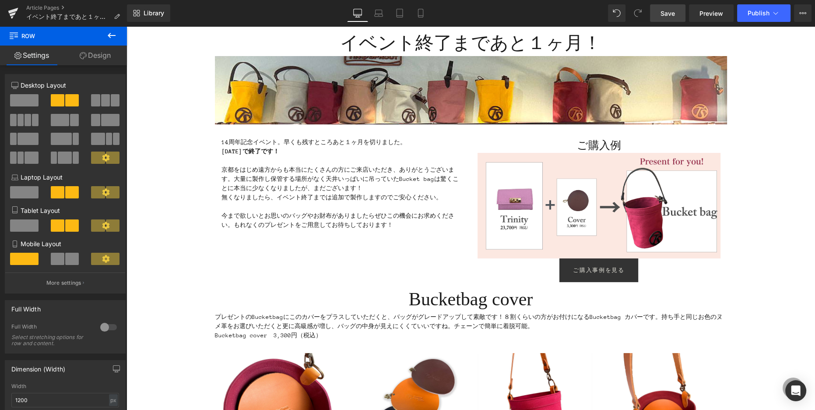
click at [672, 11] on span "Save" at bounding box center [667, 13] width 14 height 9
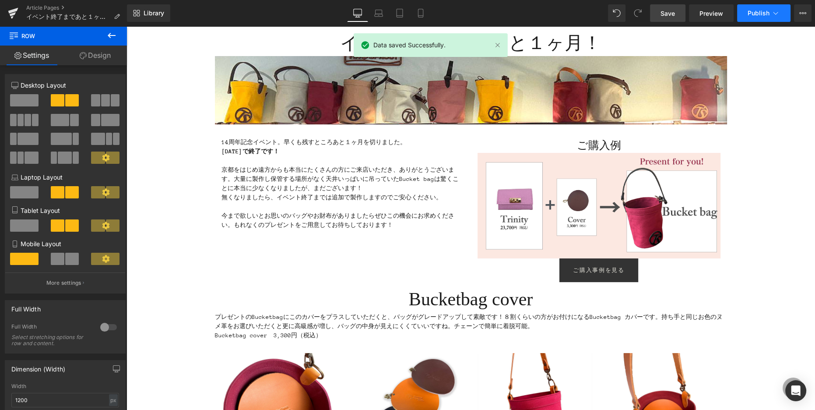
click at [751, 14] on span "Publish" at bounding box center [758, 13] width 22 height 7
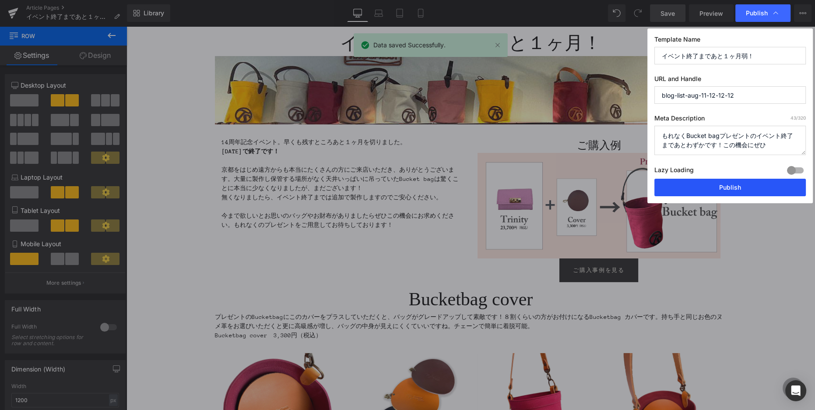
click at [740, 186] on button "Publish" at bounding box center [729, 188] width 151 height 18
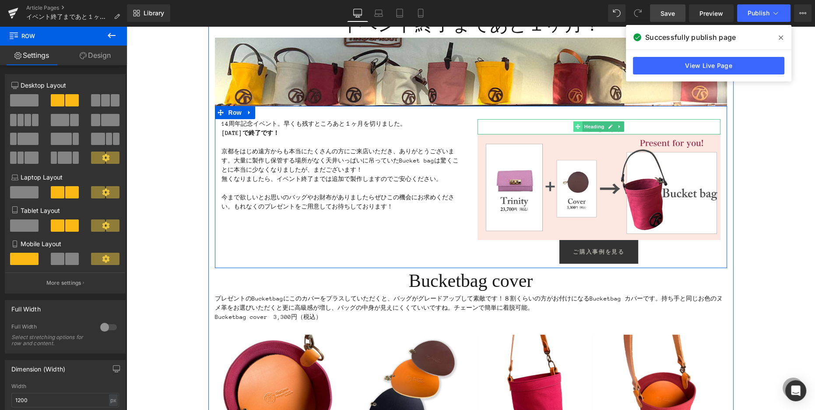
scroll to position [94, 0]
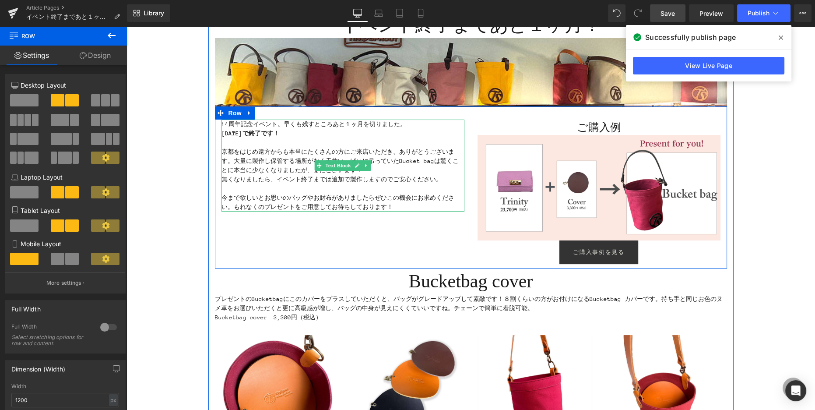
click at [397, 204] on p "今まで欲しいとお思いのバッグやお財布がありましたらぜひこの機会にお求めください。もれなくのプレゼントをご用意してお待ちしております！" at bounding box center [342, 202] width 243 height 18
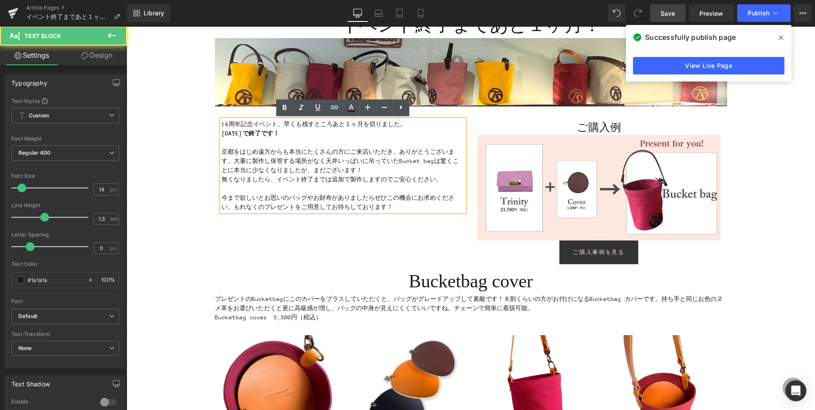
scroll to position [94, 0]
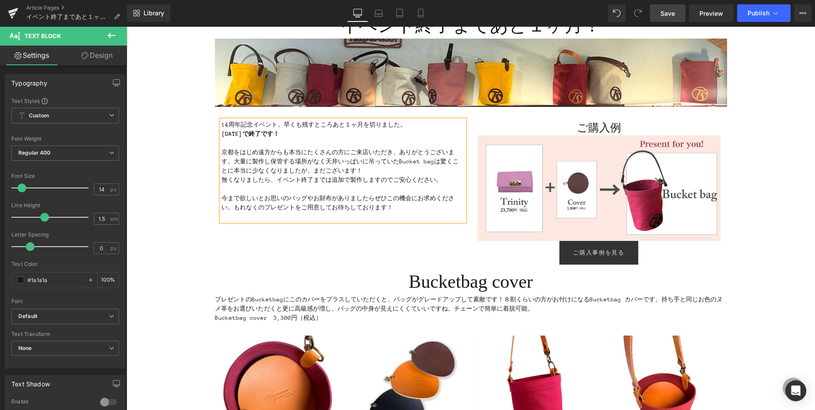
click at [672, 14] on span "Save" at bounding box center [667, 13] width 14 height 9
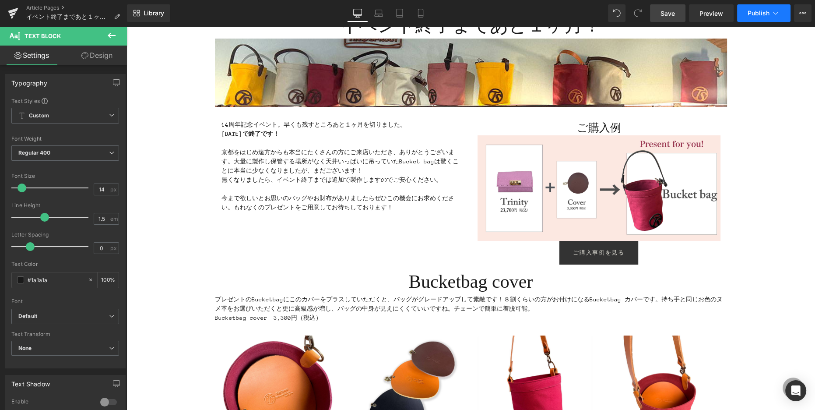
click at [747, 14] on button "Publish" at bounding box center [763, 13] width 53 height 18
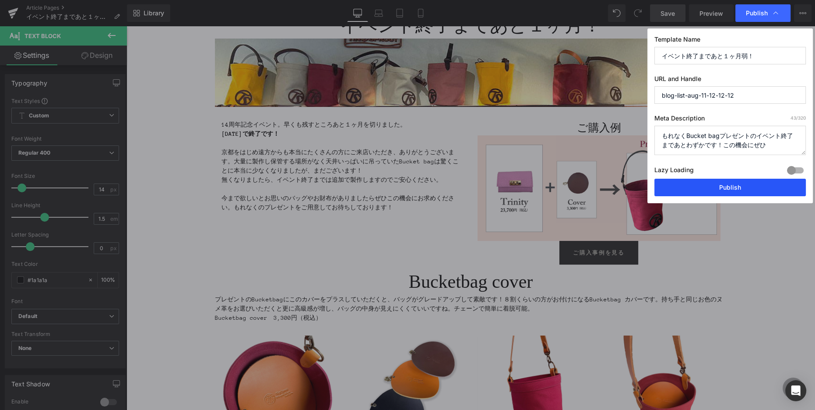
click at [720, 189] on button "Publish" at bounding box center [729, 188] width 151 height 18
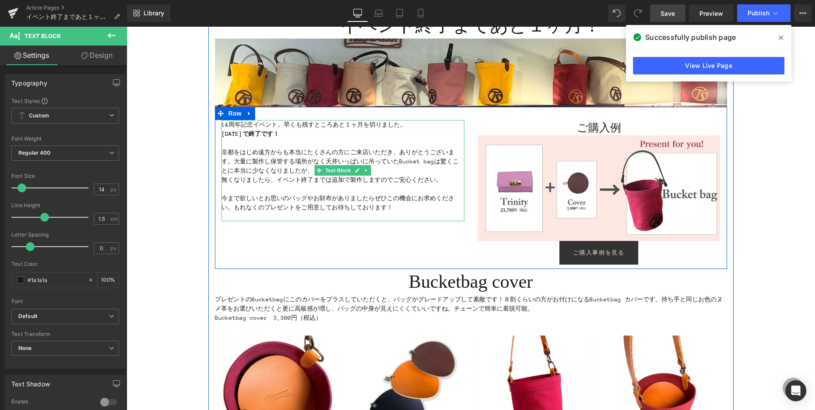
click at [248, 163] on p "京都をはじめ遠方からも本当にたくさんの方にご来店いただき、ありがとうございます。大量に製作し保管する場所がなく天井いっぱいに吊っていたBucket bagは驚…" at bounding box center [342, 161] width 243 height 28
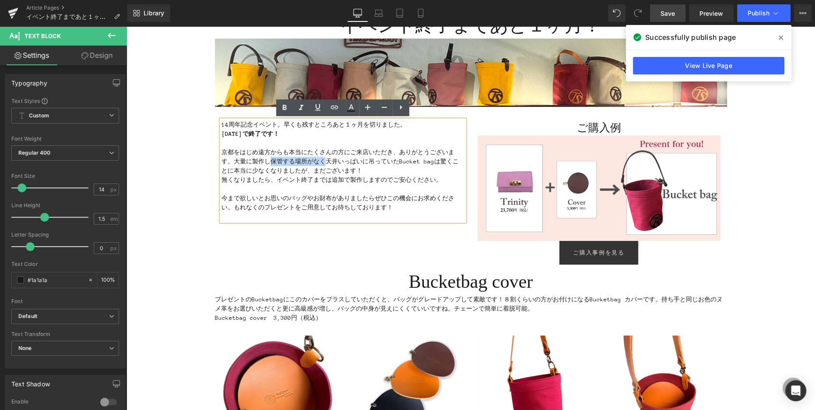
drag, startPoint x: 270, startPoint y: 161, endPoint x: 323, endPoint y: 159, distance: 53.8
click at [323, 159] on p "京都をはじめ遠方からも本当にたくさんの方にご来店いただき、ありがとうございます。大量に製作し保管する場所がなく天井いっぱいに吊っていたBucket bagは驚…" at bounding box center [342, 161] width 243 height 28
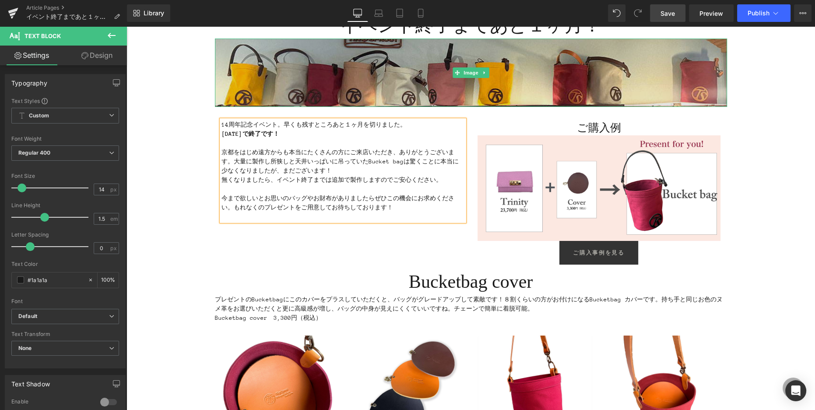
scroll to position [93, 0]
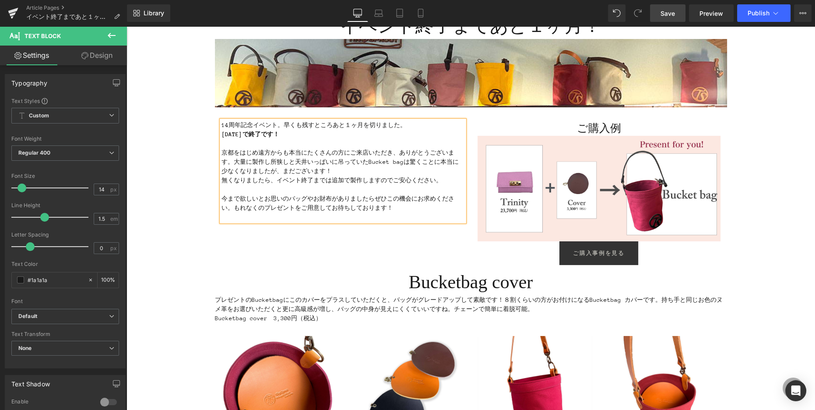
click at [662, 11] on span "Save" at bounding box center [667, 13] width 14 height 9
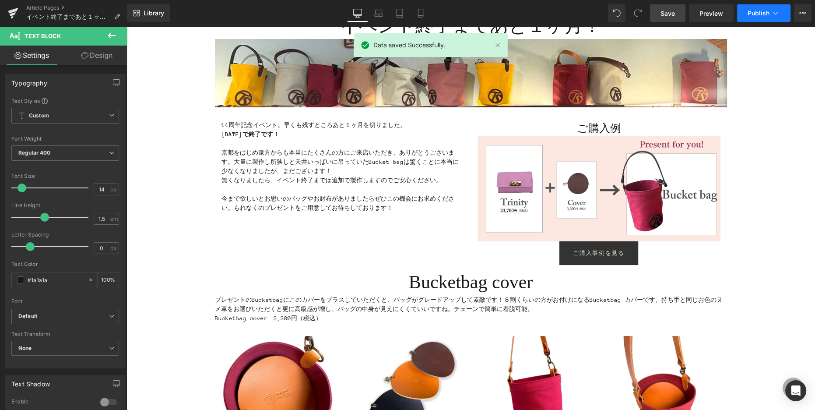
click at [758, 14] on span "Publish" at bounding box center [758, 13] width 22 height 7
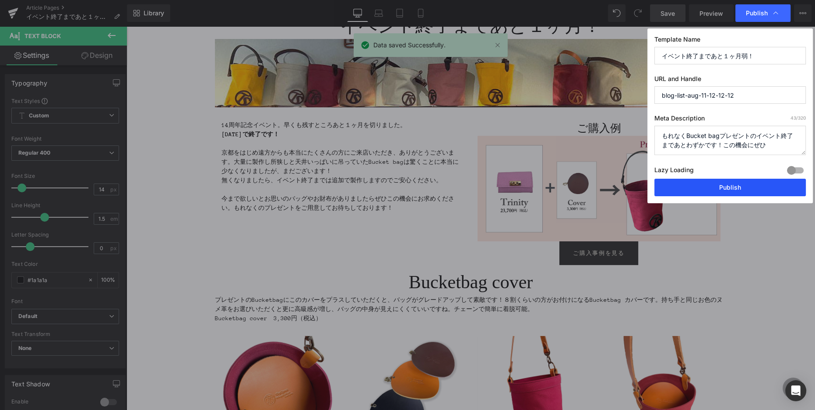
click at [725, 184] on button "Publish" at bounding box center [729, 188] width 151 height 18
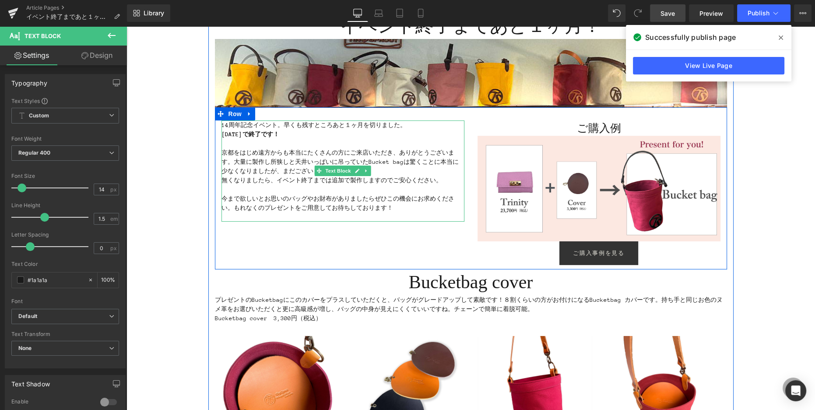
scroll to position [94, 0]
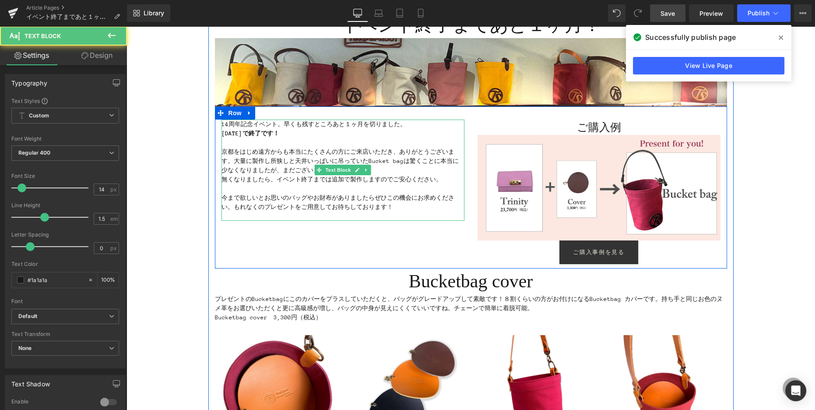
click at [391, 162] on p "京都をはじめ遠方からも本当にたくさんの方にご来店いただき、ありがとうございます。大量に製作し所狭しと天井いっぱいに吊っていたBucket bagは驚くことに本…" at bounding box center [342, 161] width 243 height 28
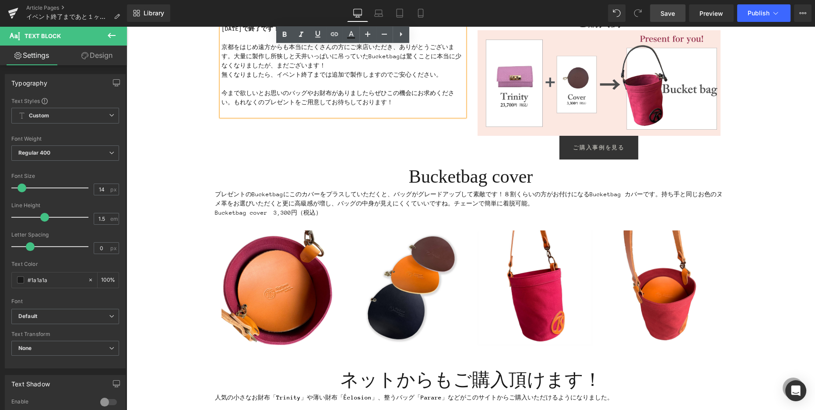
scroll to position [201, 0]
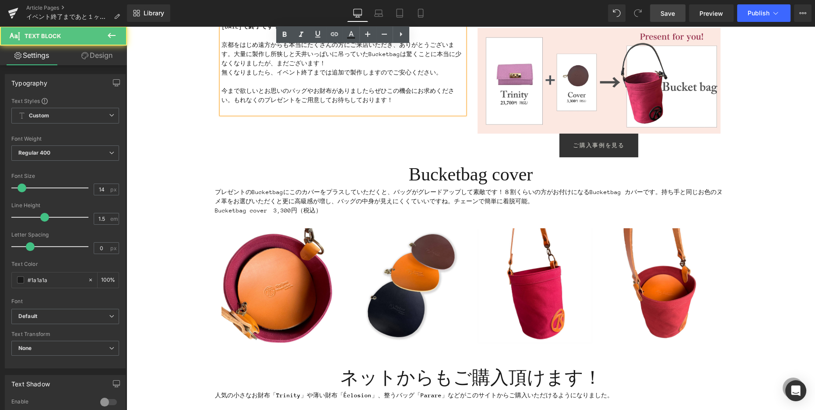
click at [221, 70] on span "無くなりましたら、イベント終了までは追加で製作しますのでご安心ください。" at bounding box center [331, 72] width 221 height 7
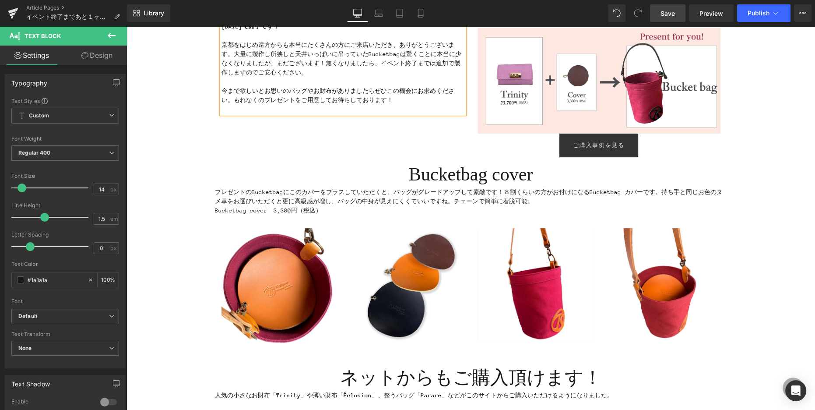
click at [657, 15] on link "Save" at bounding box center [667, 13] width 35 height 18
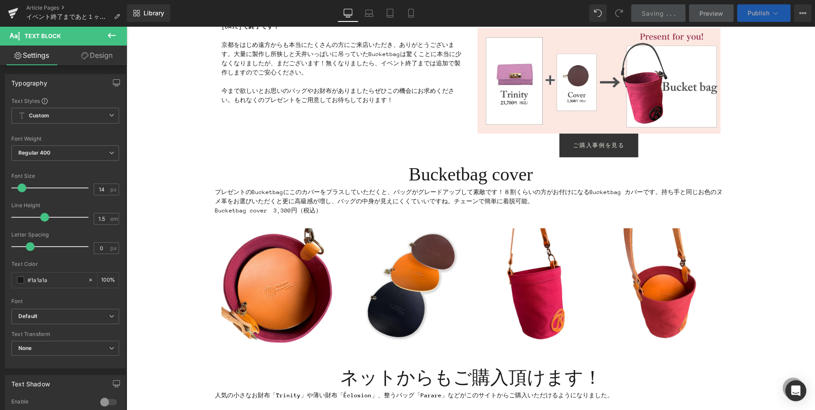
click at [750, 17] on button "Publish" at bounding box center [763, 13] width 53 height 18
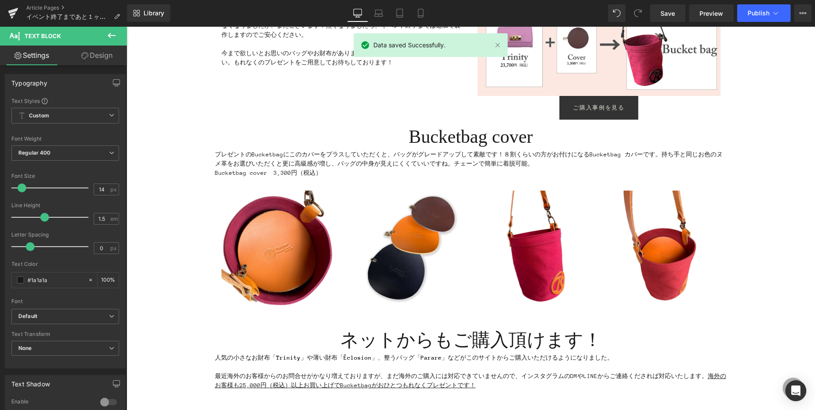
scroll to position [197, 0]
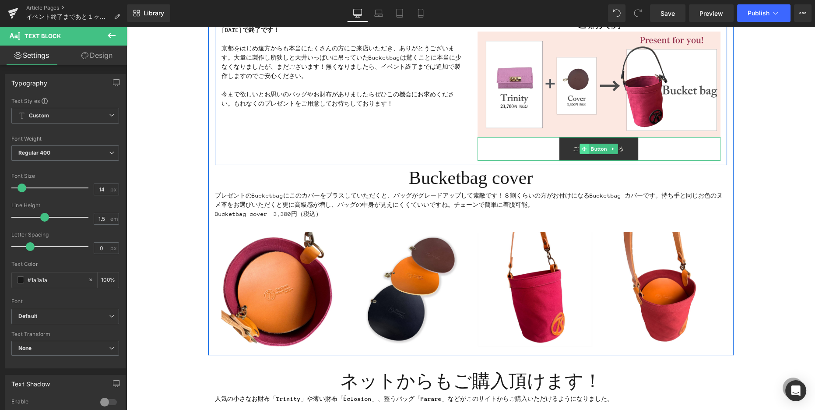
click at [582, 148] on icon at bounding box center [583, 148] width 5 height 5
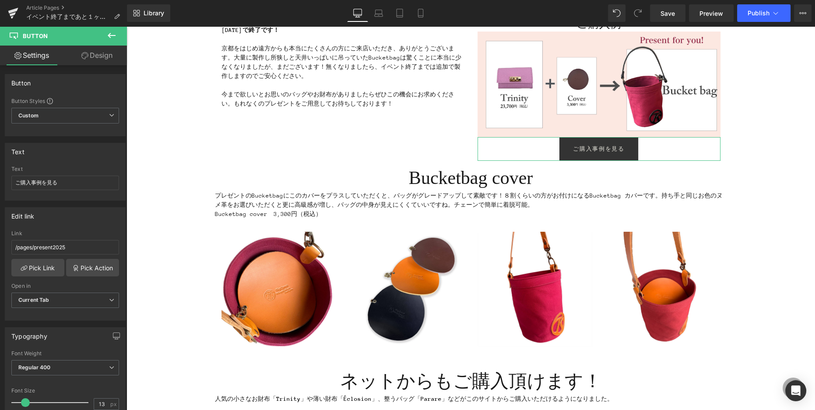
click at [102, 61] on link "Design" at bounding box center [96, 56] width 63 height 20
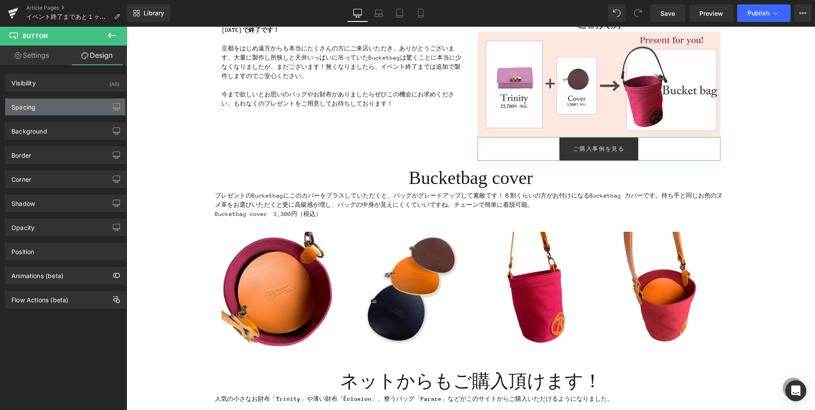
click at [72, 111] on div "Spacing" at bounding box center [65, 106] width 120 height 17
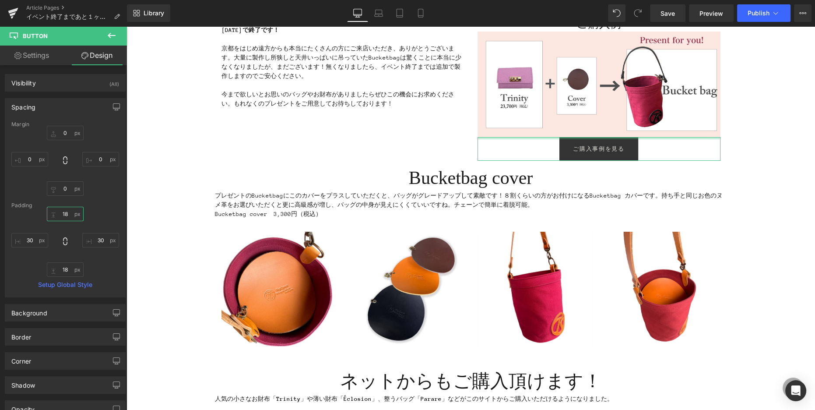
click at [64, 215] on input "18" at bounding box center [65, 214] width 37 height 14
type input "０"
click at [52, 270] on input "18" at bounding box center [65, 269] width 37 height 14
click at [67, 270] on input "18" at bounding box center [65, 269] width 37 height 14
type input "18０"
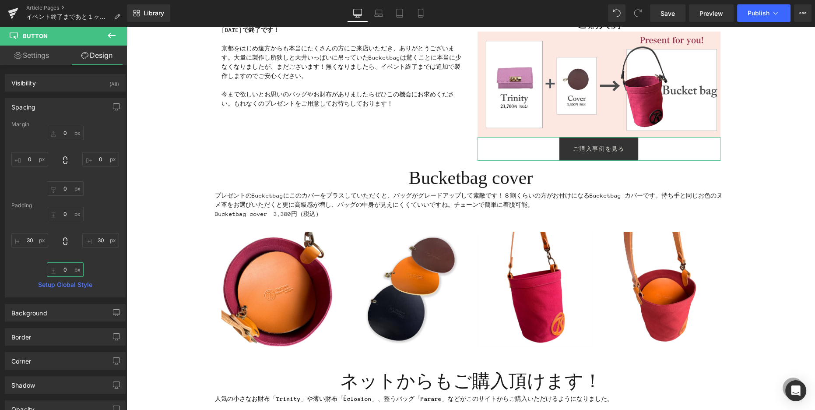
type input "００"
click at [67, 189] on input "0" at bounding box center [65, 188] width 37 height 14
click at [62, 131] on input "0" at bounding box center [65, 133] width 37 height 14
type input "１"
type input "１０"
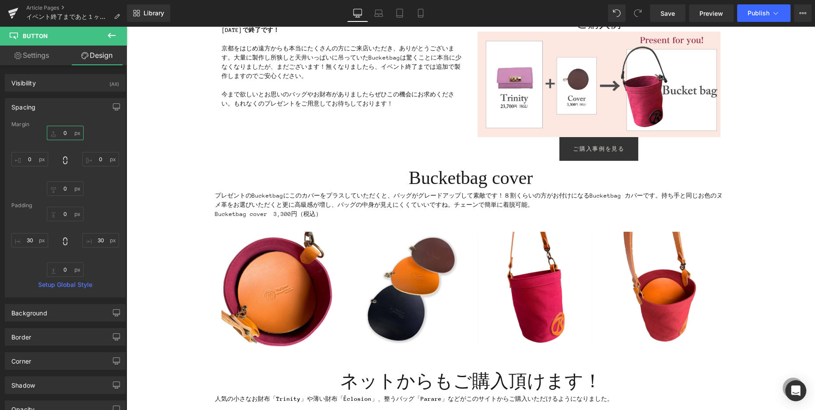
type input "１"
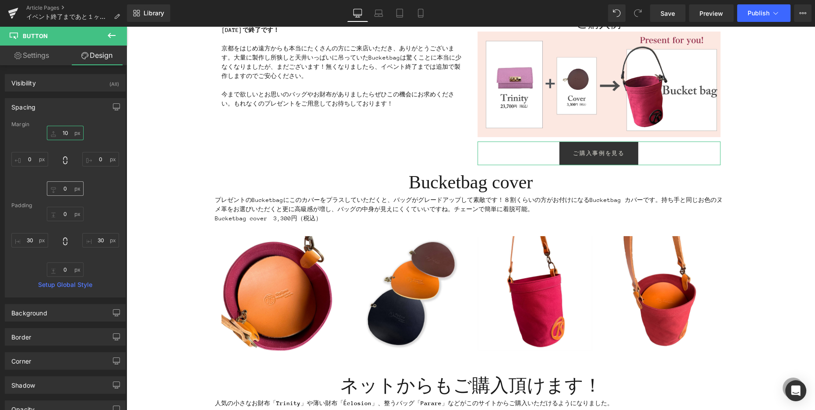
type input "10"
click at [64, 191] on input "0" at bounding box center [65, 188] width 37 height 14
type input "10"
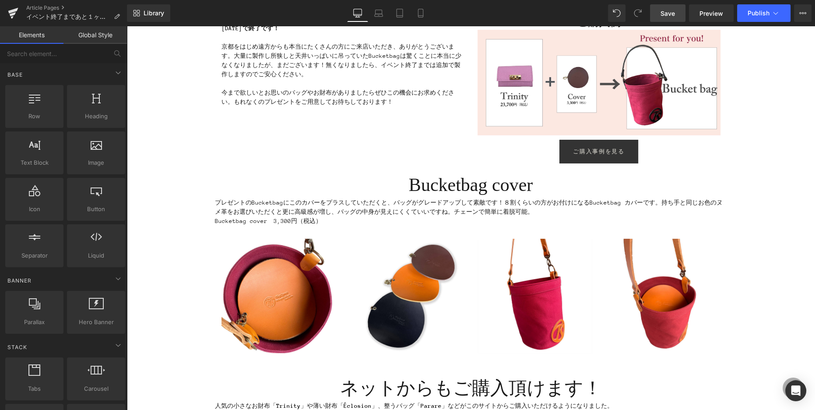
click at [676, 14] on link "Save" at bounding box center [667, 13] width 35 height 18
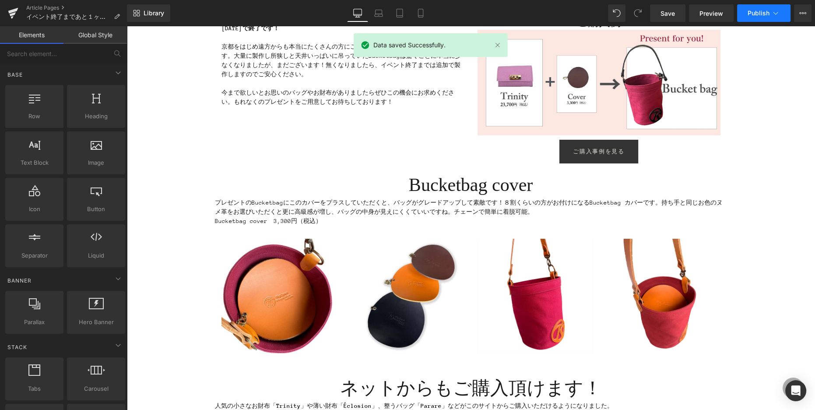
click at [753, 14] on span "Publish" at bounding box center [758, 13] width 22 height 7
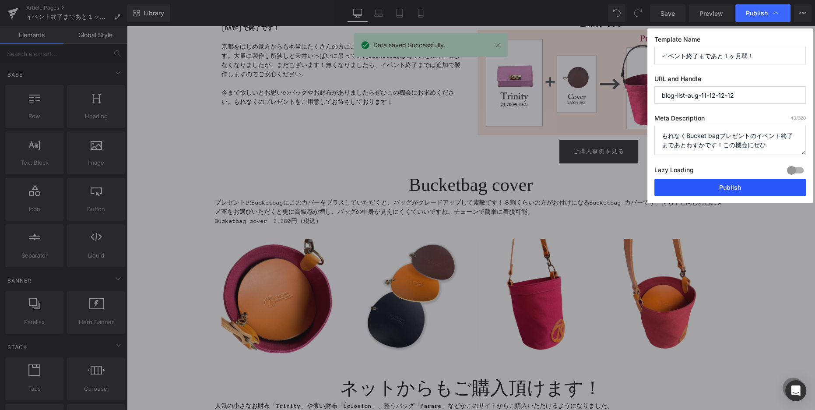
click at [727, 191] on button "Publish" at bounding box center [729, 188] width 151 height 18
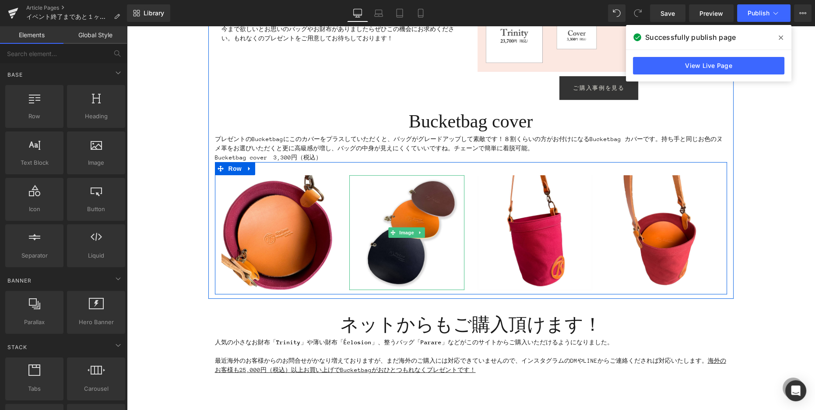
scroll to position [238, 0]
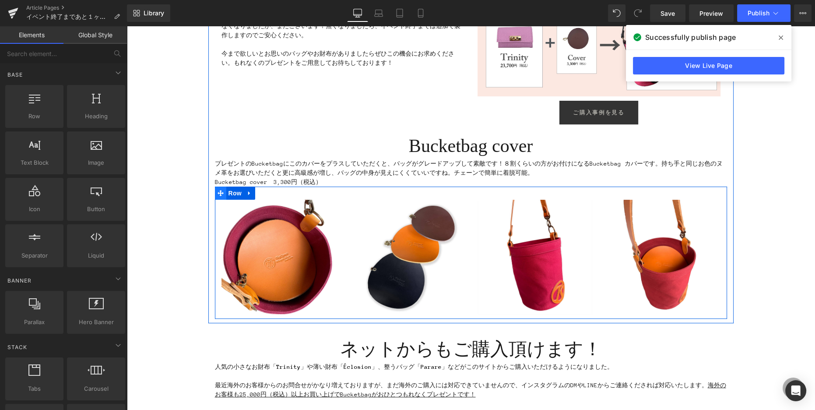
click at [220, 194] on icon at bounding box center [220, 193] width 6 height 6
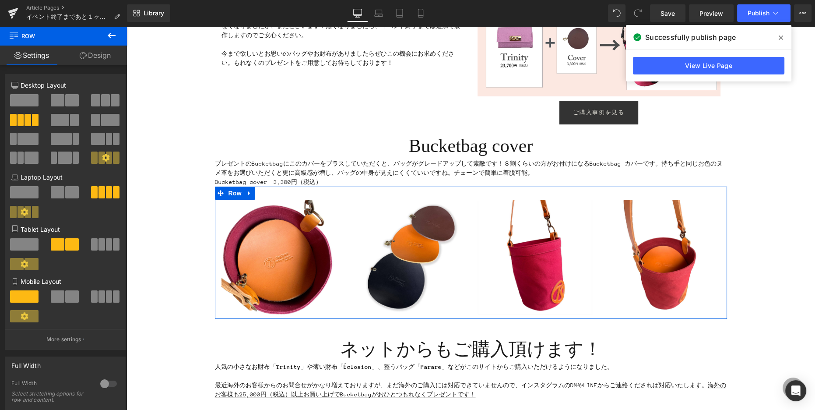
click at [70, 299] on span at bounding box center [72, 296] width 14 height 12
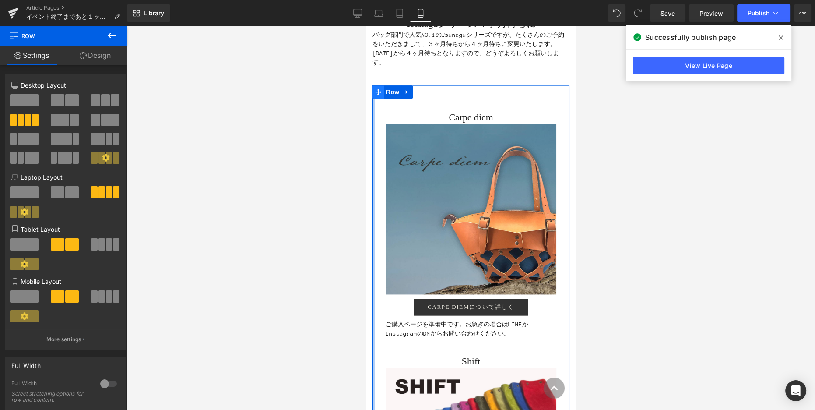
scroll to position [1590, 0]
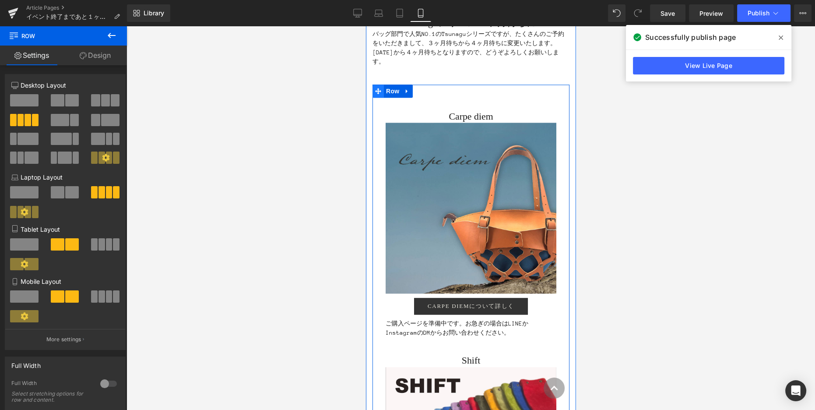
click at [376, 88] on icon at bounding box center [378, 91] width 6 height 6
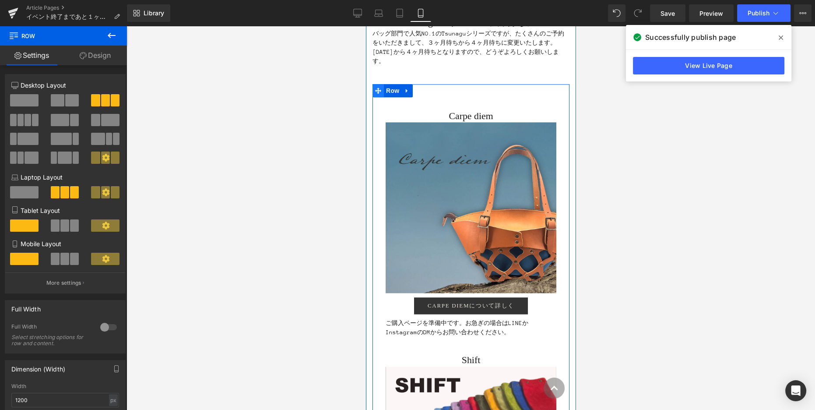
scroll to position [1589, 0]
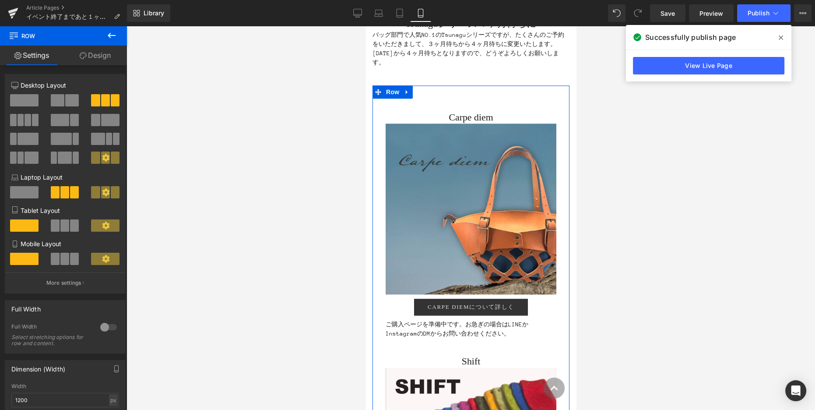
click at [70, 223] on span at bounding box center [74, 225] width 9 height 12
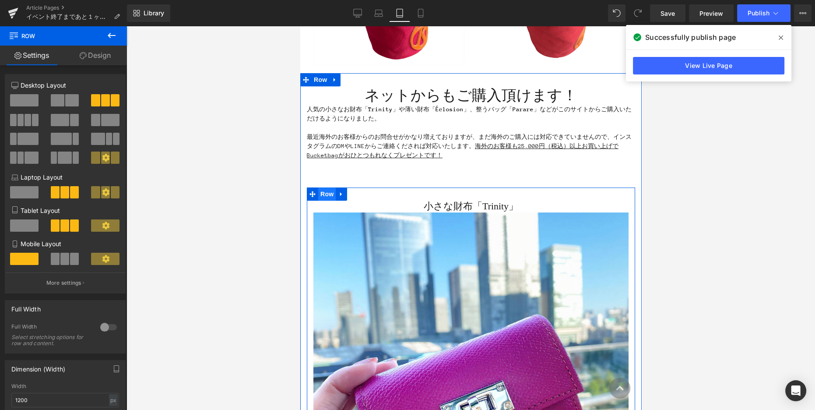
scroll to position [617, 0]
click at [311, 193] on icon at bounding box center [312, 194] width 6 height 7
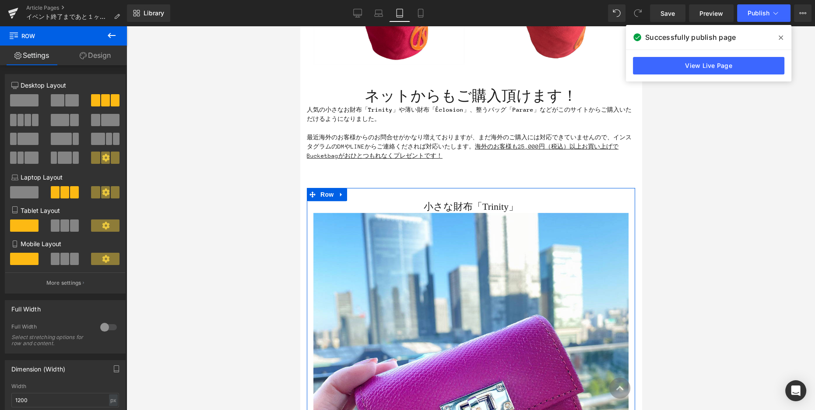
click at [67, 226] on button at bounding box center [65, 225] width 29 height 12
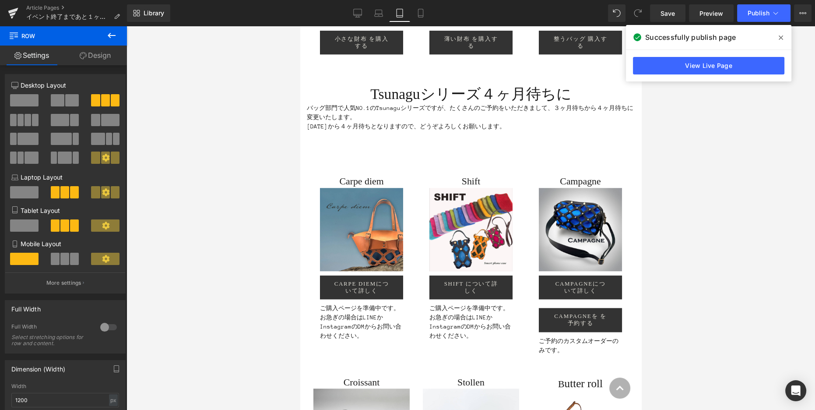
scroll to position [924, 0]
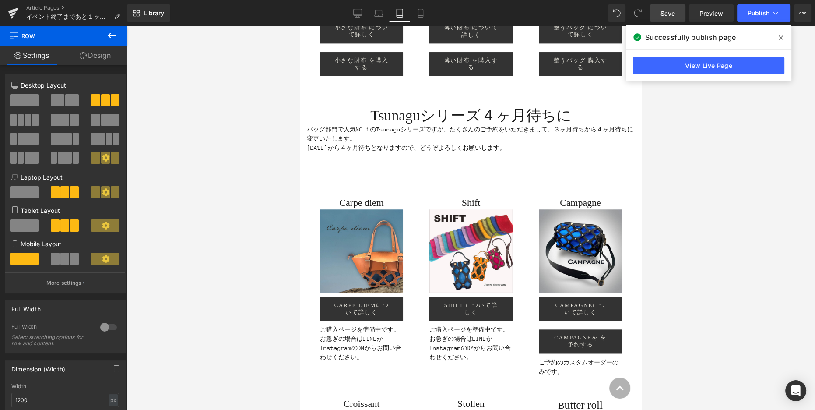
click at [662, 18] on link "Save" at bounding box center [667, 13] width 35 height 18
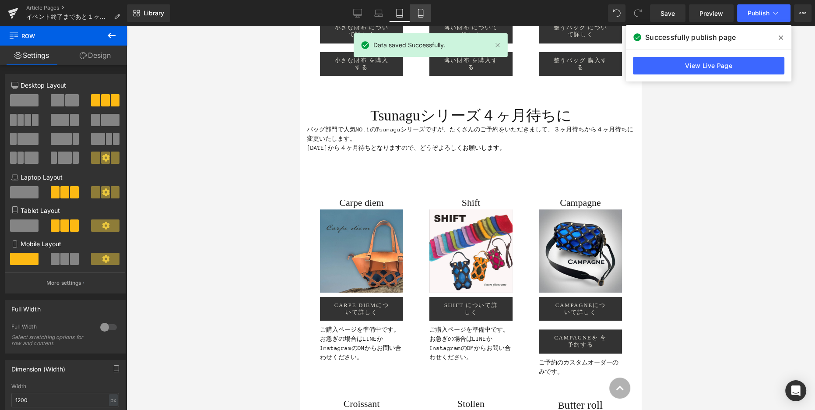
click at [420, 15] on icon at bounding box center [420, 13] width 9 height 9
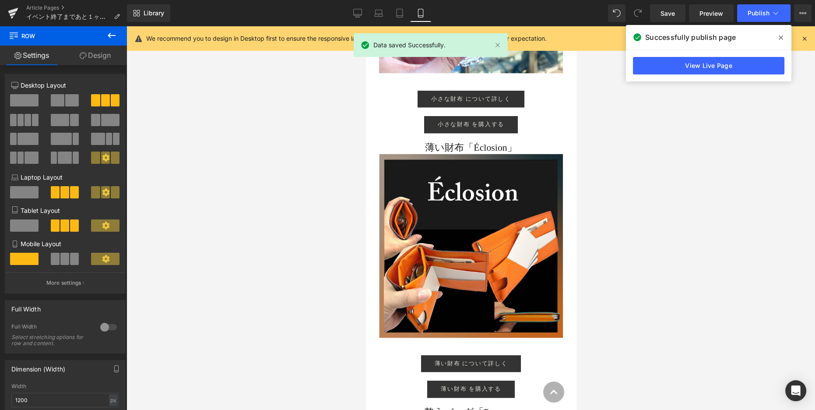
scroll to position [623, 0]
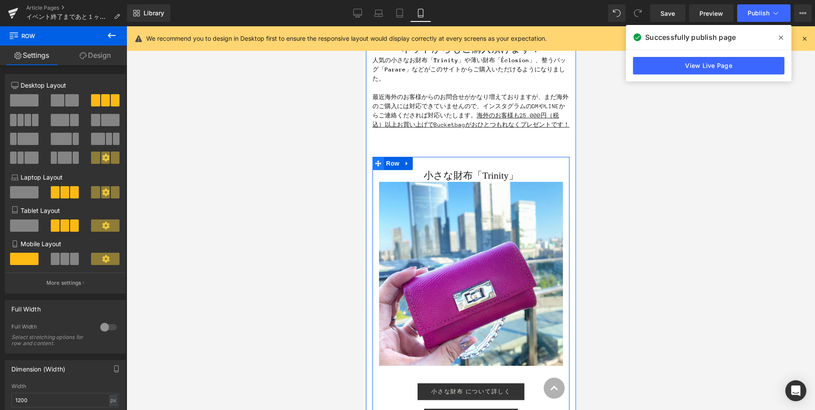
click at [378, 160] on icon at bounding box center [378, 163] width 6 height 6
click at [70, 258] on span at bounding box center [74, 258] width 9 height 12
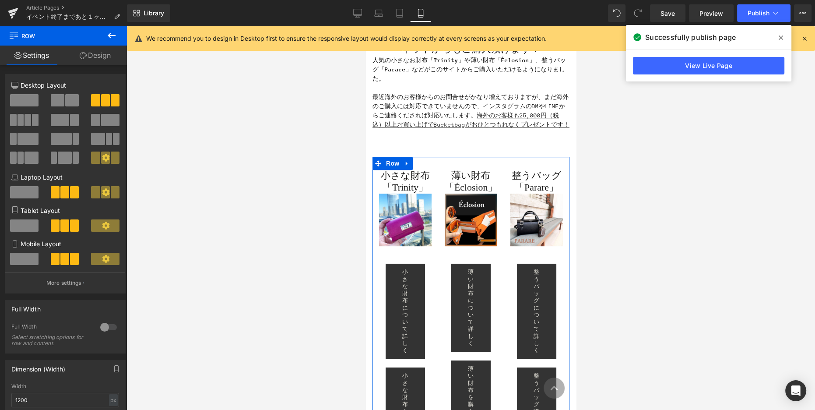
click at [25, 261] on span at bounding box center [24, 258] width 28 height 12
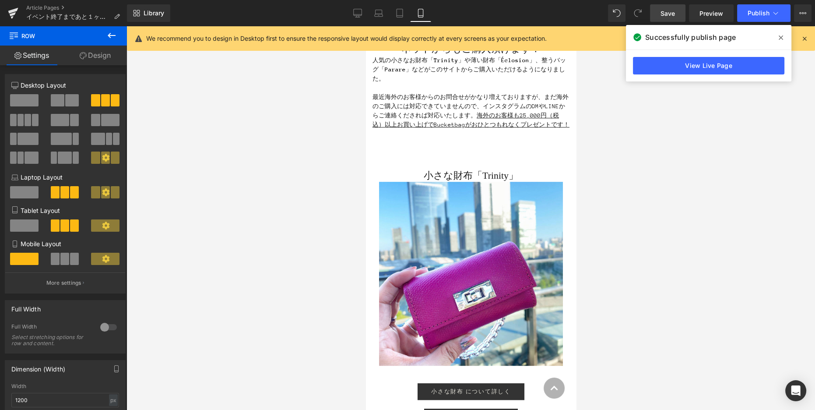
click at [664, 13] on span "Save" at bounding box center [667, 13] width 14 height 9
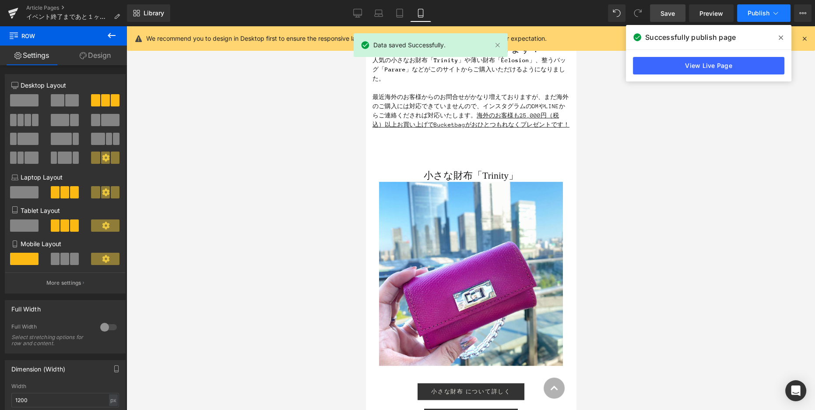
click at [748, 19] on button "Publish" at bounding box center [763, 13] width 53 height 18
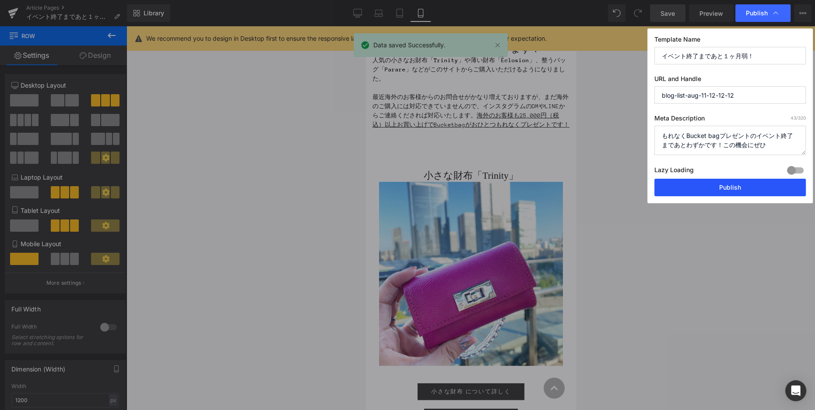
click at [728, 189] on button "Publish" at bounding box center [729, 188] width 151 height 18
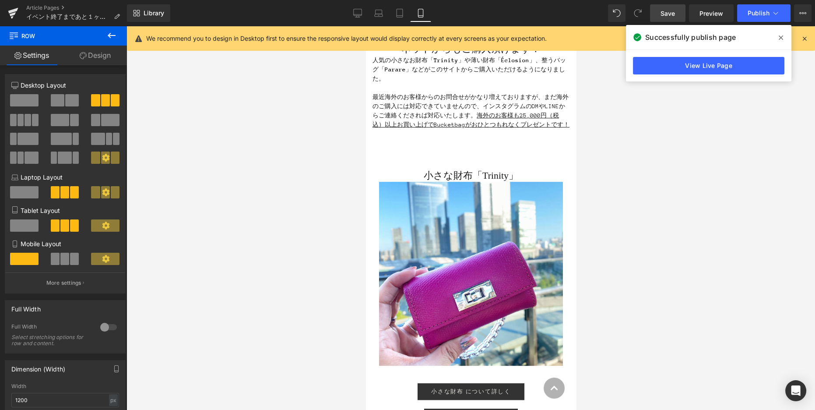
click at [680, 184] on div at bounding box center [470, 217] width 688 height 383
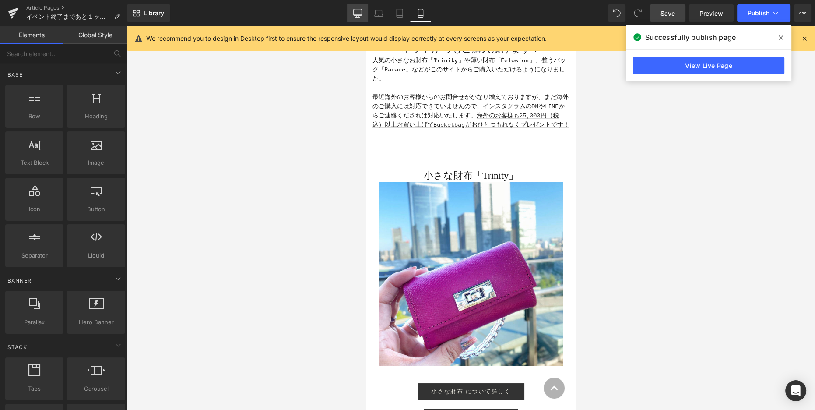
click at [354, 14] on icon at bounding box center [357, 13] width 9 height 9
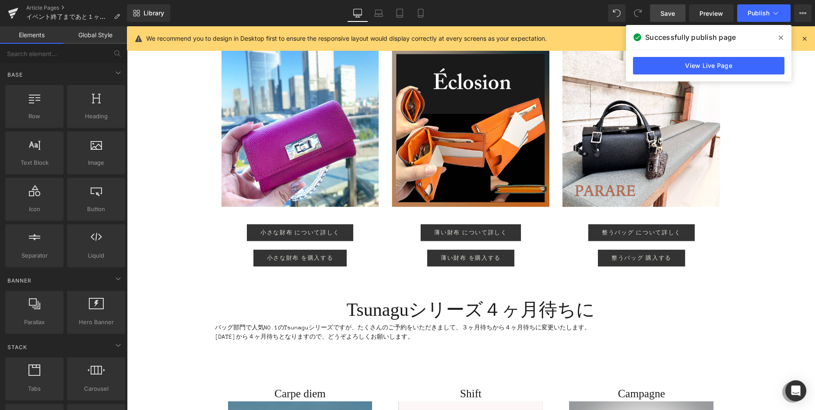
scroll to position [880, 0]
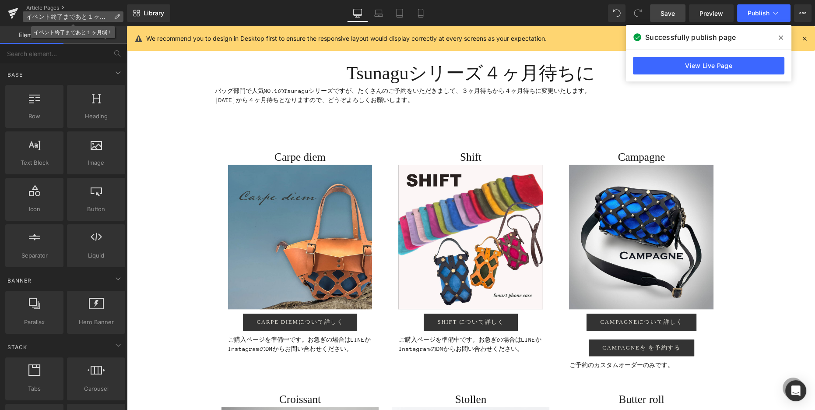
click at [115, 16] on icon at bounding box center [117, 17] width 6 height 6
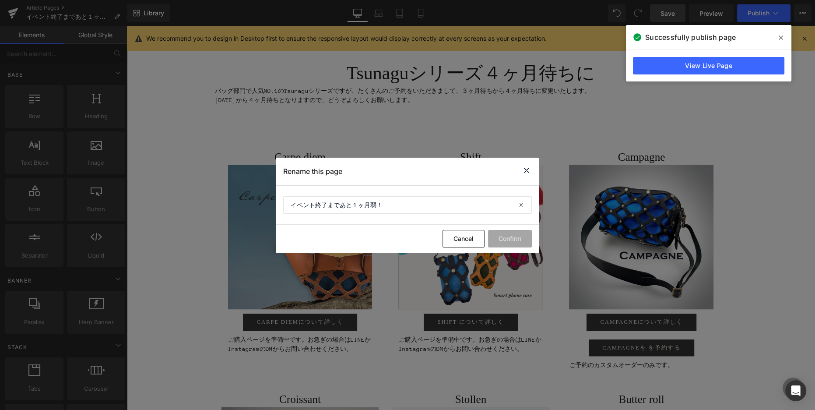
click at [529, 170] on icon at bounding box center [526, 170] width 11 height 11
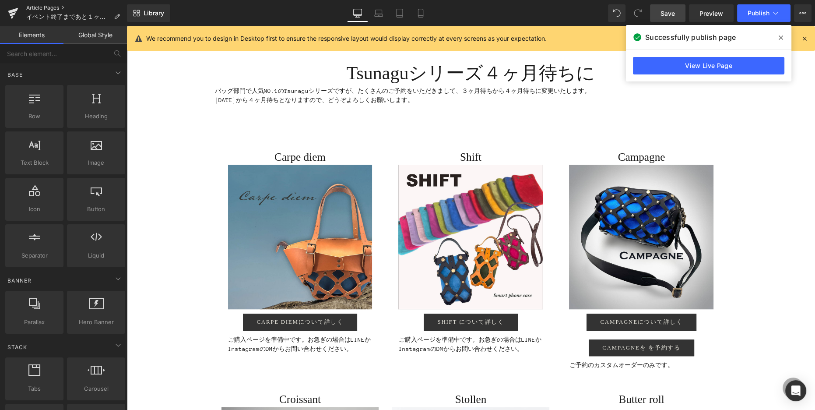
click at [50, 8] on link "Article Pages" at bounding box center [76, 7] width 101 height 7
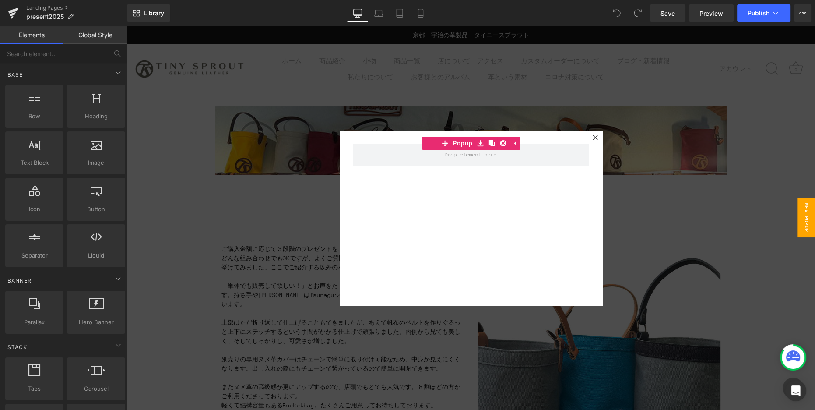
scroll to position [3, 0]
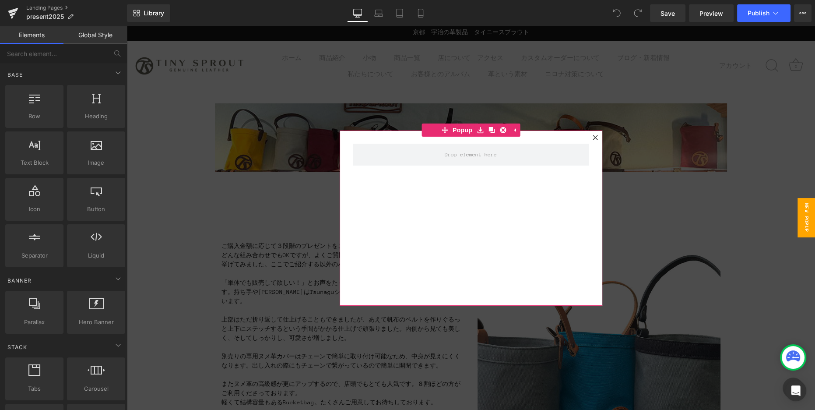
click at [594, 136] on icon at bounding box center [594, 137] width 5 height 5
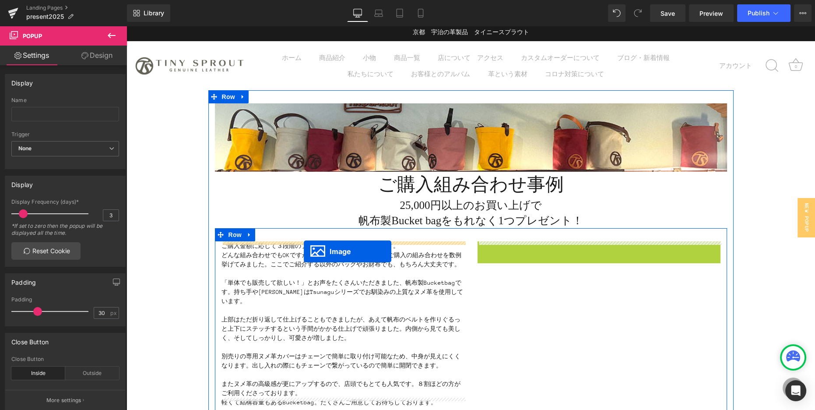
drag, startPoint x: 581, startPoint y: 364, endPoint x: 304, endPoint y: 251, distance: 299.9
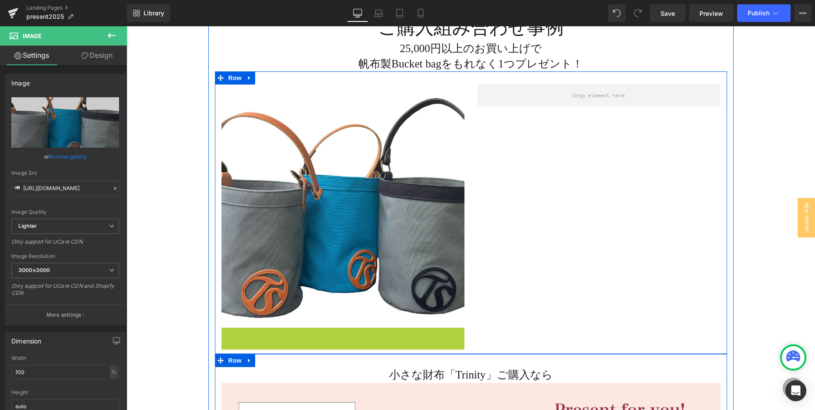
scroll to position [168, 0]
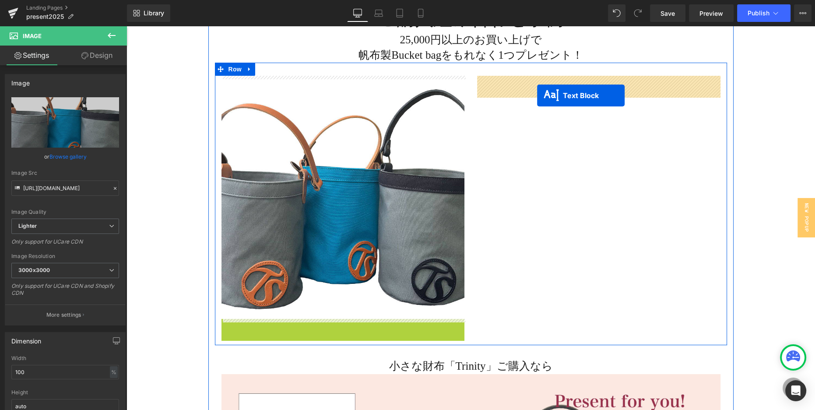
drag, startPoint x: 336, startPoint y: 394, endPoint x: 537, endPoint y: 95, distance: 360.0
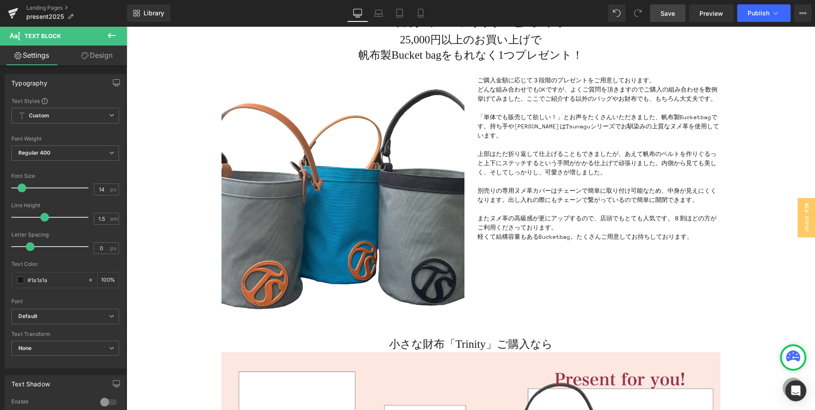
click at [662, 19] on link "Save" at bounding box center [667, 13] width 35 height 18
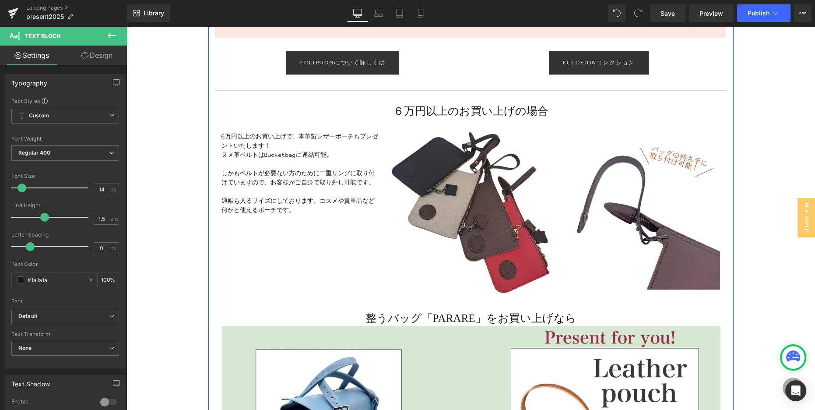
scroll to position [993, 0]
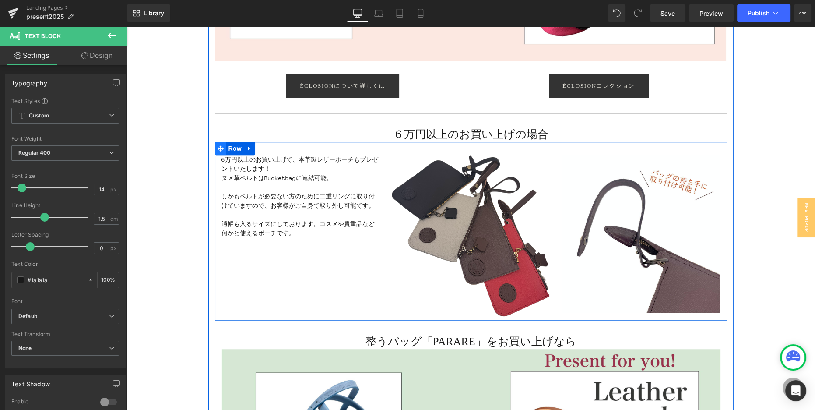
drag, startPoint x: 223, startPoint y: 151, endPoint x: 216, endPoint y: 149, distance: 6.9
click at [223, 151] on icon at bounding box center [220, 148] width 6 height 7
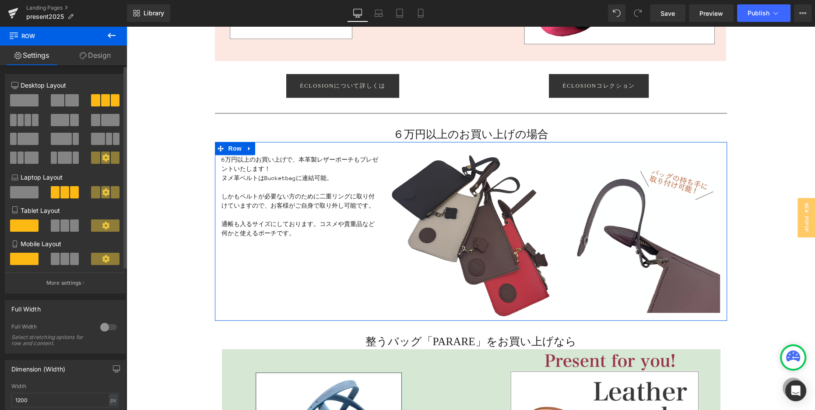
click at [58, 225] on button at bounding box center [65, 225] width 29 height 12
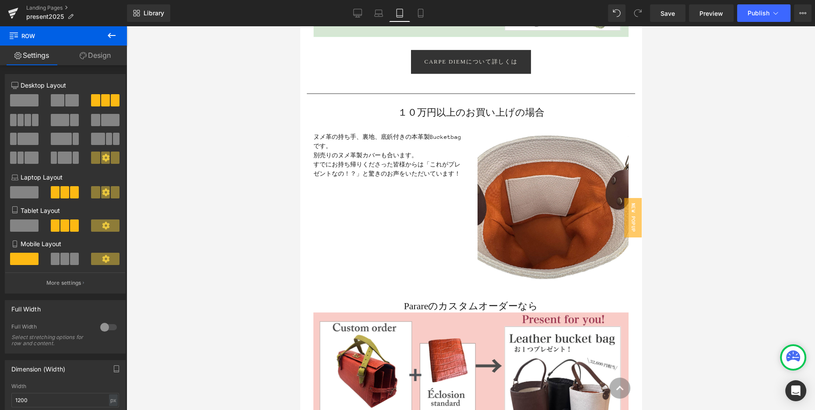
scroll to position [1404, 0]
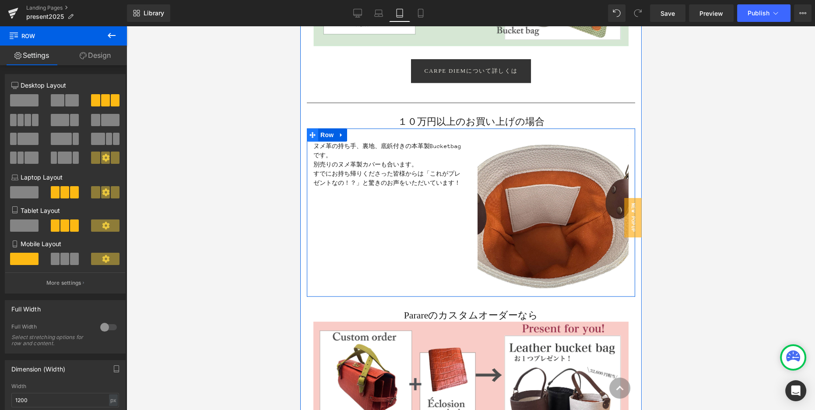
click at [312, 135] on icon at bounding box center [312, 135] width 6 height 6
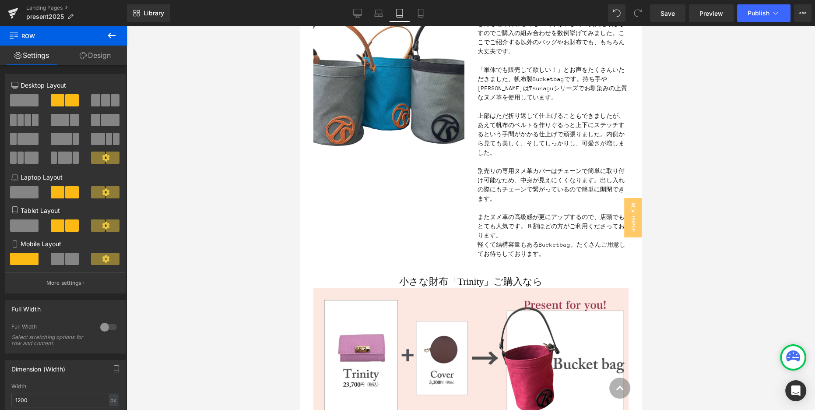
scroll to position [0, 0]
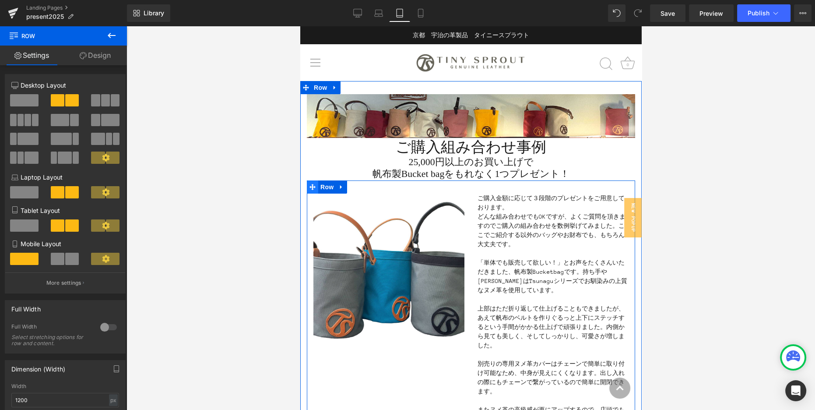
click at [310, 187] on icon at bounding box center [312, 187] width 6 height 6
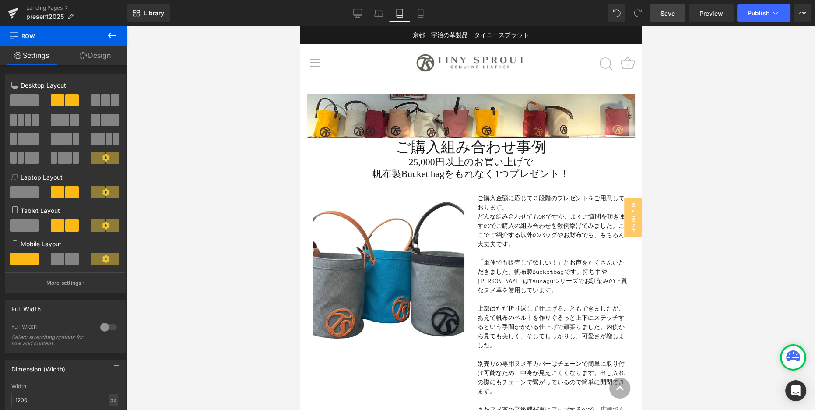
click at [659, 14] on link "Save" at bounding box center [667, 13] width 35 height 18
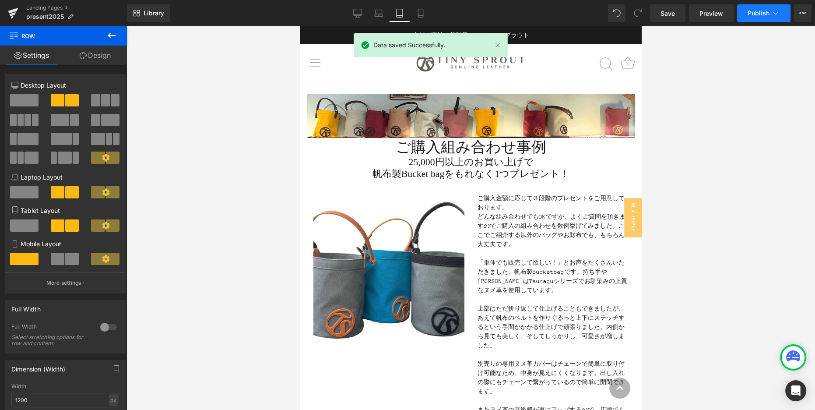
click at [746, 16] on button "Publish" at bounding box center [763, 13] width 53 height 18
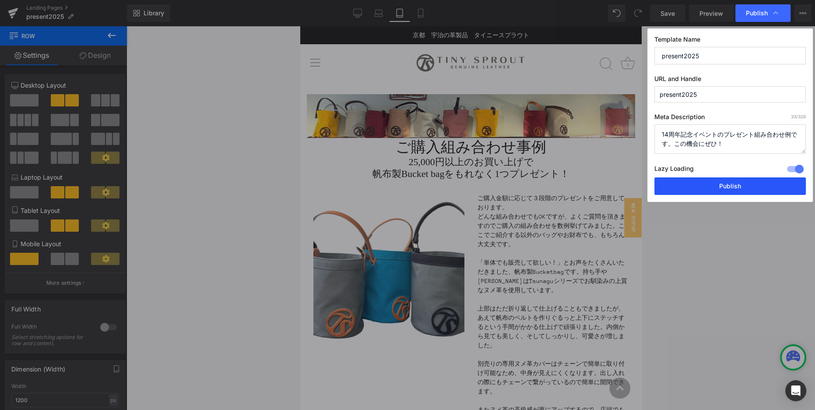
click at [734, 187] on button "Publish" at bounding box center [729, 186] width 151 height 18
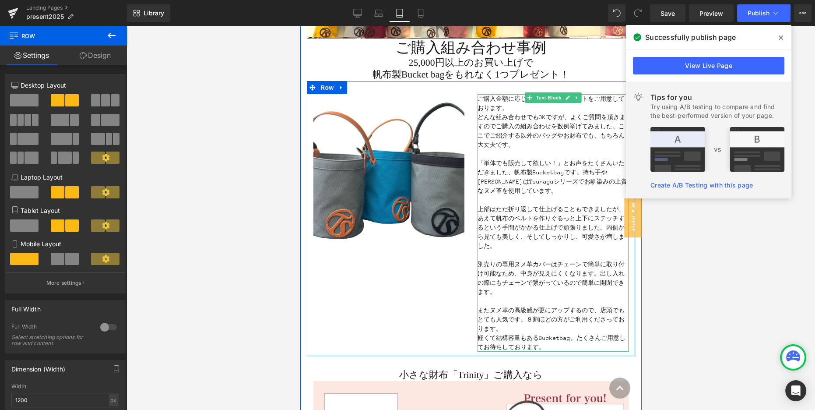
scroll to position [101, 0]
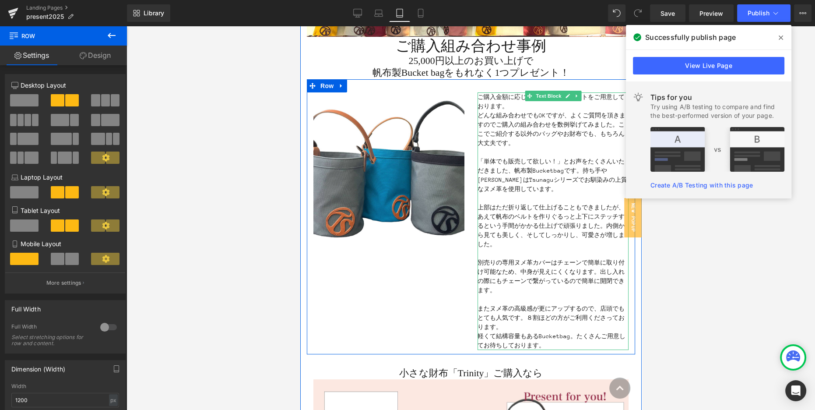
click at [494, 266] on p "別売りの専用ヌメ革カバーはチェーンで簡単に取り付け可能なため、中身が見えにくくなります。出し入れの際にもチェーンで繋がっているので簡単に開閉できます。" at bounding box center [552, 276] width 151 height 37
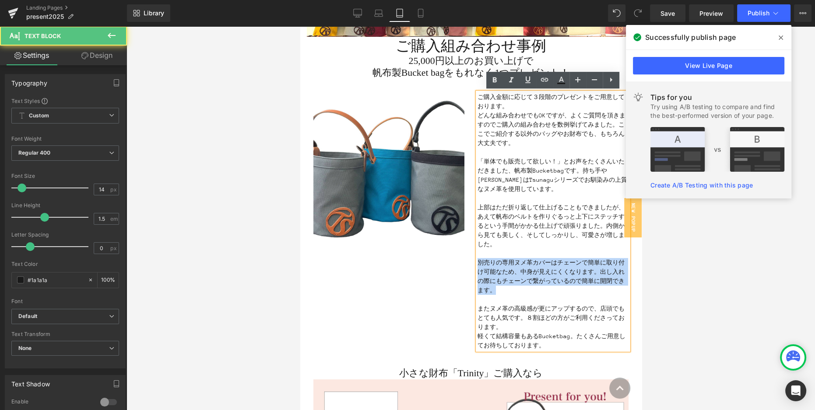
drag, startPoint x: 477, startPoint y: 262, endPoint x: 505, endPoint y: 289, distance: 38.7
click at [505, 289] on p "別売りの専用ヌメ革カバーはチェーンで簡単に取り付け可能なため、中身が見えにくくなります。出し入れの際にもチェーンで繋がっているので簡単に開閉できます。" at bounding box center [552, 276] width 151 height 37
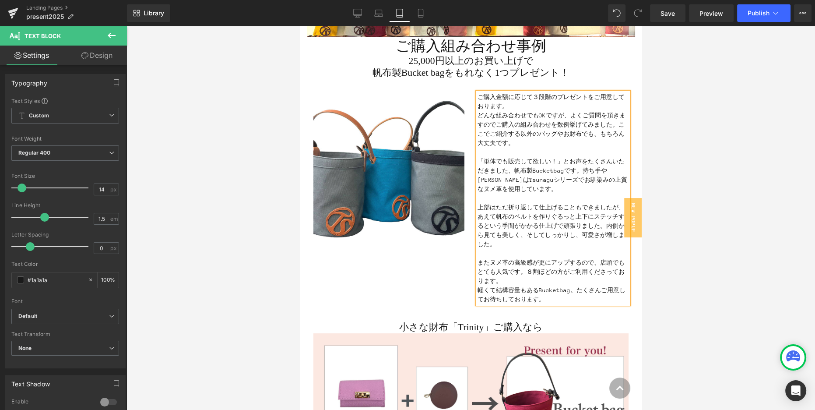
click at [498, 280] on p "またヌメ革の高級感が更にアップするので、店頭でもとても人気です。８割ほどの方がご利用くださっております。" at bounding box center [552, 272] width 151 height 28
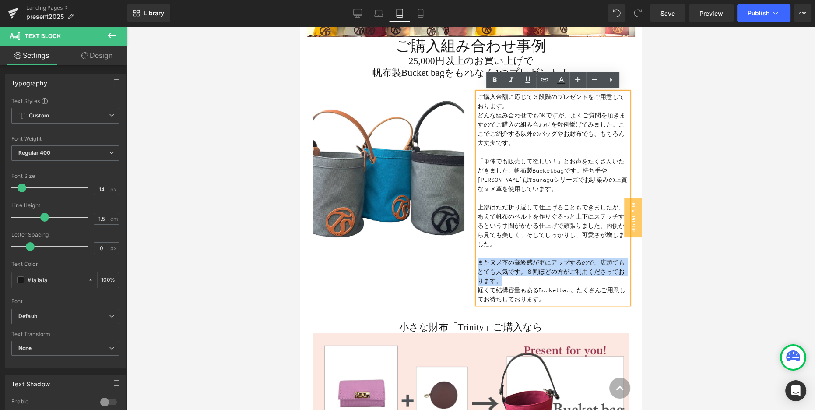
drag, startPoint x: 490, startPoint y: 279, endPoint x: 478, endPoint y: 262, distance: 20.8
click at [478, 262] on p "またヌメ革の高級感が更にアップするので、店頭でもとても人気です。８割ほどの方がご利用くださっております。" at bounding box center [552, 272] width 151 height 28
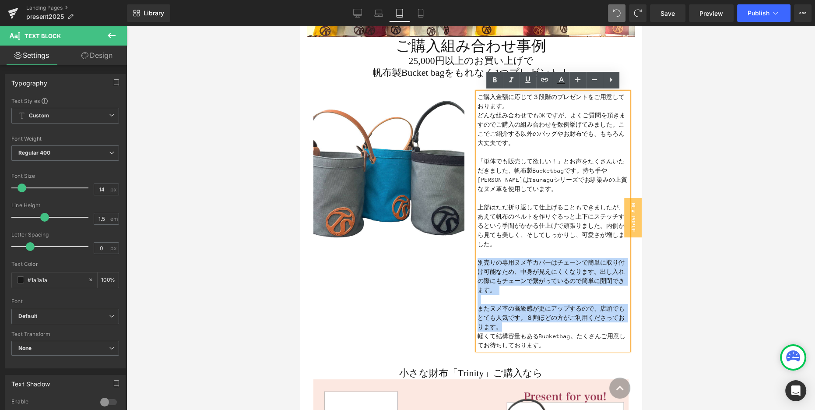
drag, startPoint x: 478, startPoint y: 262, endPoint x: 526, endPoint y: 325, distance: 79.6
click at [526, 325] on div "ご購入金額に応じて３段階のプレゼントをご用意しております。 どんな組み合わせでもOKですが、よくご質問を頂きますのでご購入の組み合わせを数例挙げてみました。こ…" at bounding box center [552, 220] width 151 height 257
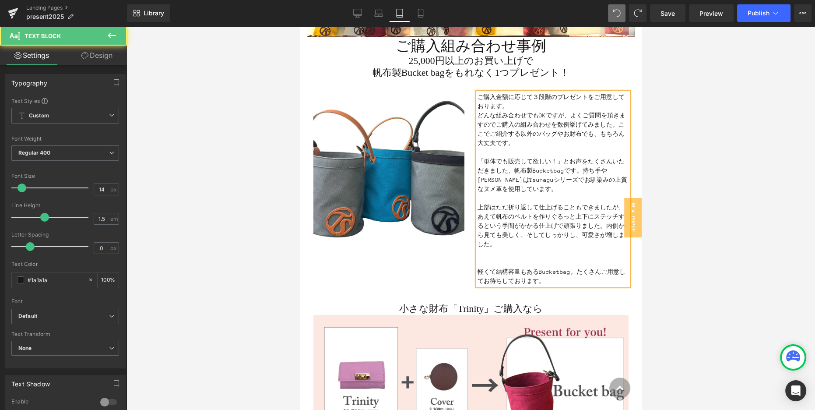
click at [479, 270] on p "軽くて結構容量もあるBucketbag。たくさんご用意してお待ちしております。" at bounding box center [552, 276] width 151 height 18
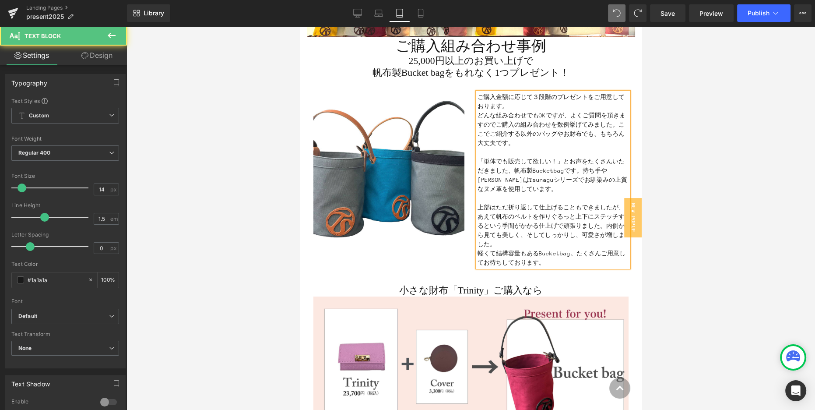
click at [498, 243] on p "上部はただ折り返して仕上げることもできましたが、あえて帆布のベルトを作りぐるっと上下にステッチするという手間がかかる仕上げで頑張りました。内側から見ても美しく…" at bounding box center [552, 226] width 151 height 46
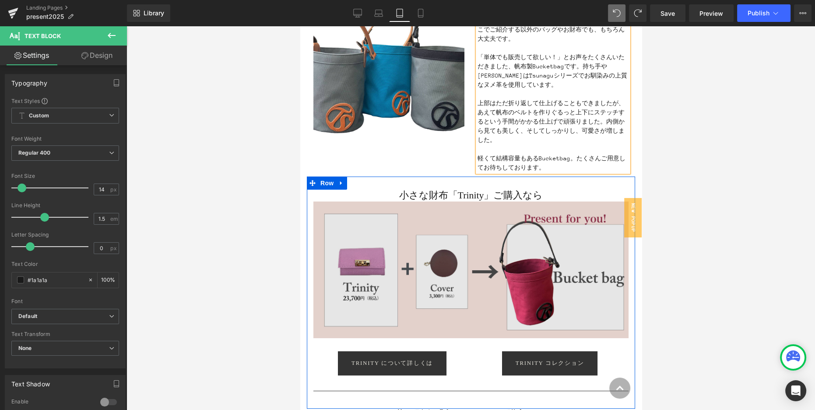
scroll to position [210, 0]
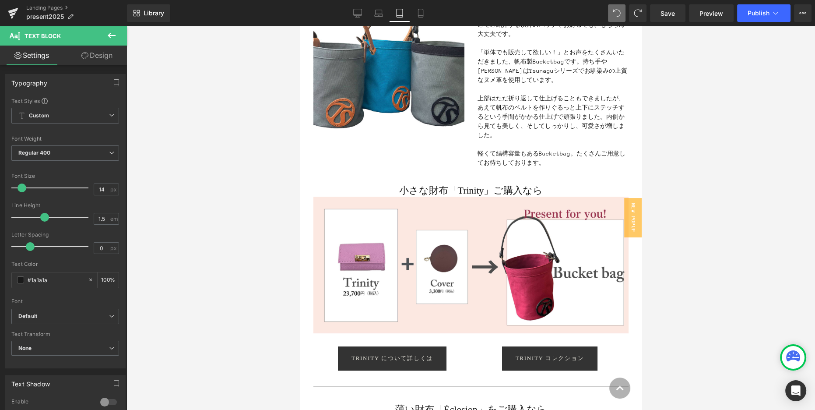
click at [109, 35] on icon at bounding box center [112, 35] width 8 height 5
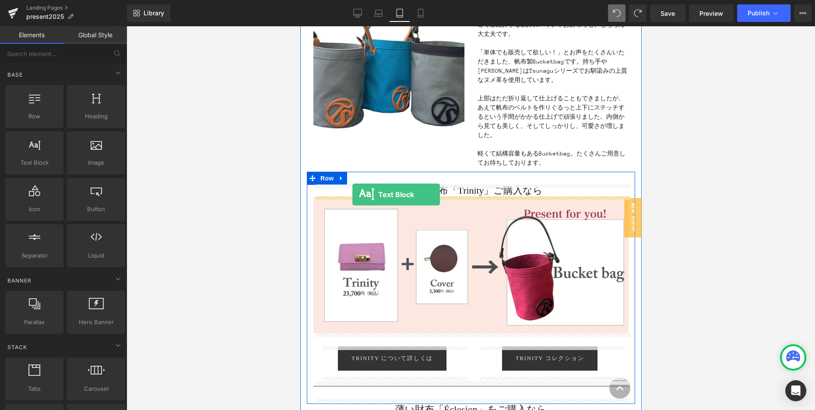
drag, startPoint x: 340, startPoint y: 176, endPoint x: 352, endPoint y: 194, distance: 22.3
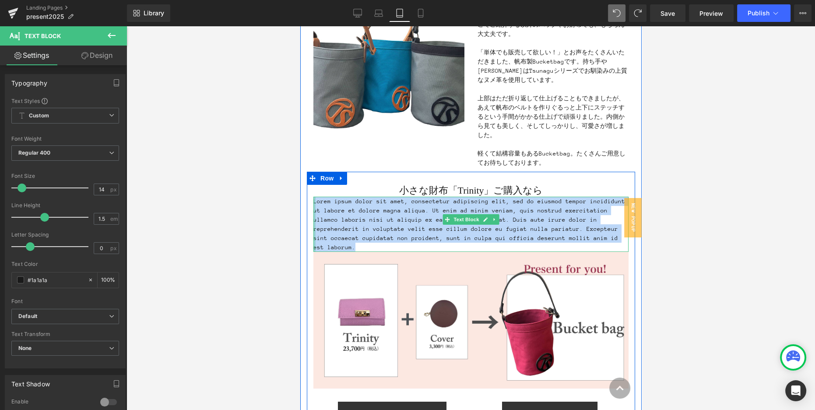
drag, startPoint x: 578, startPoint y: 238, endPoint x: 312, endPoint y: 203, distance: 267.9
click at [313, 203] on div "Lorem ipsum dolor sit amet, consectetur adipiscing elit, sed do eiusmod tempor …" at bounding box center [470, 223] width 315 height 55
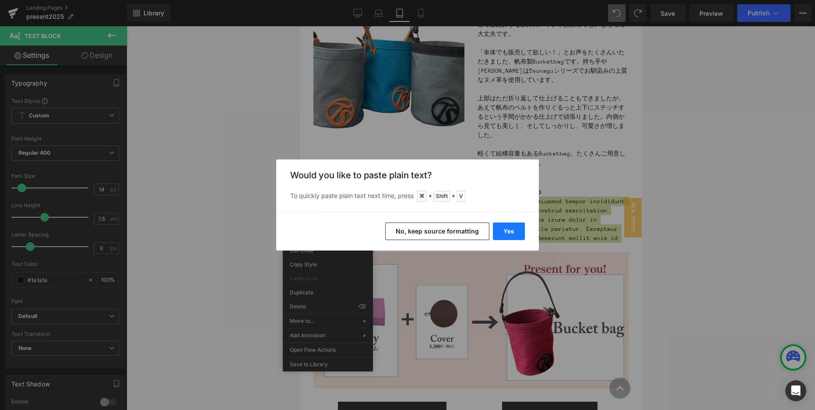
click at [510, 232] on button "Yes" at bounding box center [509, 231] width 32 height 18
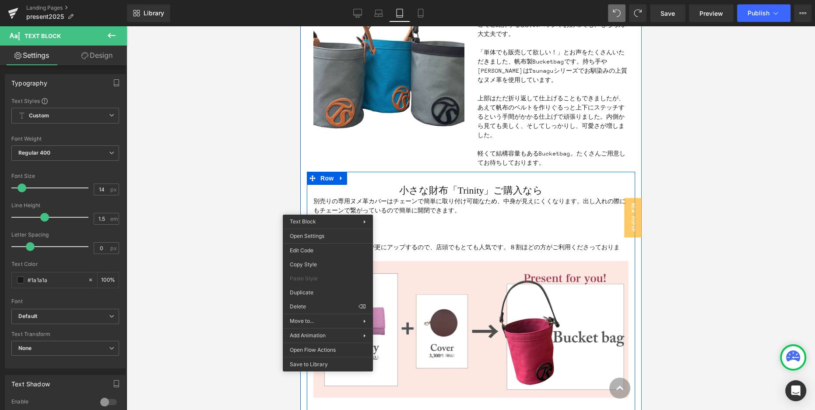
scroll to position [209, 0]
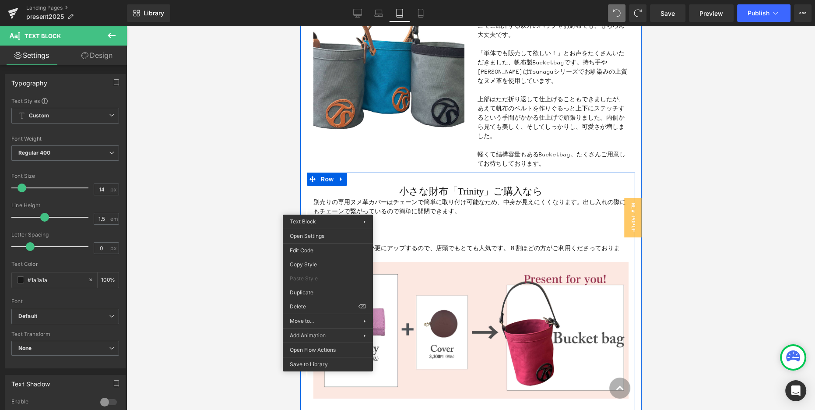
click at [382, 220] on p at bounding box center [470, 220] width 315 height 9
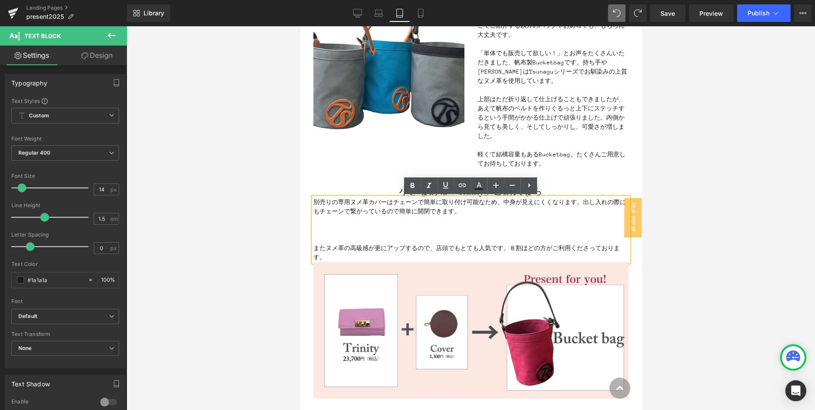
click at [315, 248] on p "またヌメ革の高級感が更にアップするので、店頭でもとても人気です。８割ほどの方がご利用くださっております。" at bounding box center [470, 252] width 315 height 18
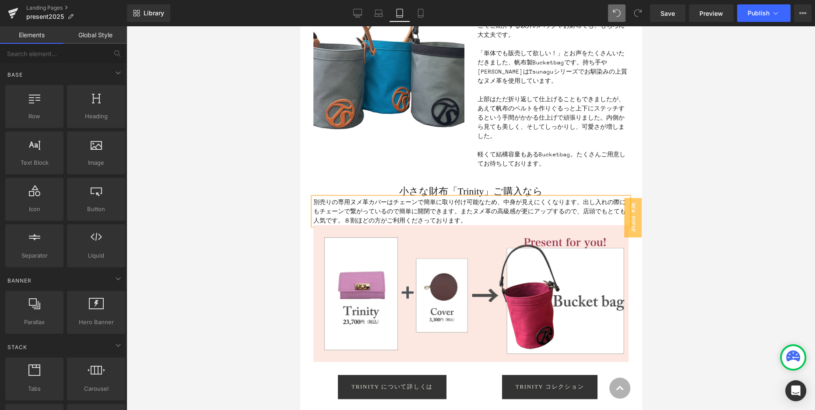
click at [667, 231] on div at bounding box center [470, 217] width 688 height 383
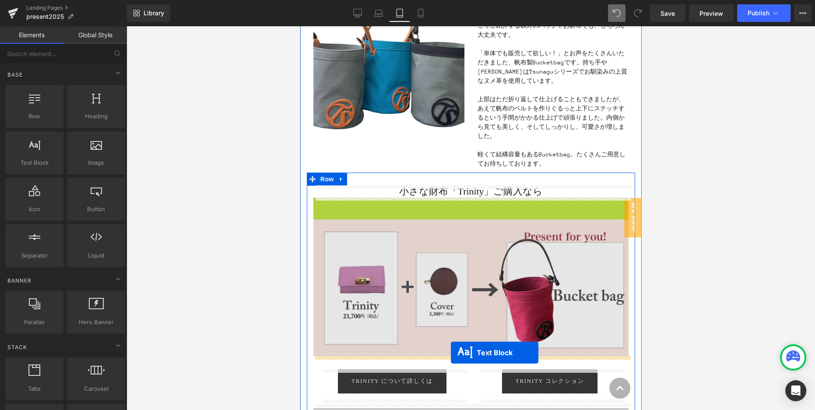
drag, startPoint x: 446, startPoint y: 213, endPoint x: 451, endPoint y: 352, distance: 138.8
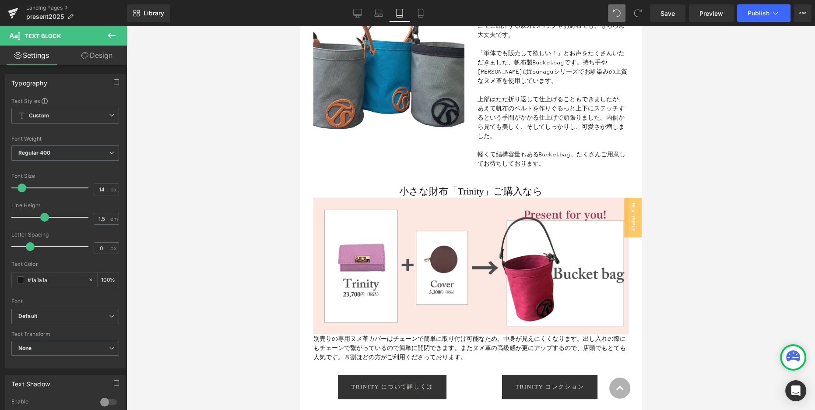
click at [696, 351] on div at bounding box center [470, 217] width 688 height 383
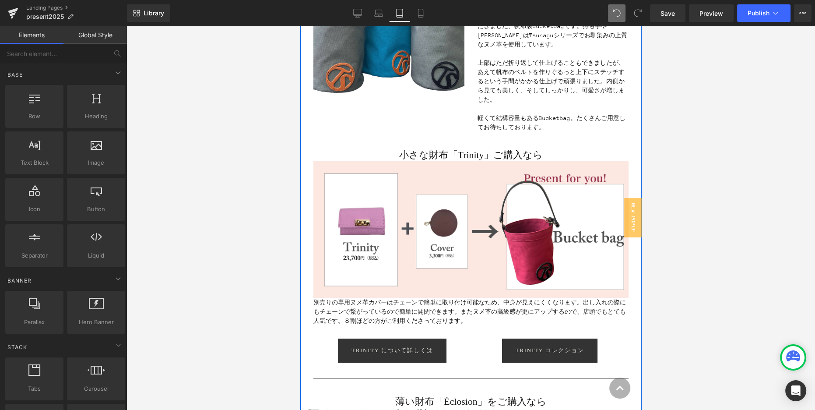
scroll to position [248, 0]
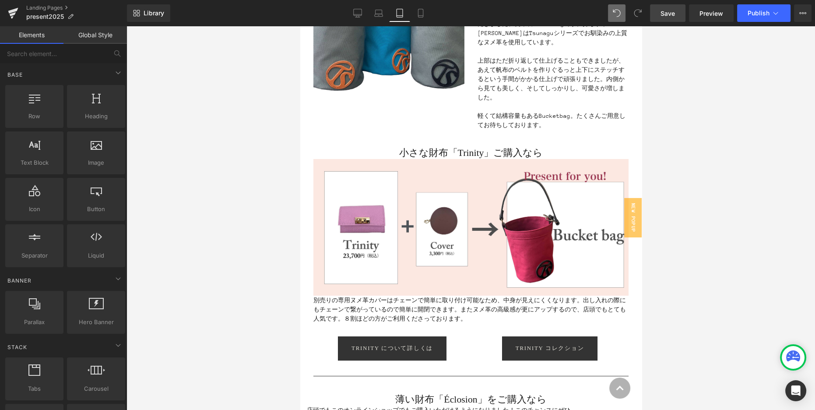
click at [666, 20] on link "Save" at bounding box center [667, 13] width 35 height 18
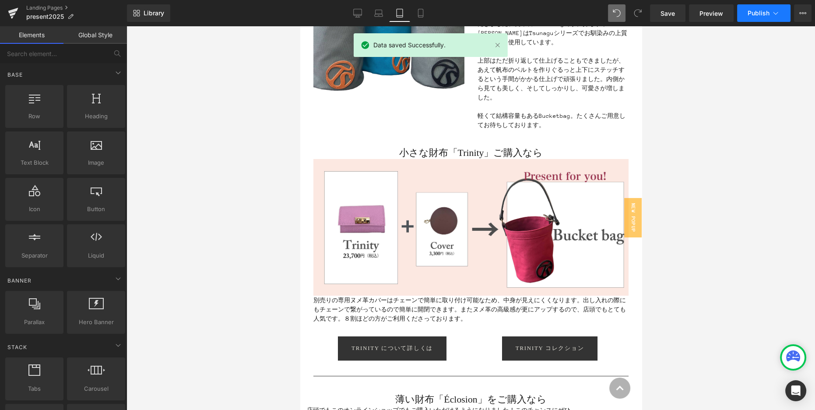
click at [756, 15] on span "Publish" at bounding box center [758, 13] width 22 height 7
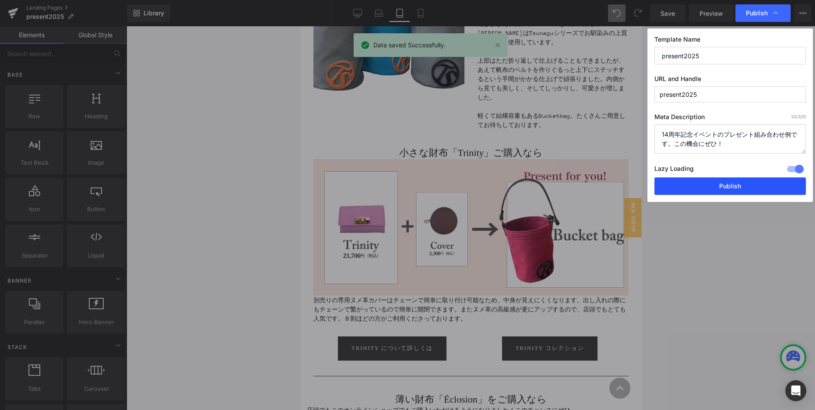
click at [745, 185] on button "Publish" at bounding box center [729, 186] width 151 height 18
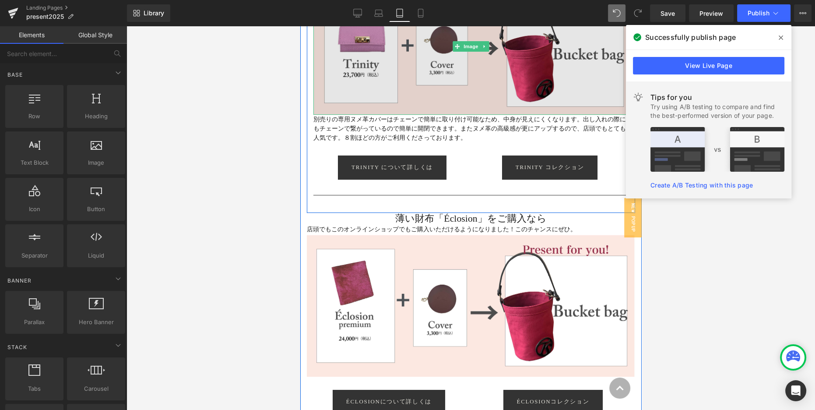
scroll to position [453, 0]
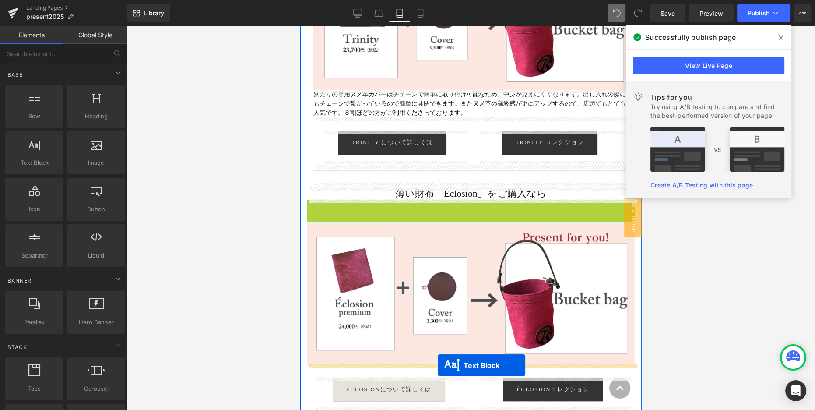
drag, startPoint x: 445, startPoint y: 204, endPoint x: 437, endPoint y: 364, distance: 160.3
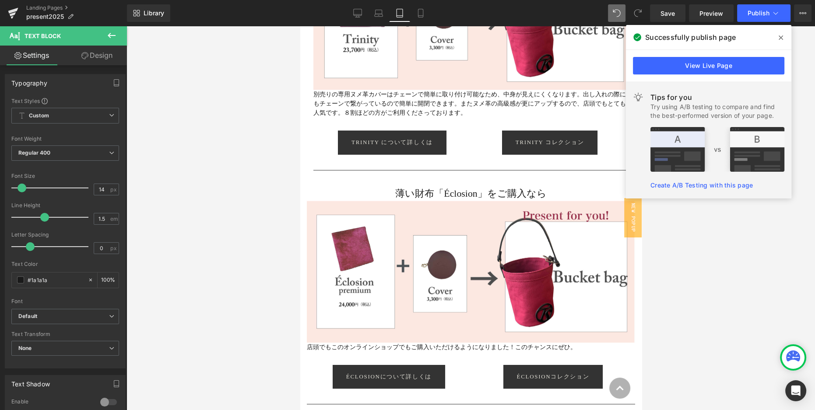
click at [675, 347] on div at bounding box center [470, 217] width 688 height 383
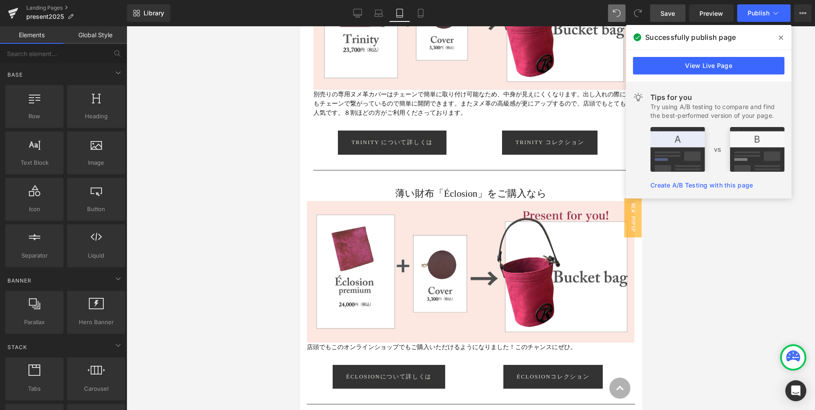
click at [665, 15] on span "Save" at bounding box center [667, 13] width 14 height 9
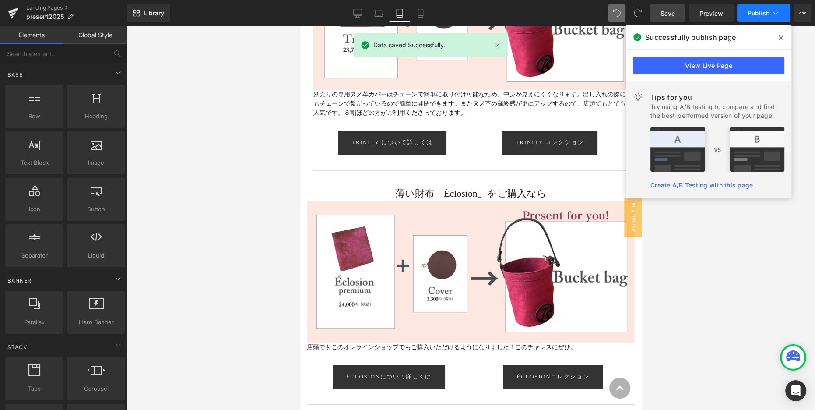
click at [746, 13] on button "Publish" at bounding box center [763, 13] width 53 height 18
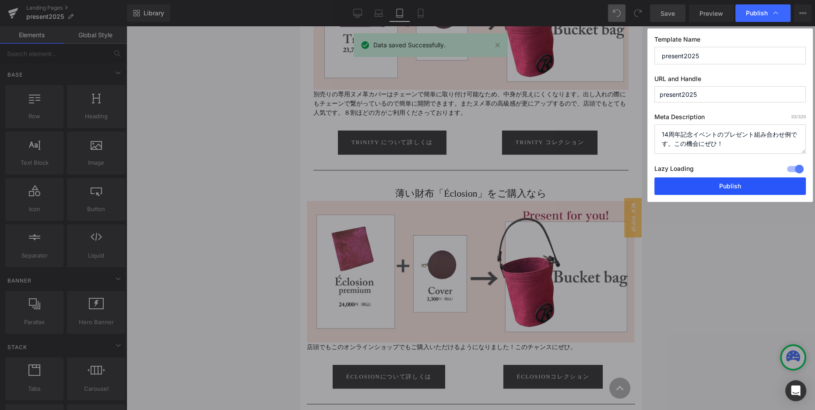
click at [708, 189] on button "Publish" at bounding box center [729, 186] width 151 height 18
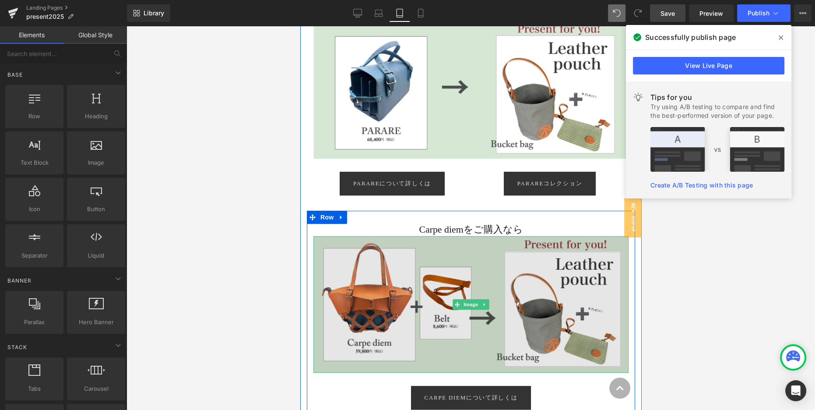
scroll to position [919, 0]
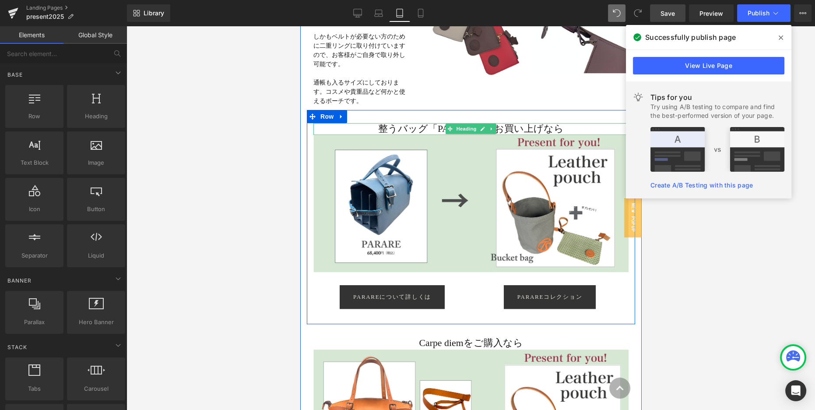
click at [501, 129] on h2 "整うバッグ「PARARE」をお買い上げなら" at bounding box center [470, 129] width 315 height 12
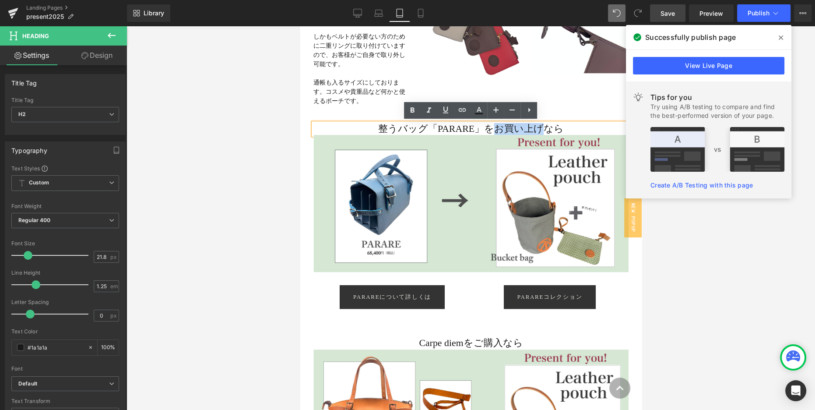
drag, startPoint x: 496, startPoint y: 129, endPoint x: 546, endPoint y: 131, distance: 49.9
click at [546, 131] on h2 "整うバッグ「PARARE」をお買い上げなら" at bounding box center [470, 129] width 315 height 12
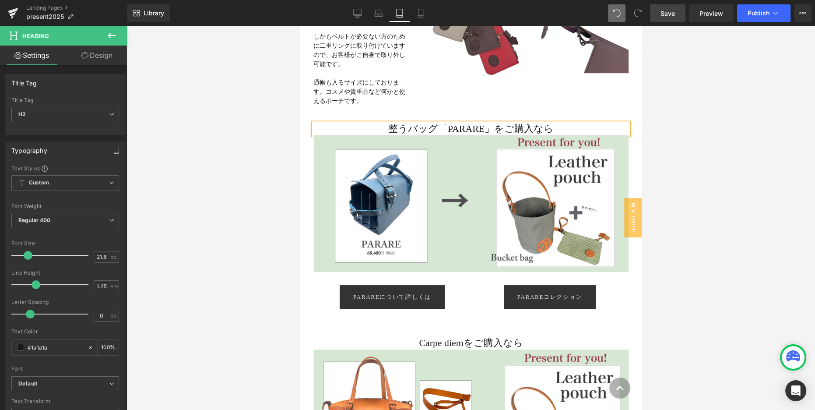
click at [662, 13] on span "Save" at bounding box center [667, 13] width 14 height 9
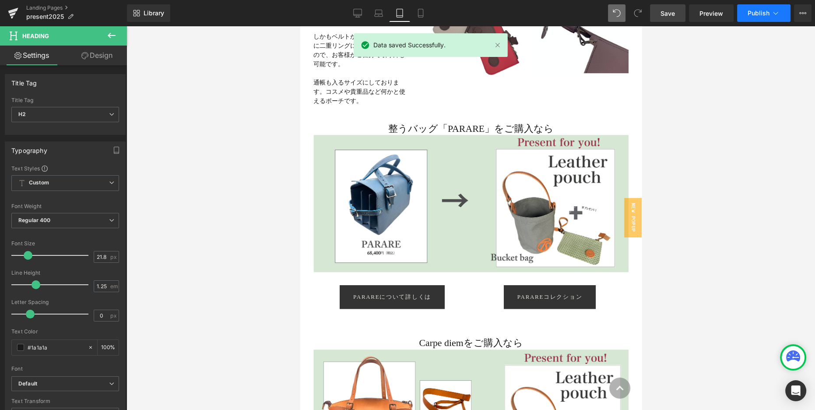
click at [756, 19] on button "Publish" at bounding box center [763, 13] width 53 height 18
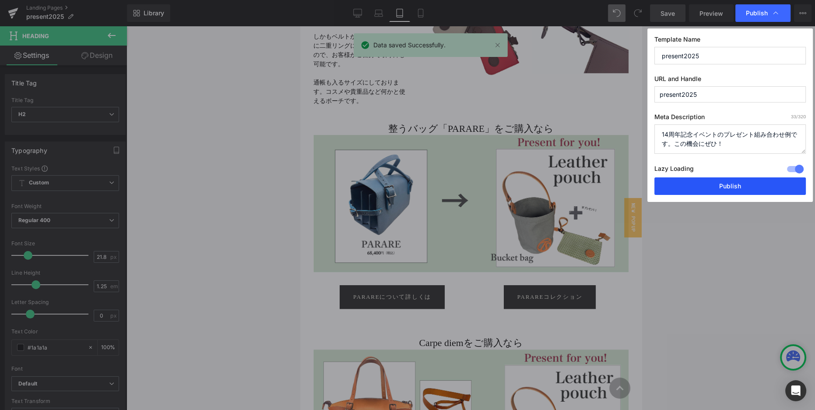
click at [721, 184] on button "Publish" at bounding box center [729, 186] width 151 height 18
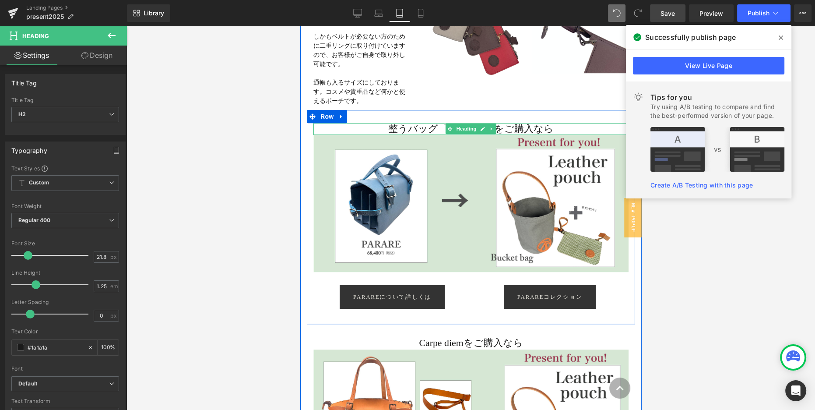
click at [436, 126] on h2 "整うバッグ「PARARE」をご購入なら" at bounding box center [470, 129] width 315 height 12
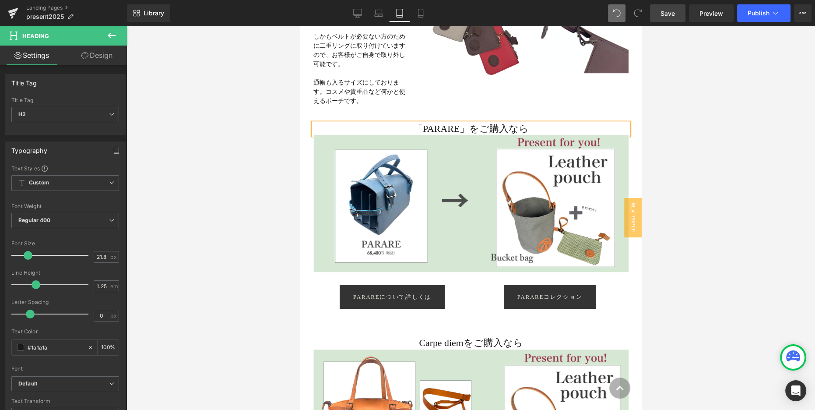
click at [668, 14] on span "Save" at bounding box center [667, 13] width 14 height 9
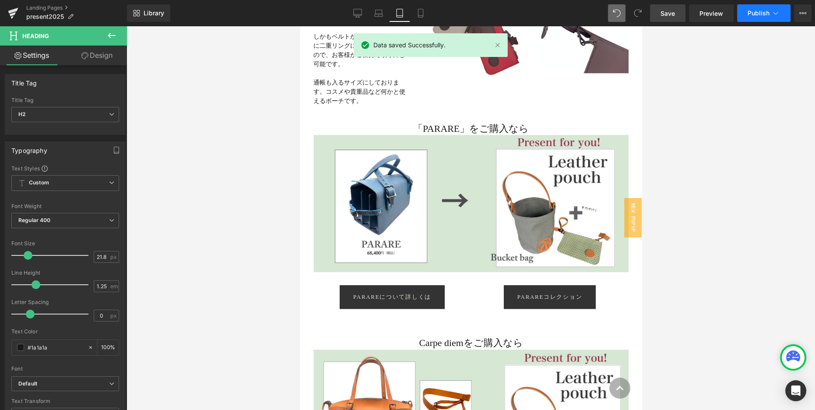
click at [751, 16] on span "Publish" at bounding box center [758, 13] width 22 height 7
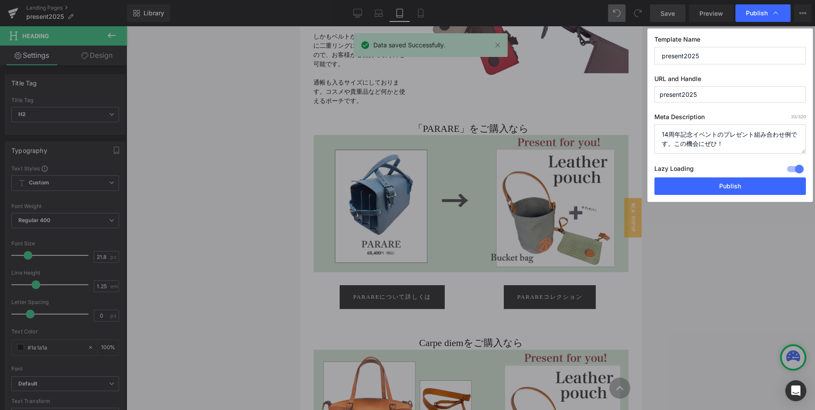
click at [728, 188] on button "Publish" at bounding box center [729, 186] width 151 height 18
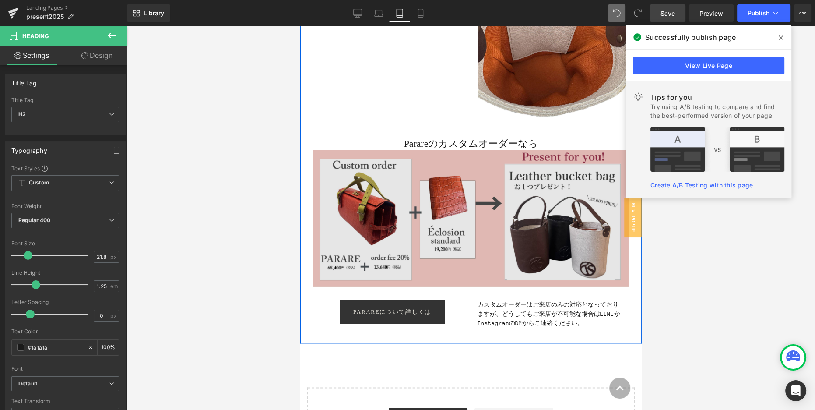
scroll to position [1535, 0]
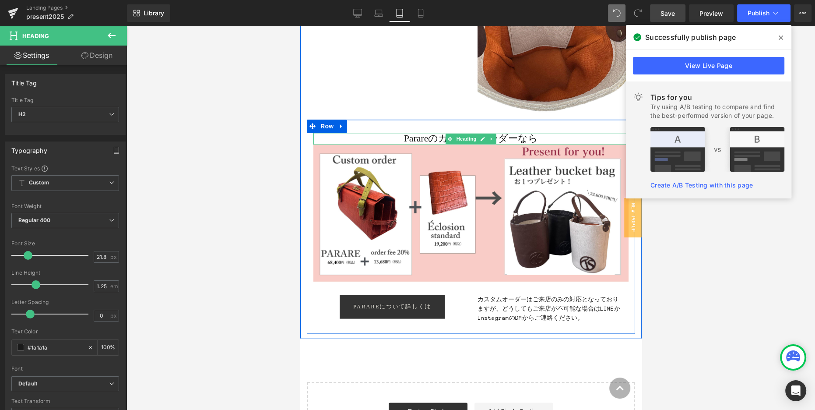
click at [431, 138] on h2 "Parareのカスタムオーダーなら" at bounding box center [470, 139] width 315 height 12
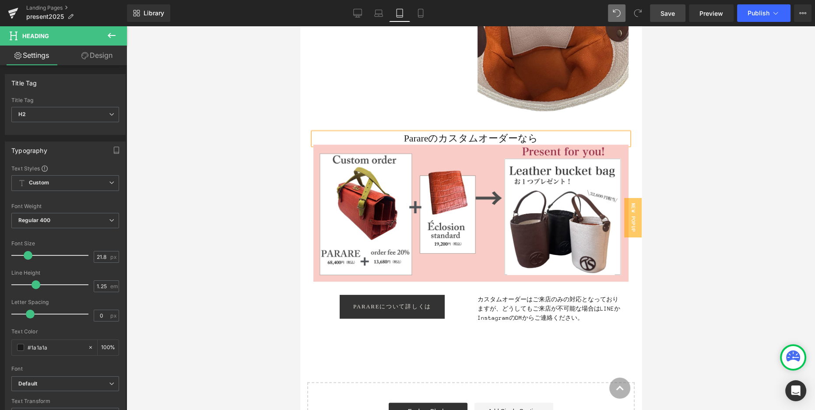
click at [432, 141] on h2 "Parareのカスタムオーダーなら" at bounding box center [470, 139] width 315 height 12
click at [395, 137] on h2 "PARARE」のカスタムオーダーなら" at bounding box center [470, 139] width 315 height 12
click at [665, 21] on link "Save" at bounding box center [667, 13] width 35 height 18
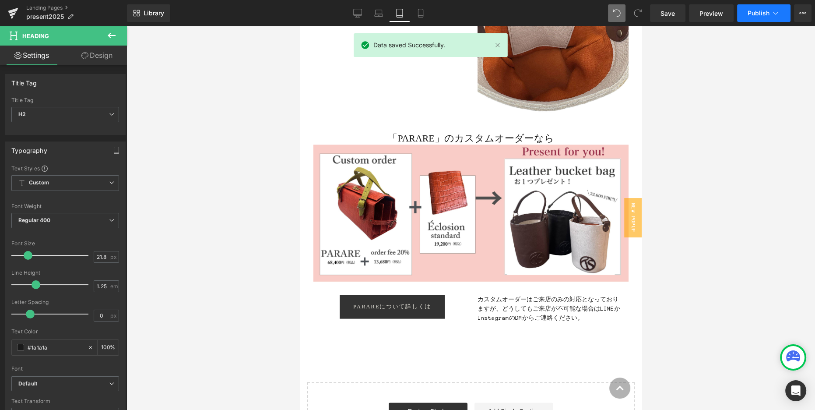
click at [749, 11] on span "Publish" at bounding box center [758, 13] width 22 height 7
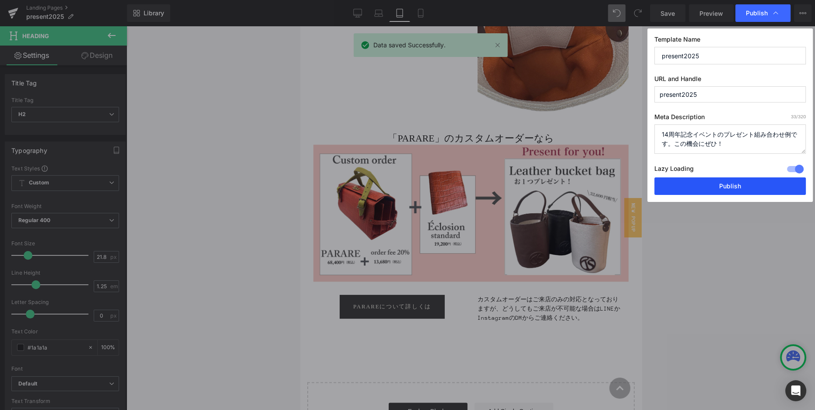
click at [717, 189] on button "Publish" at bounding box center [729, 186] width 151 height 18
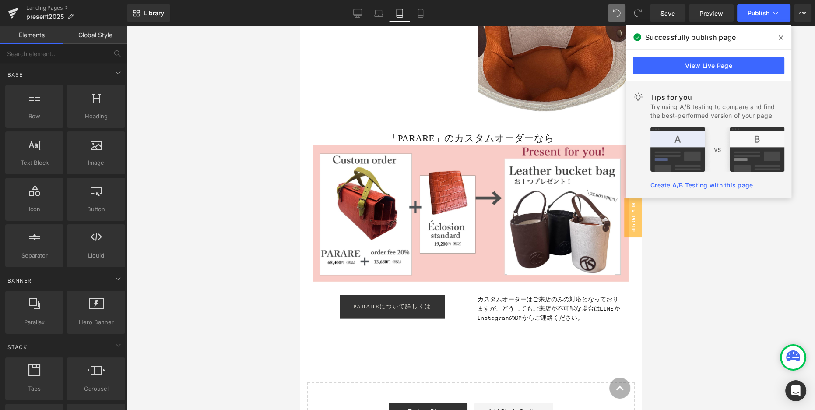
click at [674, 322] on div at bounding box center [470, 217] width 688 height 383
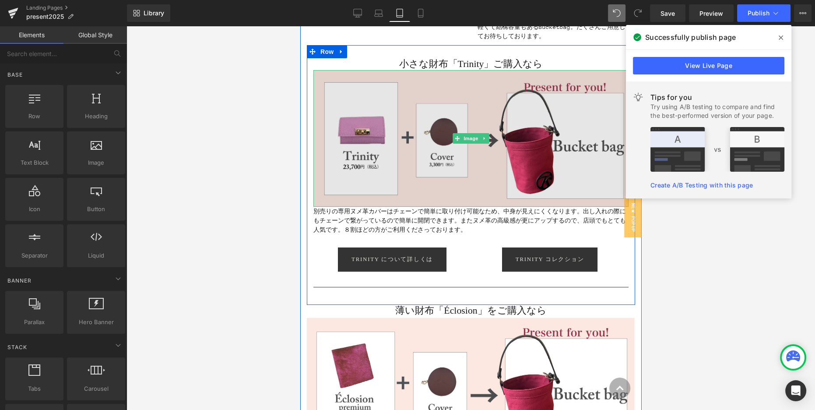
scroll to position [340, 0]
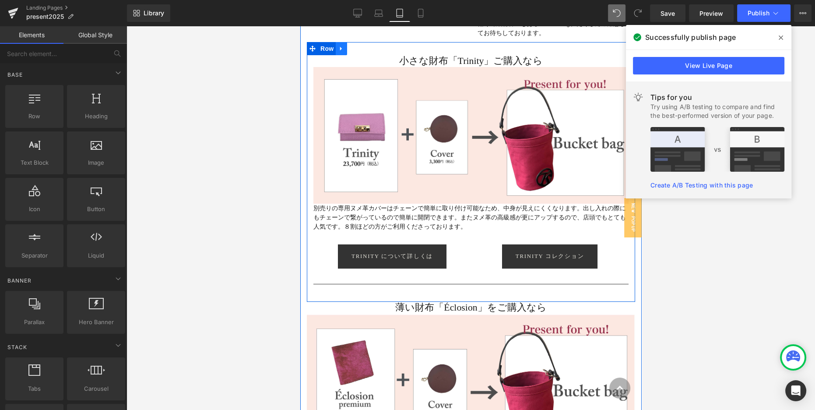
click at [339, 46] on icon at bounding box center [341, 48] width 6 height 7
click at [354, 49] on icon at bounding box center [352, 49] width 6 height 6
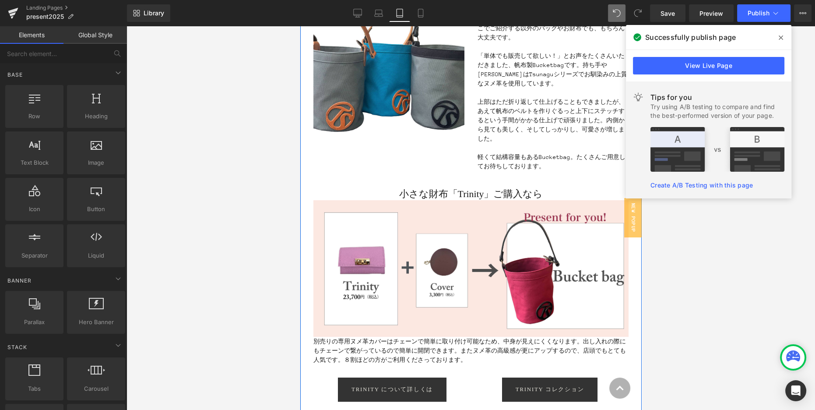
scroll to position [232, 0]
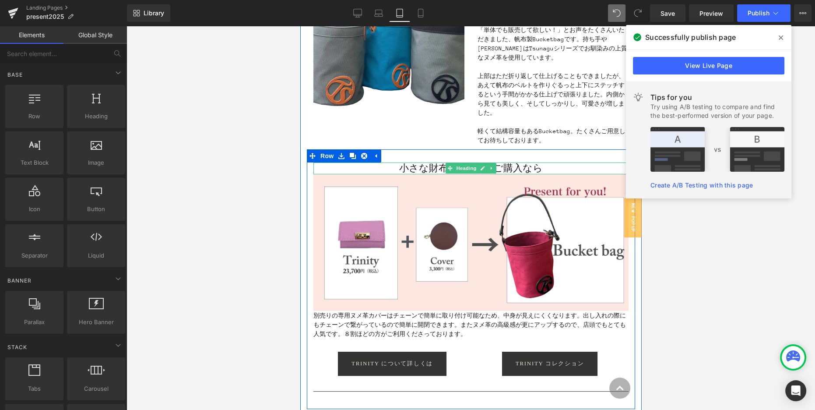
click at [403, 168] on h2 "小さな財布「Trinity」ご購入なら" at bounding box center [470, 168] width 315 height 12
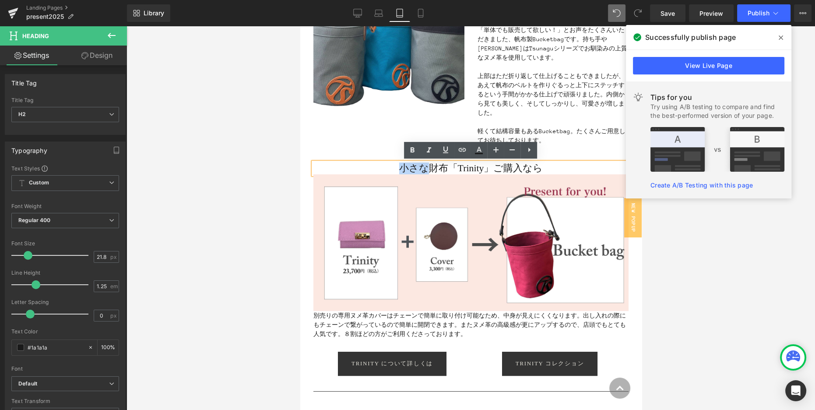
drag, startPoint x: 397, startPoint y: 168, endPoint x: 428, endPoint y: 169, distance: 30.6
click at [428, 169] on h2 "小さな財布「Trinity」ご購入なら" at bounding box center [470, 168] width 315 height 12
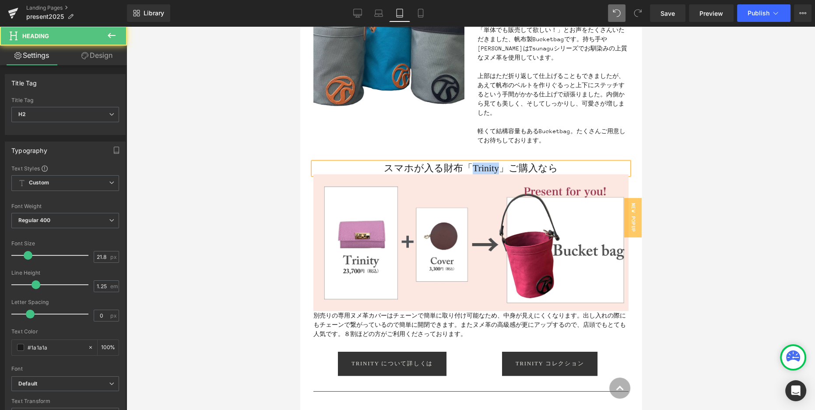
drag, startPoint x: 472, startPoint y: 169, endPoint x: 498, endPoint y: 171, distance: 25.8
click at [498, 171] on h2 "スマホが入る財布「Trinity」ご購入なら" at bounding box center [470, 168] width 315 height 12
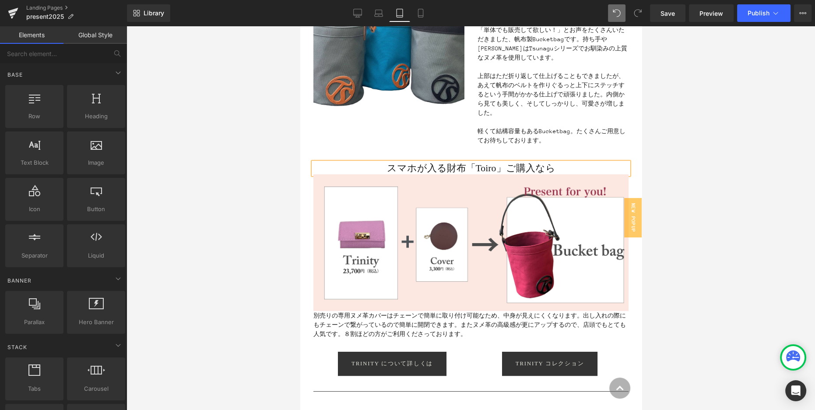
drag, startPoint x: 228, startPoint y: 159, endPoint x: 11, endPoint y: 164, distance: 217.9
click at [228, 159] on div at bounding box center [470, 217] width 688 height 383
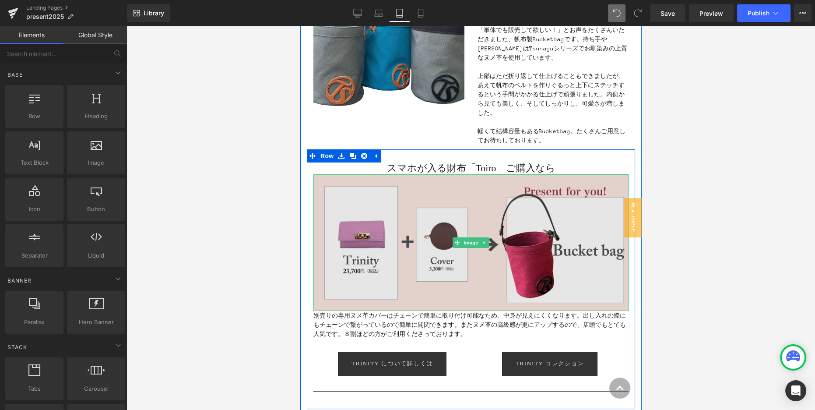
click at [348, 233] on img at bounding box center [470, 242] width 315 height 137
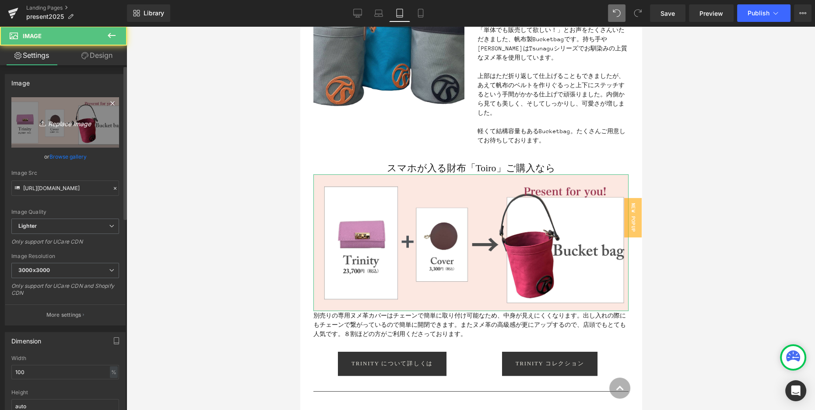
click at [33, 130] on link "Replace Image" at bounding box center [65, 122] width 108 height 50
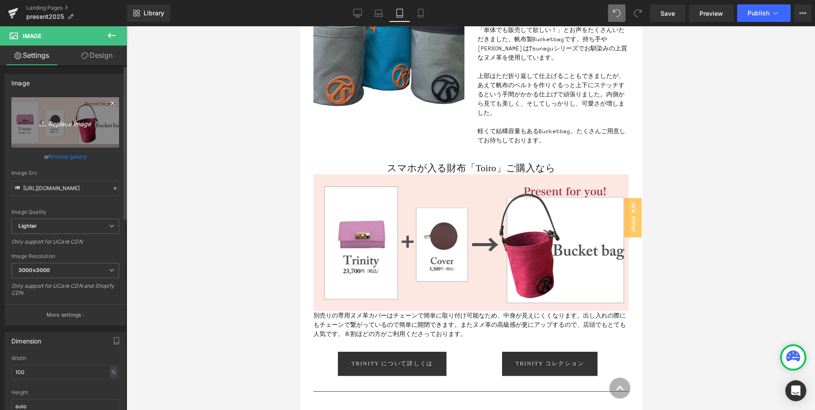
type input "C:\fakepath\purchase_pattern.jpg"
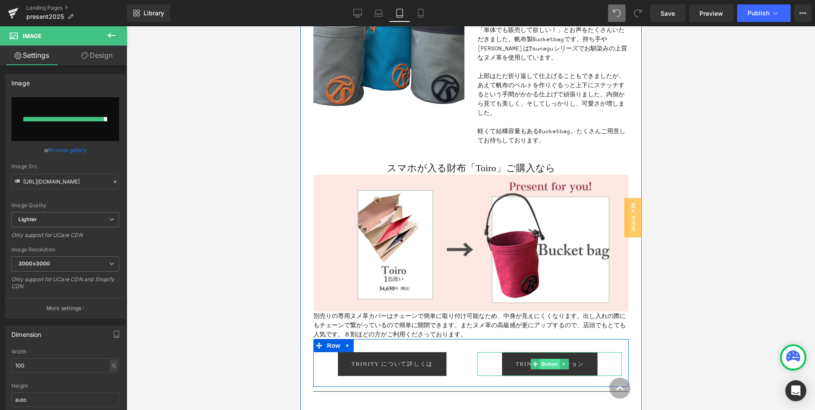
type input "[URL][DOMAIN_NAME]"
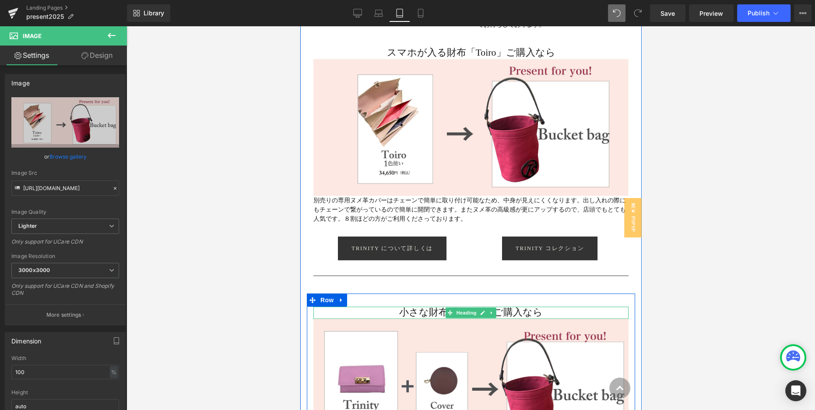
scroll to position [348, 0]
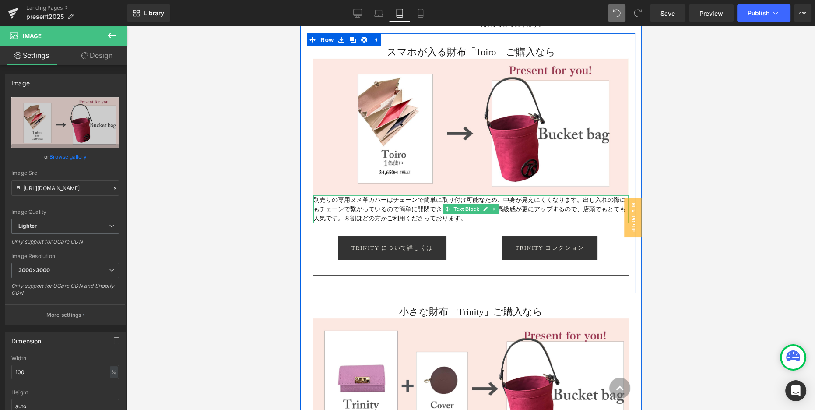
click at [394, 209] on p "別売りの専用ヌメ革カバーはチェーンで簡単に取り付け可能なため、中身が見えにくくなります。出し入れの際にもチェーンで繋がっているので簡単に開閉できます。 またヌ…" at bounding box center [470, 209] width 315 height 28
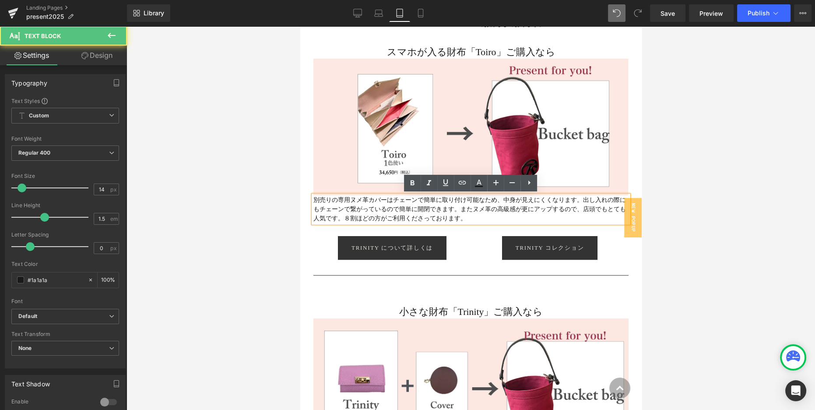
drag, startPoint x: 312, startPoint y: 200, endPoint x: 494, endPoint y: 217, distance: 182.8
click at [494, 217] on p "別売りの専用ヌメ革カバーはチェーンで簡単に取り付け可能なため、中身が見えにくくなります。出し入れの際にもチェーンで繋がっているので簡単に開閉できます。 またヌ…" at bounding box center [470, 209] width 315 height 28
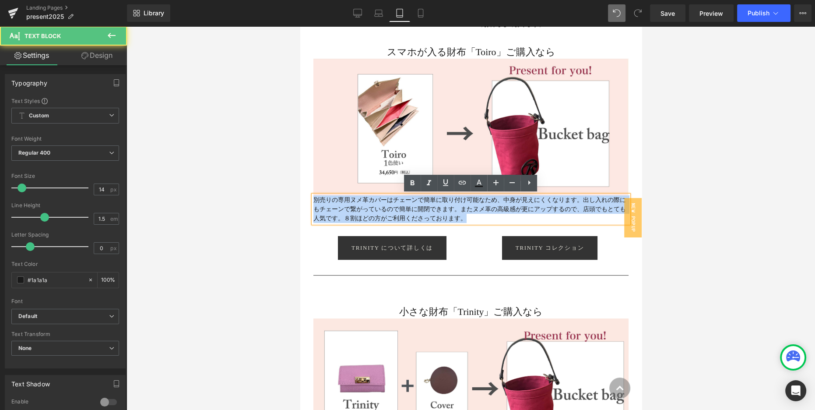
drag, startPoint x: 463, startPoint y: 217, endPoint x: 314, endPoint y: 199, distance: 150.3
click at [314, 199] on p "別売りの専用ヌメ革カバーはチェーンで簡単に取り付け可能なため、中身が見えにくくなります。出し入れの際にもチェーンで繋がっているので簡単に開閉できます。 またヌ…" at bounding box center [470, 209] width 315 height 28
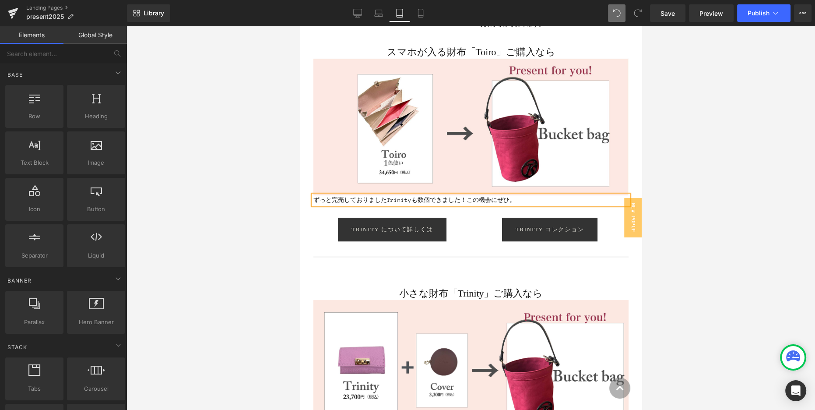
drag, startPoint x: 687, startPoint y: 214, endPoint x: 679, endPoint y: 221, distance: 11.2
click at [687, 214] on div at bounding box center [470, 217] width 688 height 383
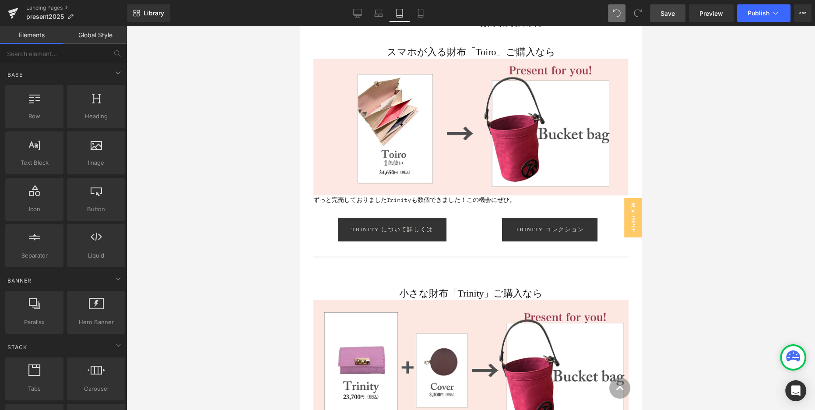
click at [669, 15] on span "Save" at bounding box center [667, 13] width 14 height 9
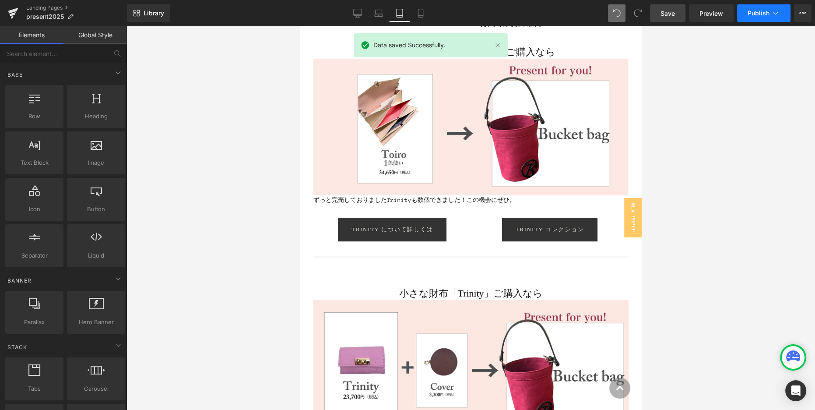
click at [744, 18] on button "Publish" at bounding box center [763, 13] width 53 height 18
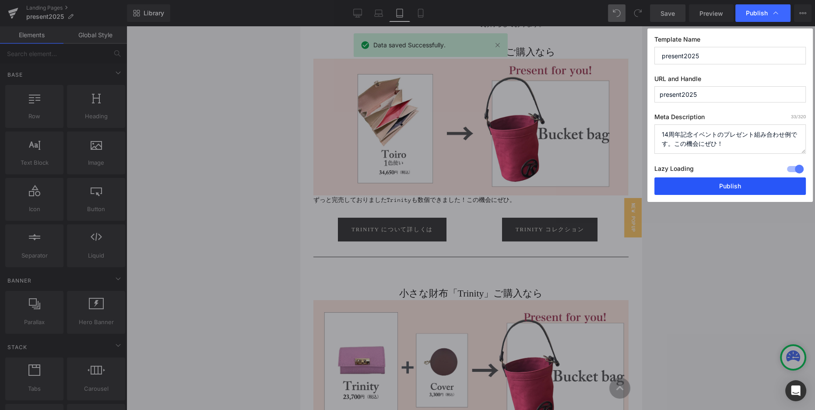
click at [727, 184] on button "Publish" at bounding box center [729, 186] width 151 height 18
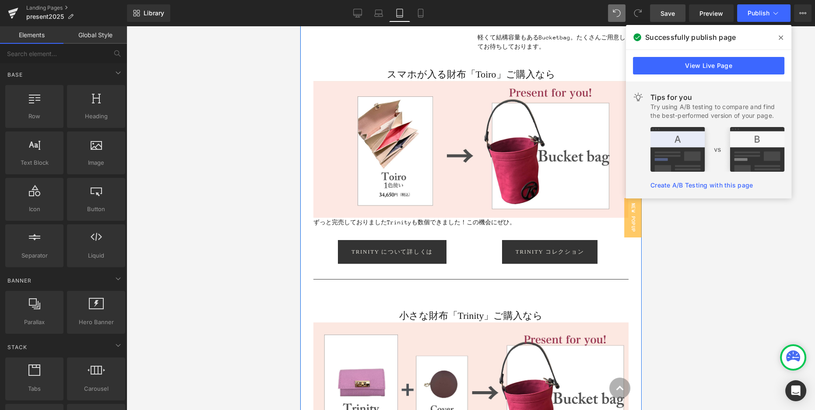
scroll to position [330, 0]
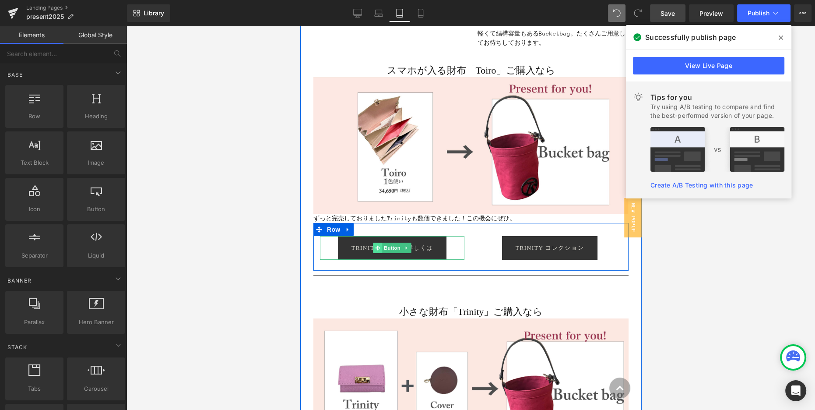
click at [374, 246] on span at bounding box center [376, 247] width 9 height 11
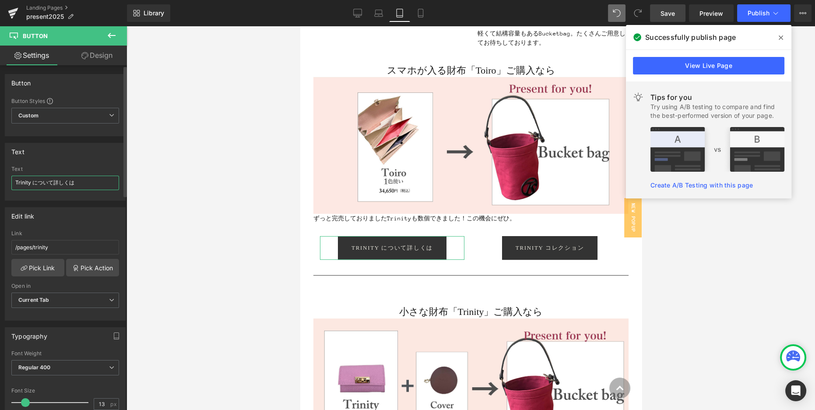
drag, startPoint x: 31, startPoint y: 182, endPoint x: 0, endPoint y: 182, distance: 31.1
click at [0, 182] on div "Text Trinity について詳しくは Text Trinity について詳しくは" at bounding box center [65, 168] width 131 height 64
type input "Toiro について詳しくは"
click at [38, 267] on link "Pick Link" at bounding box center [37, 268] width 53 height 18
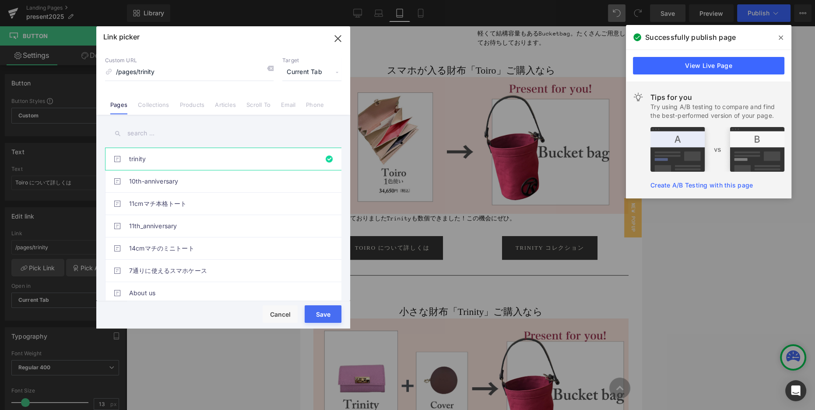
click at [194, 137] on input "text" at bounding box center [223, 133] width 236 height 20
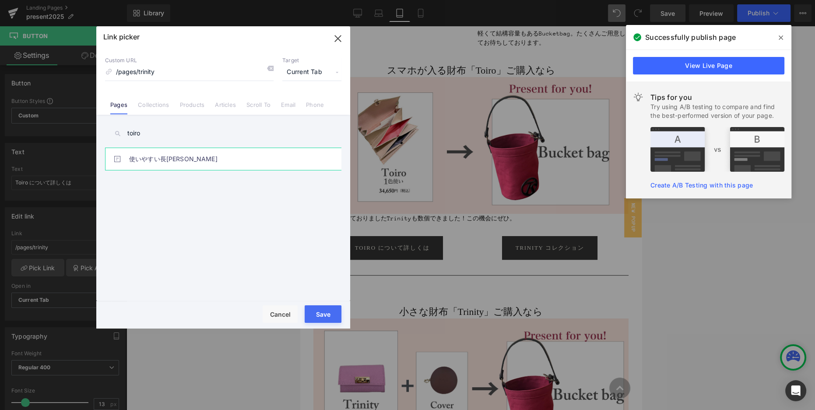
type input "toiro"
click at [182, 156] on link "使いやすい長[PERSON_NAME]" at bounding box center [225, 159] width 193 height 22
type input "/pages/toiro2"
click at [326, 316] on button "Save" at bounding box center [323, 314] width 37 height 18
type input "/pages/toiro2"
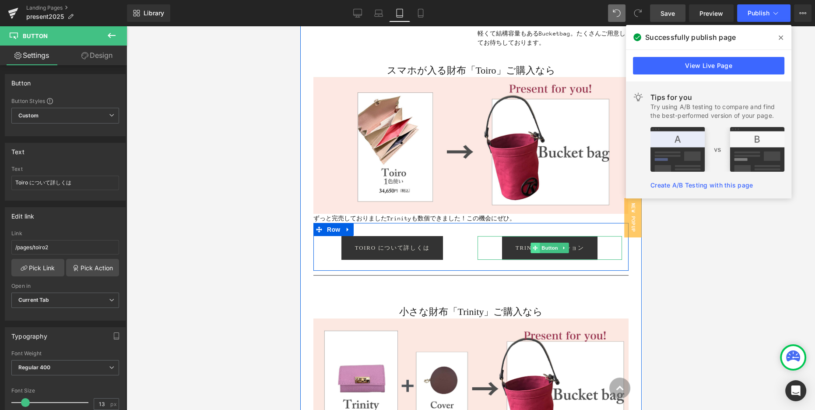
click at [533, 249] on icon at bounding box center [534, 247] width 5 height 5
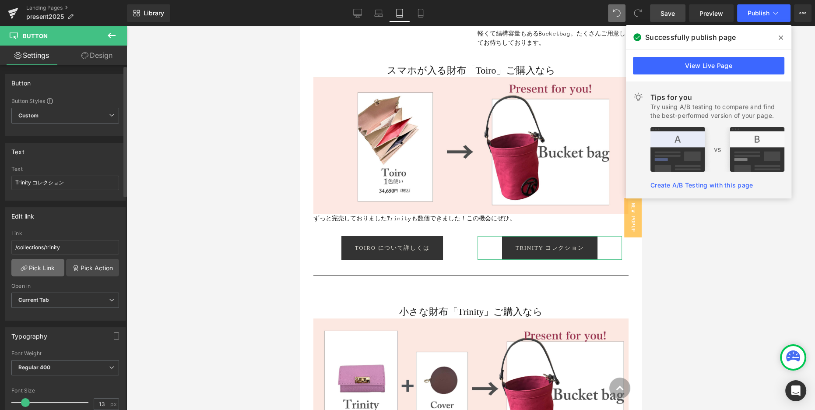
click at [32, 268] on link "Pick Link" at bounding box center [37, 268] width 53 height 18
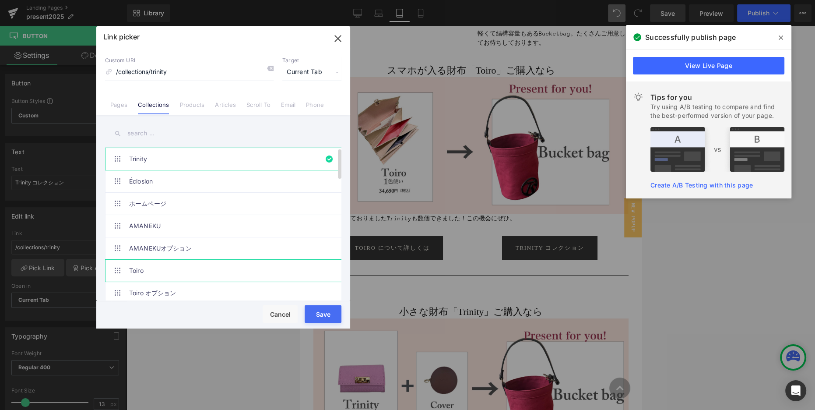
click at [153, 265] on link "Toiro" at bounding box center [225, 270] width 193 height 22
type input "/collections/財布"
click at [330, 310] on button "Save" at bounding box center [323, 314] width 37 height 18
type input "/collections/財布"
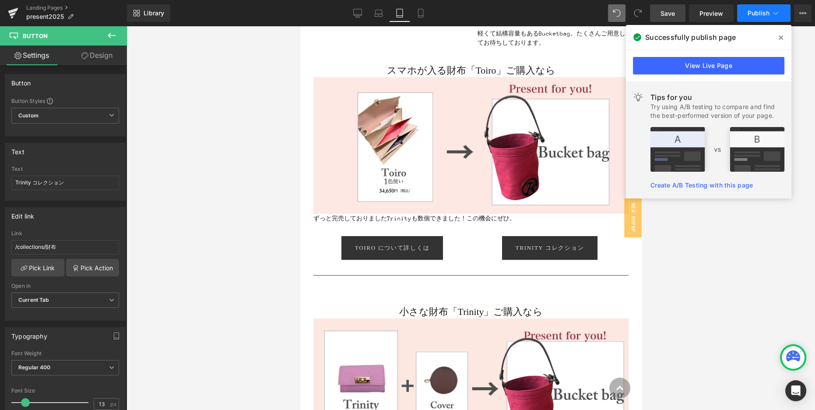
click at [757, 14] on span "Publish" at bounding box center [758, 13] width 22 height 7
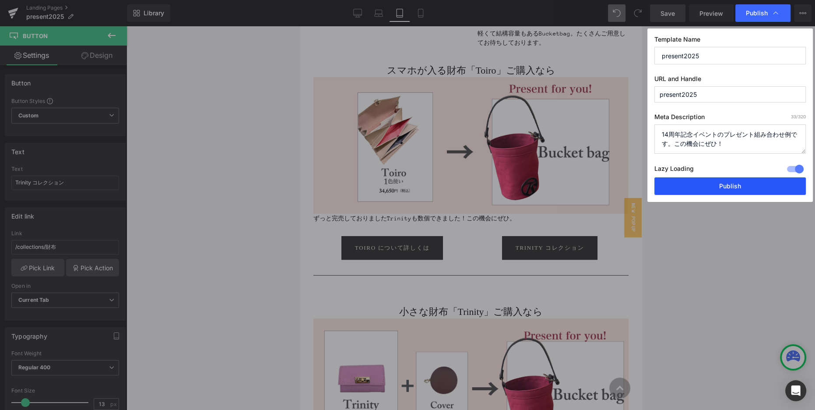
click at [727, 189] on button "Publish" at bounding box center [729, 186] width 151 height 18
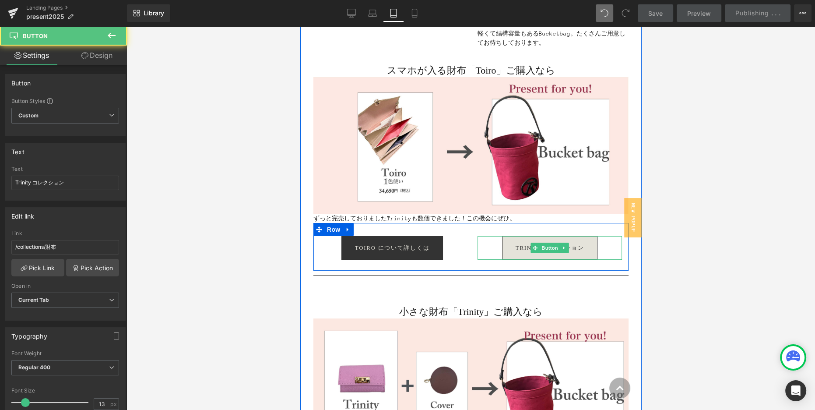
click at [523, 246] on span "Trinity コレクション" at bounding box center [549, 247] width 68 height 7
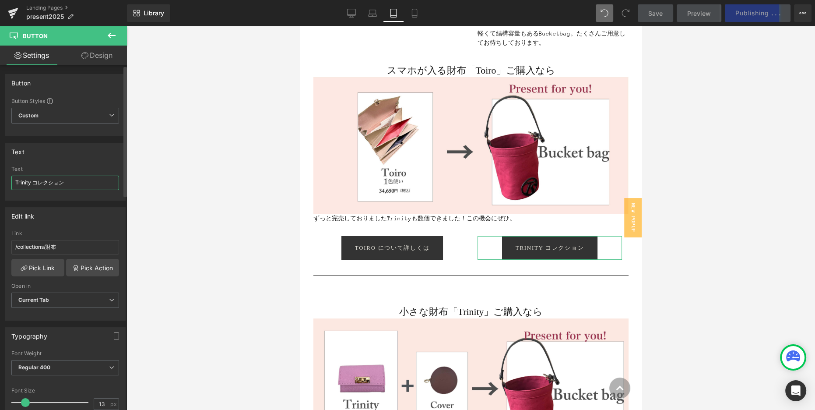
drag, startPoint x: 32, startPoint y: 183, endPoint x: 0, endPoint y: 177, distance: 32.1
click at [0, 178] on div "Text Trinity コレクション Text Trinity コレクション" at bounding box center [65, 168] width 131 height 64
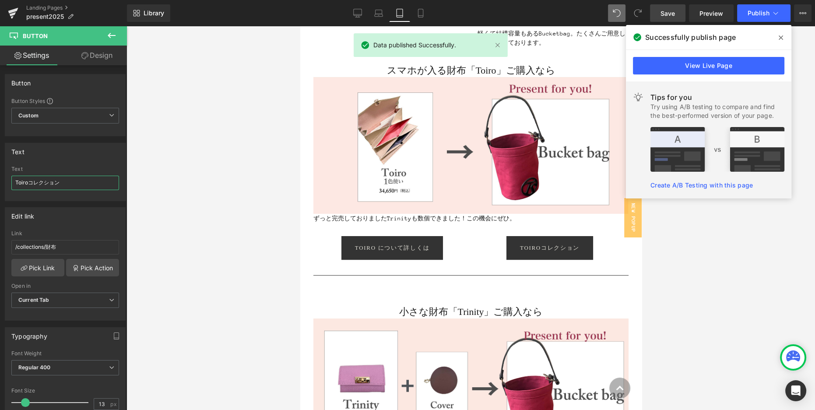
type input "Toiro コレクション"
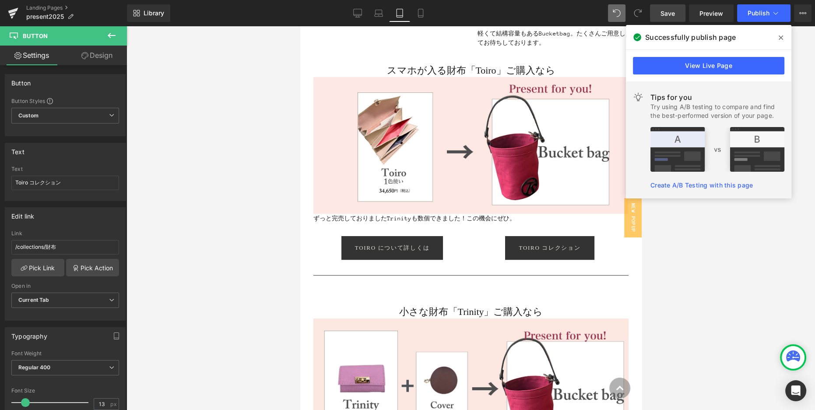
click at [215, 221] on div at bounding box center [470, 217] width 688 height 383
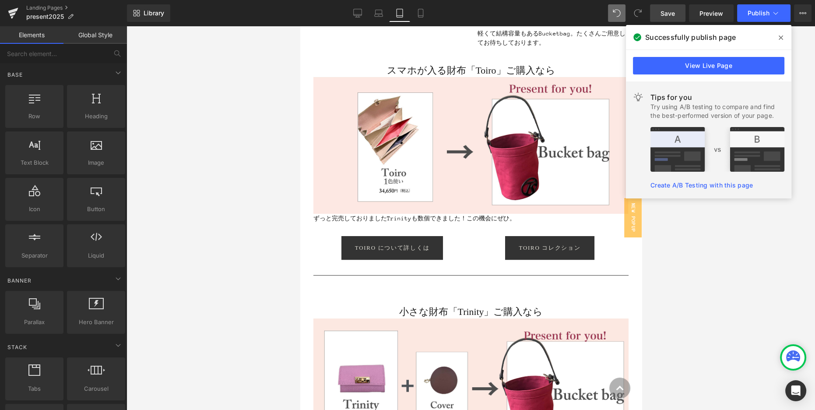
click at [679, 15] on link "Save" at bounding box center [667, 13] width 35 height 18
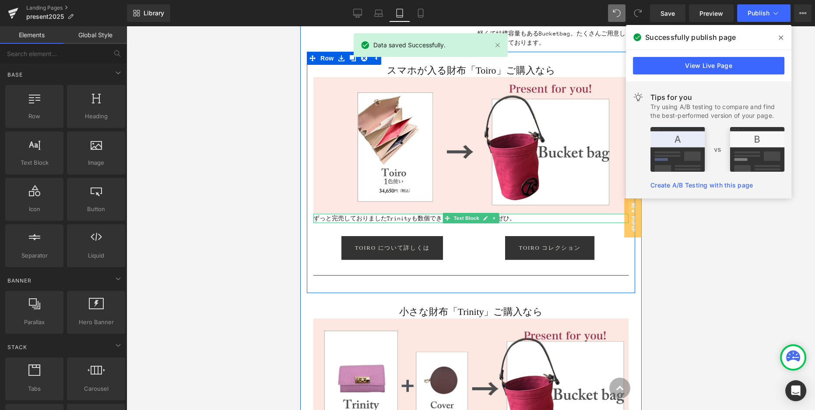
click at [386, 219] on p "ずっと完売しておりましたTrinityも数個できました！この機会にぜひ。" at bounding box center [470, 218] width 315 height 9
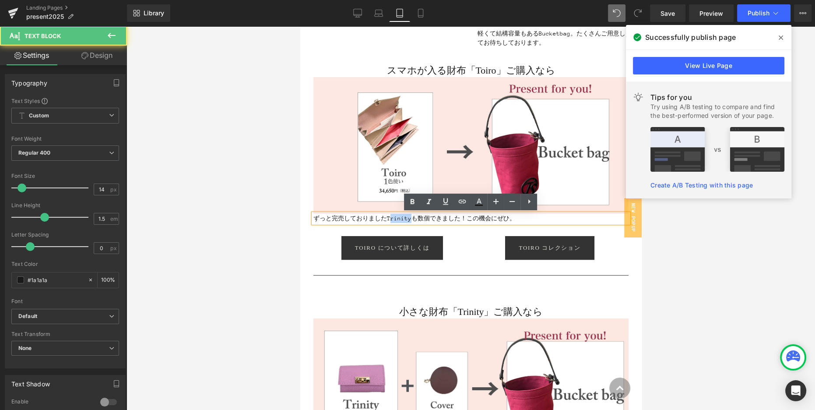
drag, startPoint x: 388, startPoint y: 219, endPoint x: 408, endPoint y: 219, distance: 20.6
click at [408, 219] on p "ずっと完売しておりましたTrinityも数個できました！この機会にぜひ。" at bounding box center [470, 218] width 315 height 9
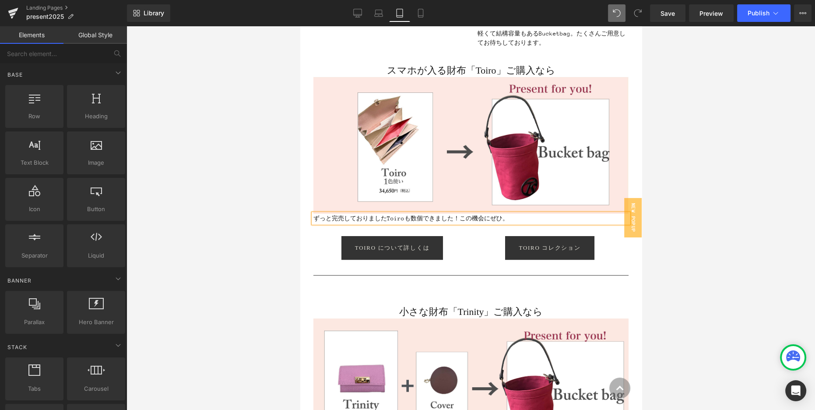
click at [733, 221] on div at bounding box center [470, 217] width 688 height 383
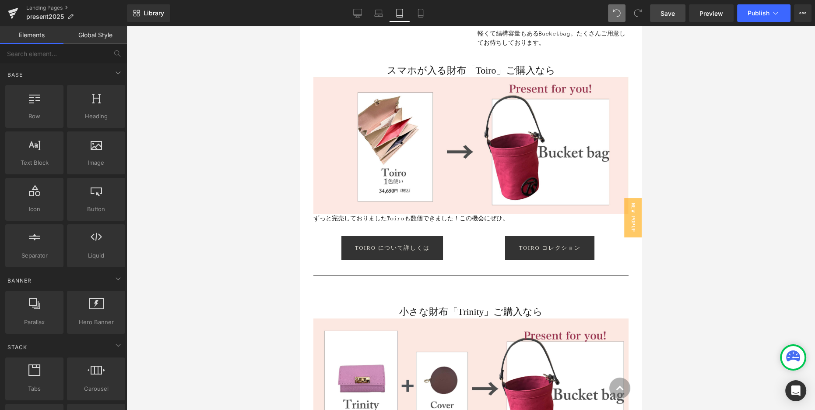
click at [669, 14] on span "Save" at bounding box center [667, 13] width 14 height 9
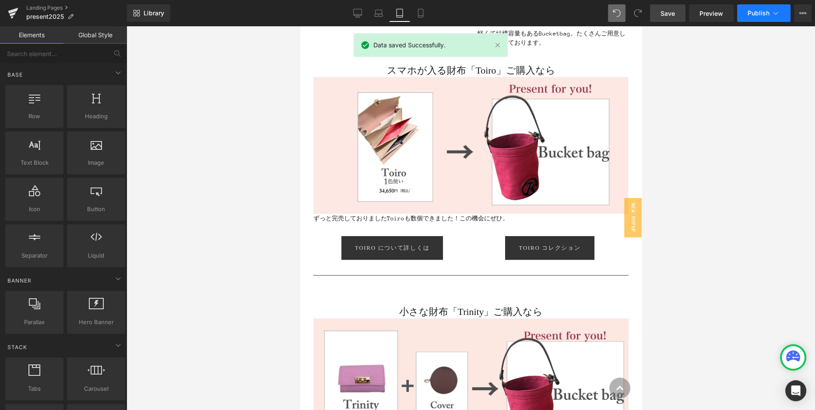
click at [752, 12] on span "Publish" at bounding box center [758, 13] width 22 height 7
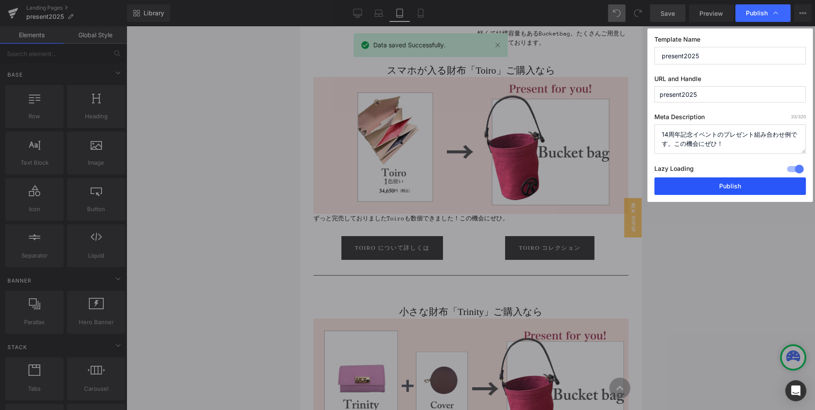
click at [720, 187] on button "Publish" at bounding box center [729, 186] width 151 height 18
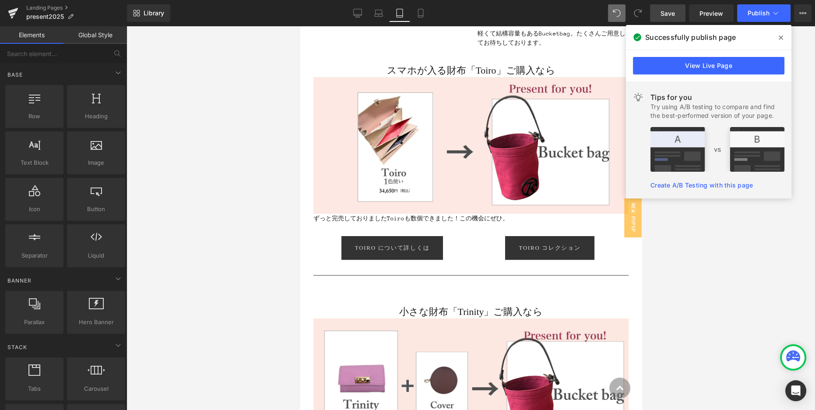
click at [717, 67] on link "View Live Page" at bounding box center [708, 66] width 151 height 18
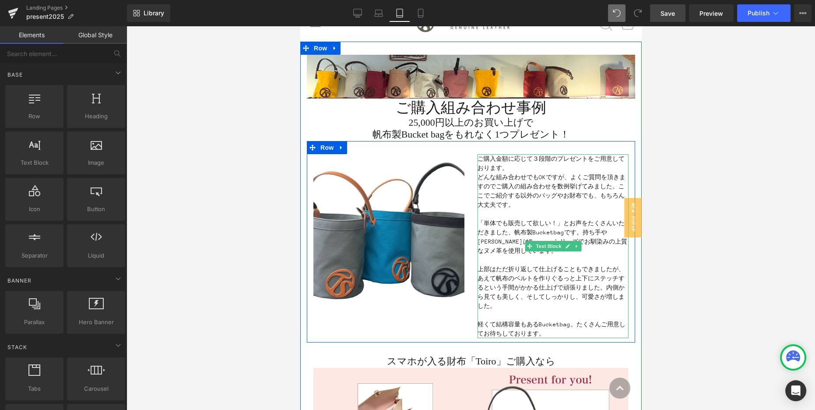
scroll to position [39, 0]
drag, startPoint x: 513, startPoint y: 204, endPoint x: 596, endPoint y: 199, distance: 82.9
click at [513, 204] on p "ご購入金額に応じて３段階のプレゼントをご用意しております。 どんな組み合わせでもOKですが、よくご質問を頂きますのでご購入の組み合わせを数例挙げてみました。こ…" at bounding box center [552, 181] width 151 height 55
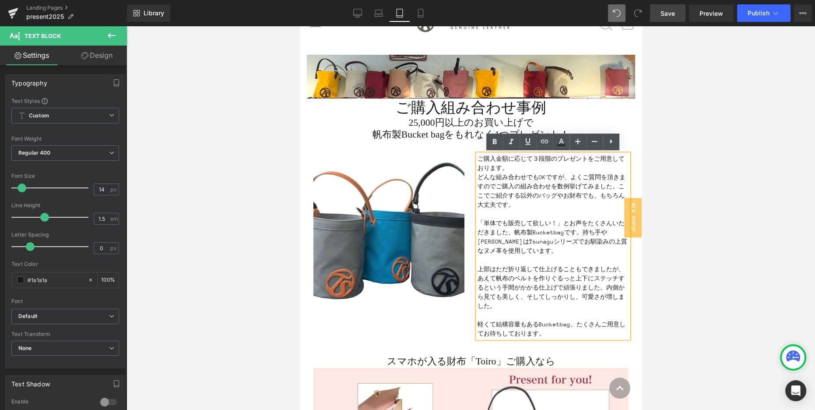
click at [573, 323] on span "軽くて結構容量もあるBucketbag。たくさんご用意してお待ちしております。" at bounding box center [551, 329] width 148 height 16
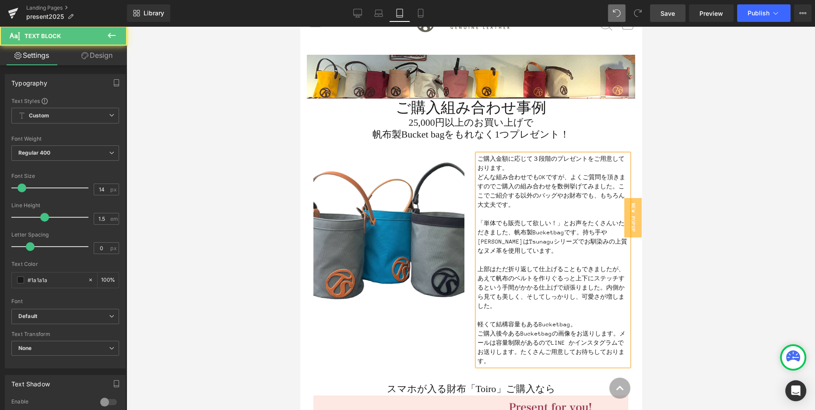
click at [615, 333] on span "軽くて結構容量もあるBucketbag。 ご購入後今あるBucketbagの画像をお送りします。メールは容量制限があるのでLINE かインスタグラムでお送りし…" at bounding box center [551, 342] width 148 height 43
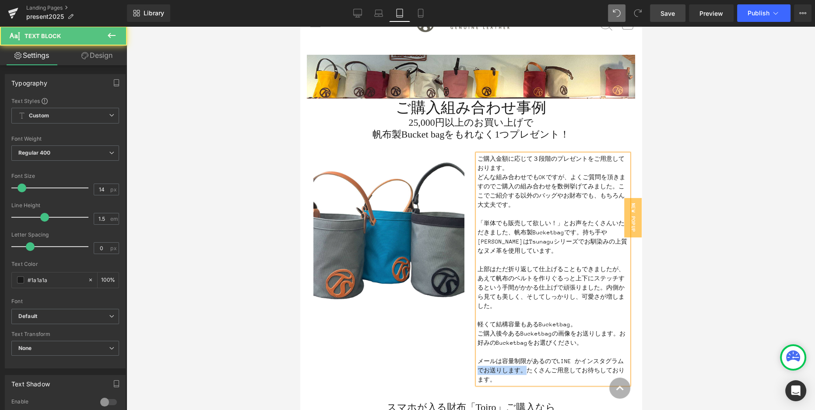
drag, startPoint x: 623, startPoint y: 360, endPoint x: 517, endPoint y: 370, distance: 106.0
click at [517, 370] on span "軽くて結構容量もあるBucketbag。 ご購入後今あるBucketbagの画像をお送りします。お好みのBucketbagをお選びください。 メールは容量制限…" at bounding box center [551, 352] width 148 height 62
click at [523, 377] on span "軽くて結構容量もあるBucketbag。 ご購入後今あるBucketbagの画像をお送りします。お好みのBucketbagをお選びください。 メールは容量制限…" at bounding box center [551, 352] width 148 height 62
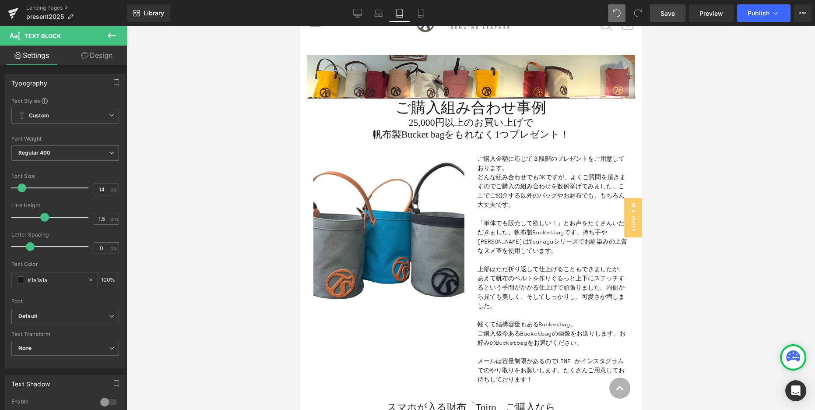
click at [675, 346] on div at bounding box center [470, 217] width 688 height 383
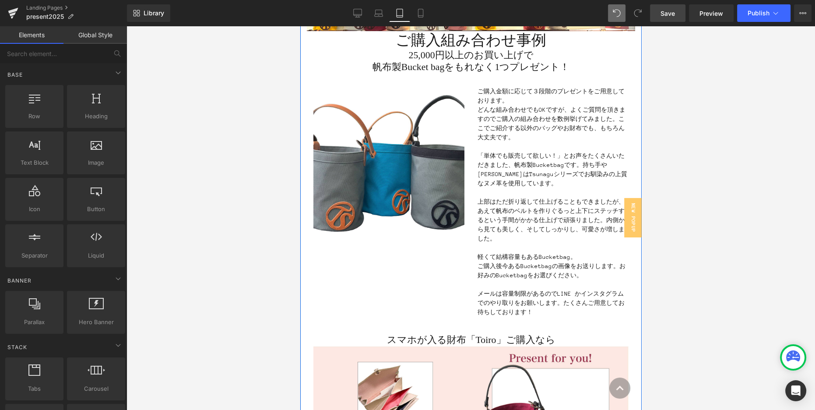
scroll to position [0, 0]
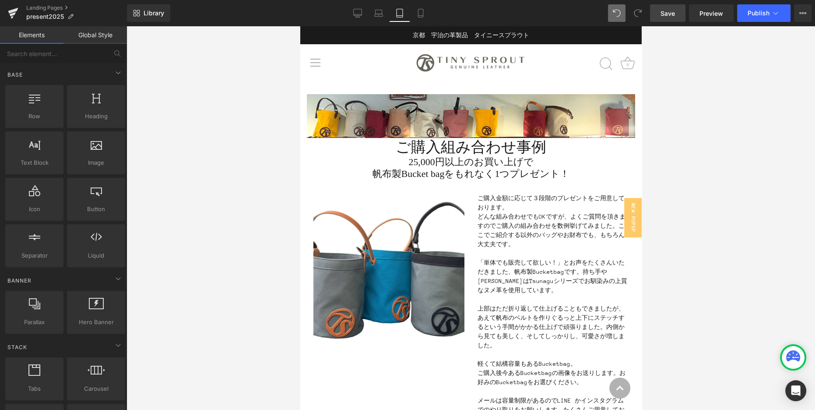
click at [670, 16] on span "Save" at bounding box center [667, 13] width 14 height 9
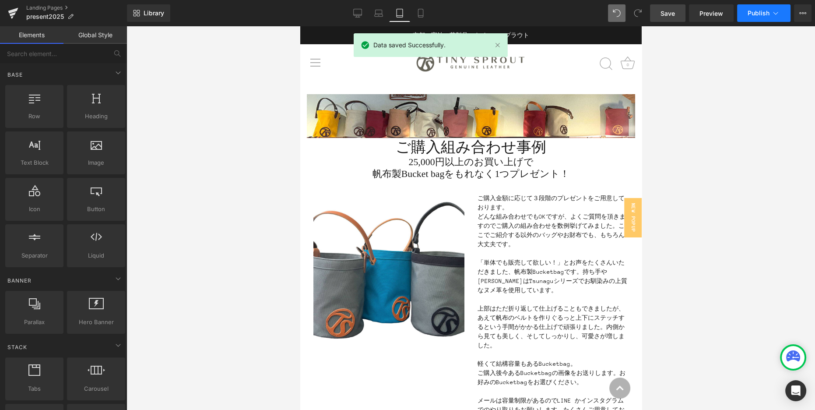
click at [764, 14] on span "Publish" at bounding box center [758, 13] width 22 height 7
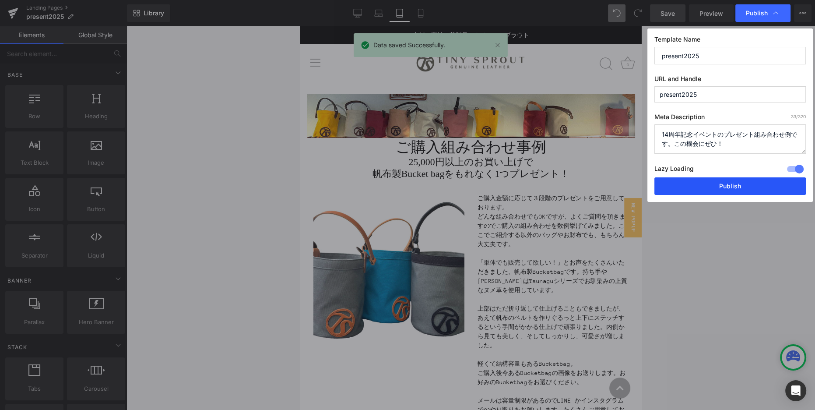
click at [730, 188] on button "Publish" at bounding box center [729, 186] width 151 height 18
